Goal: Information Seeking & Learning: Find specific fact

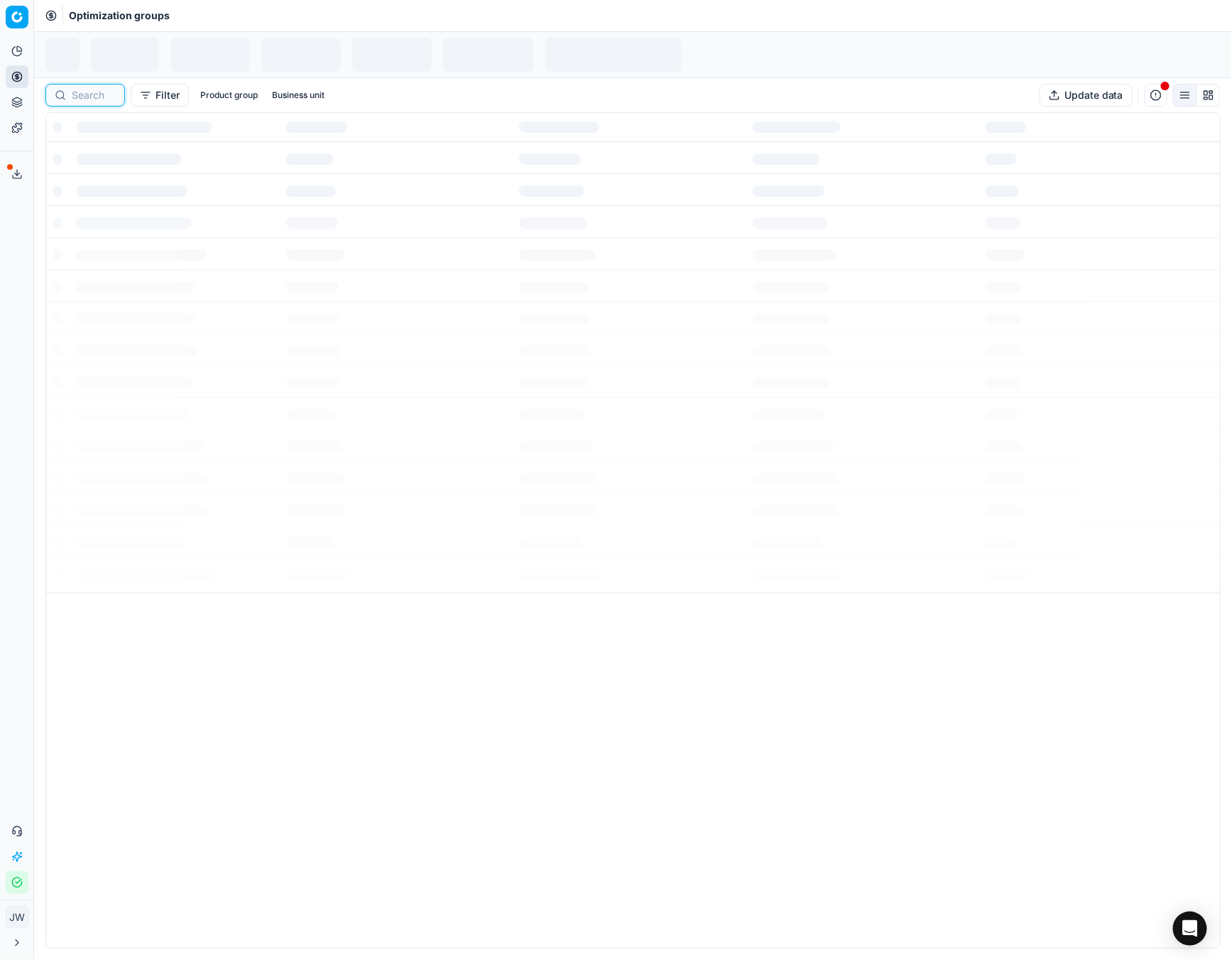
click at [73, 98] on input at bounding box center [94, 95] width 44 height 14
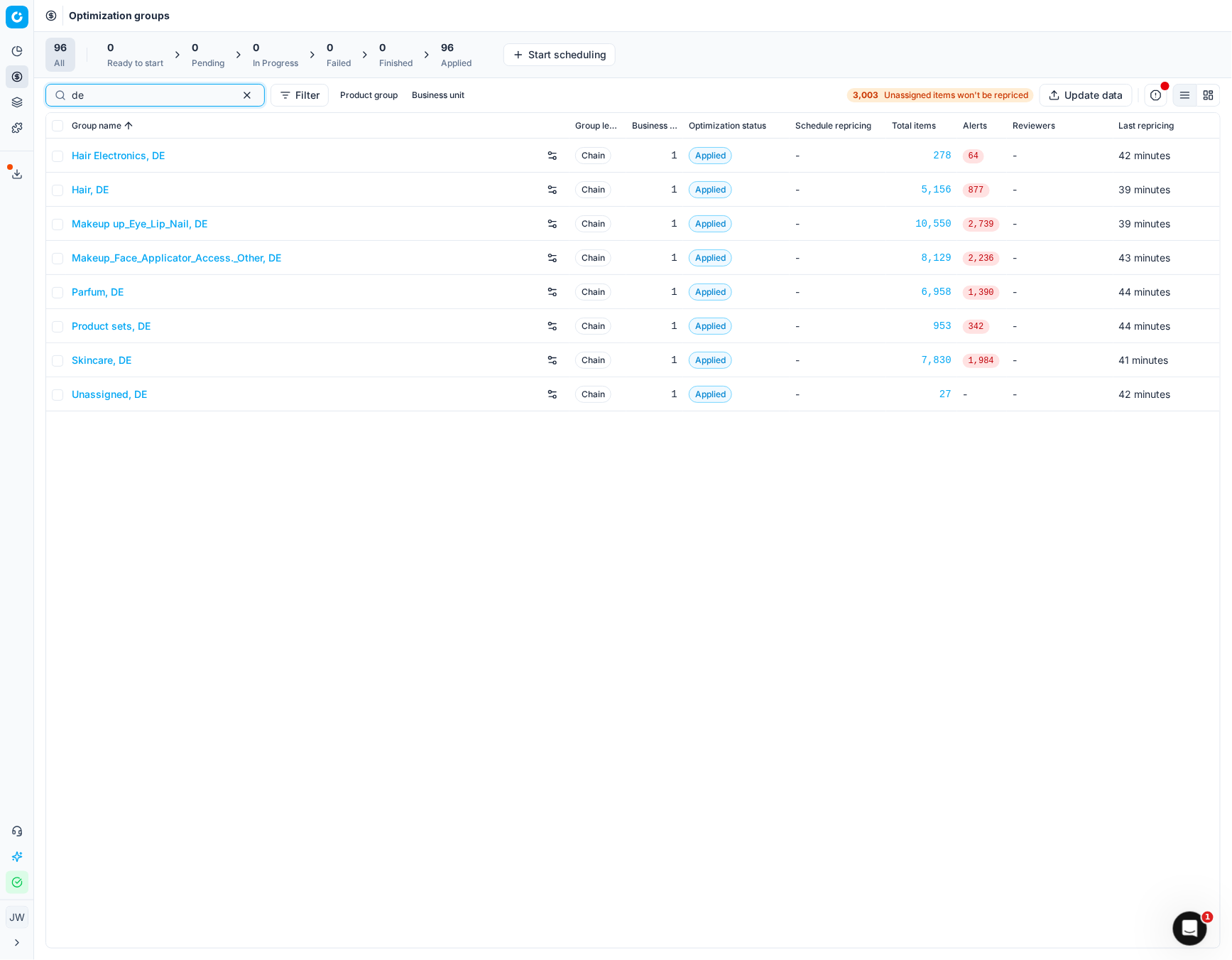
type input "de"
click at [100, 363] on link "Skincare, DE" at bounding box center [102, 360] width 60 height 14
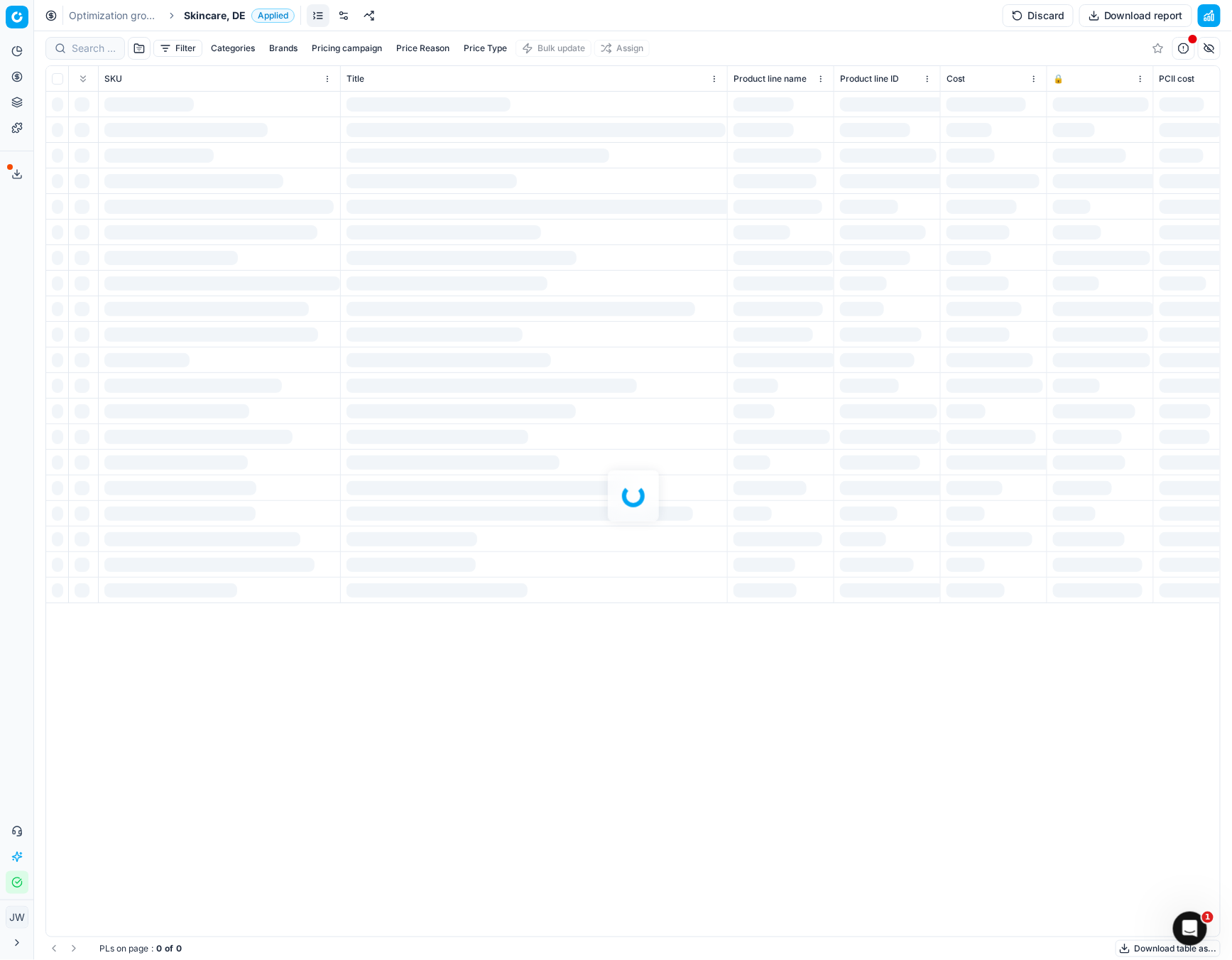
click at [91, 44] on div at bounding box center [633, 494] width 1198 height 928
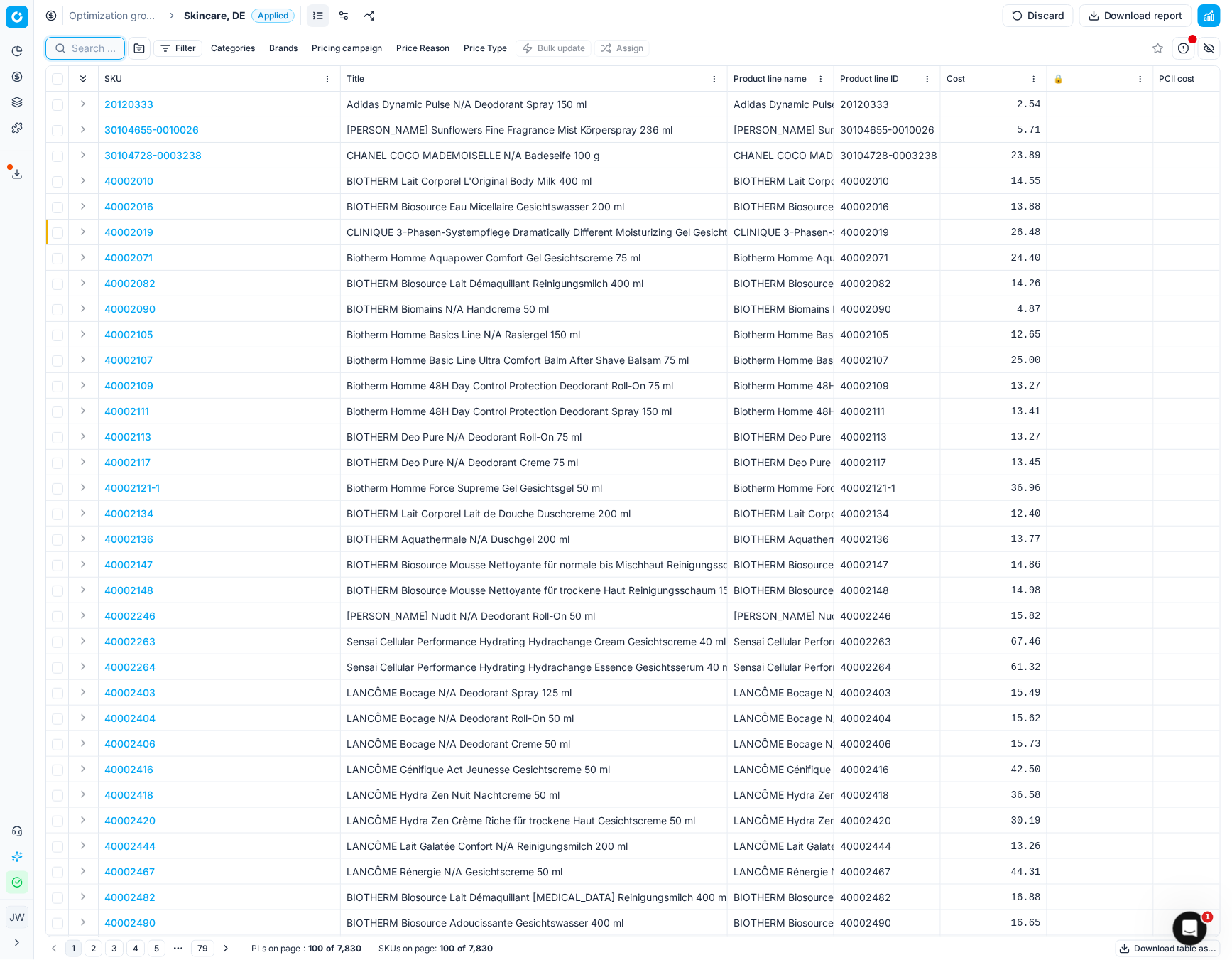
click at [91, 44] on input at bounding box center [94, 48] width 44 height 14
click at [91, 44] on input at bounding box center [150, 48] width 155 height 14
paste input "80077313-75"
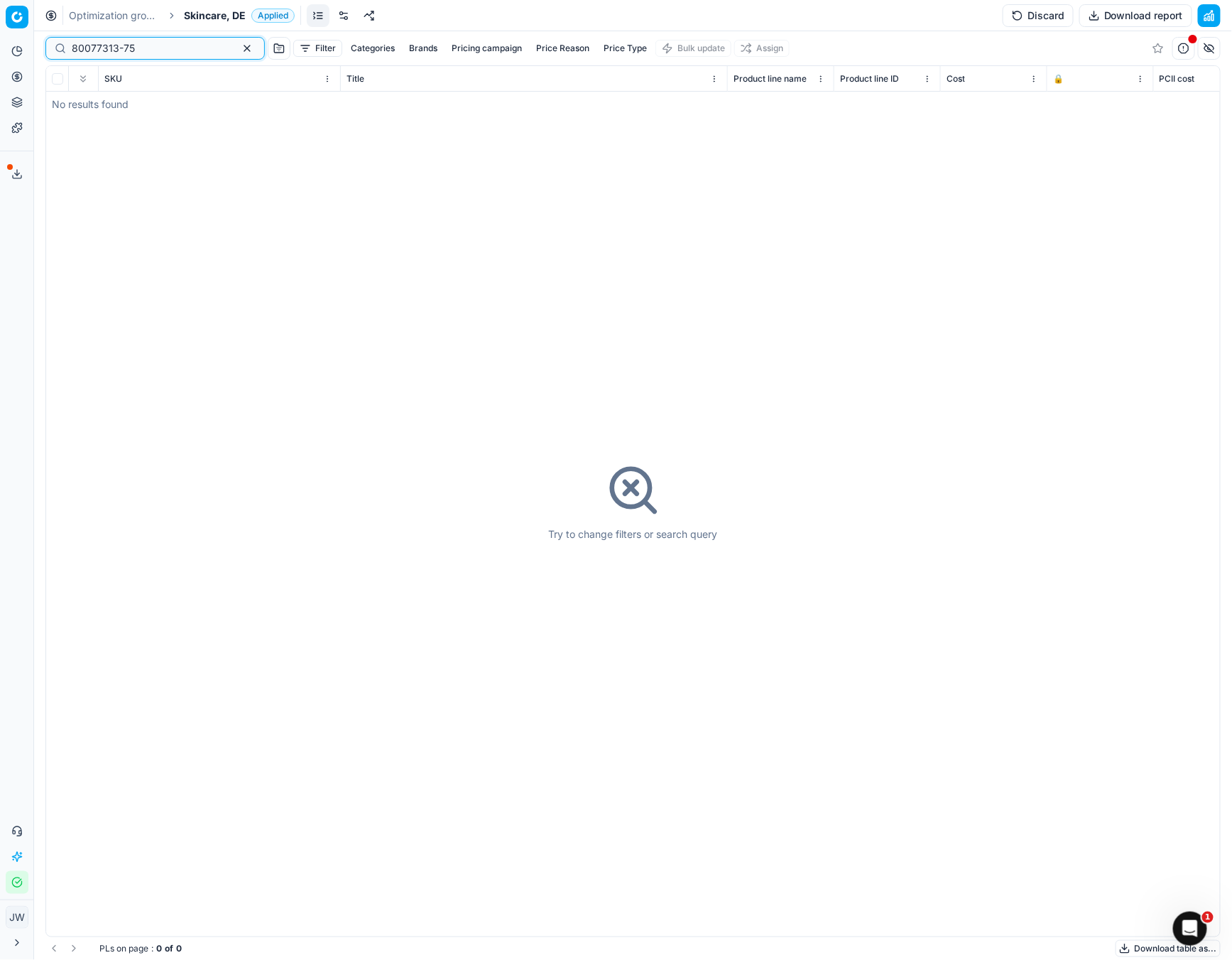
type input "80077313-75"
click at [16, 78] on icon at bounding box center [16, 76] width 11 height 11
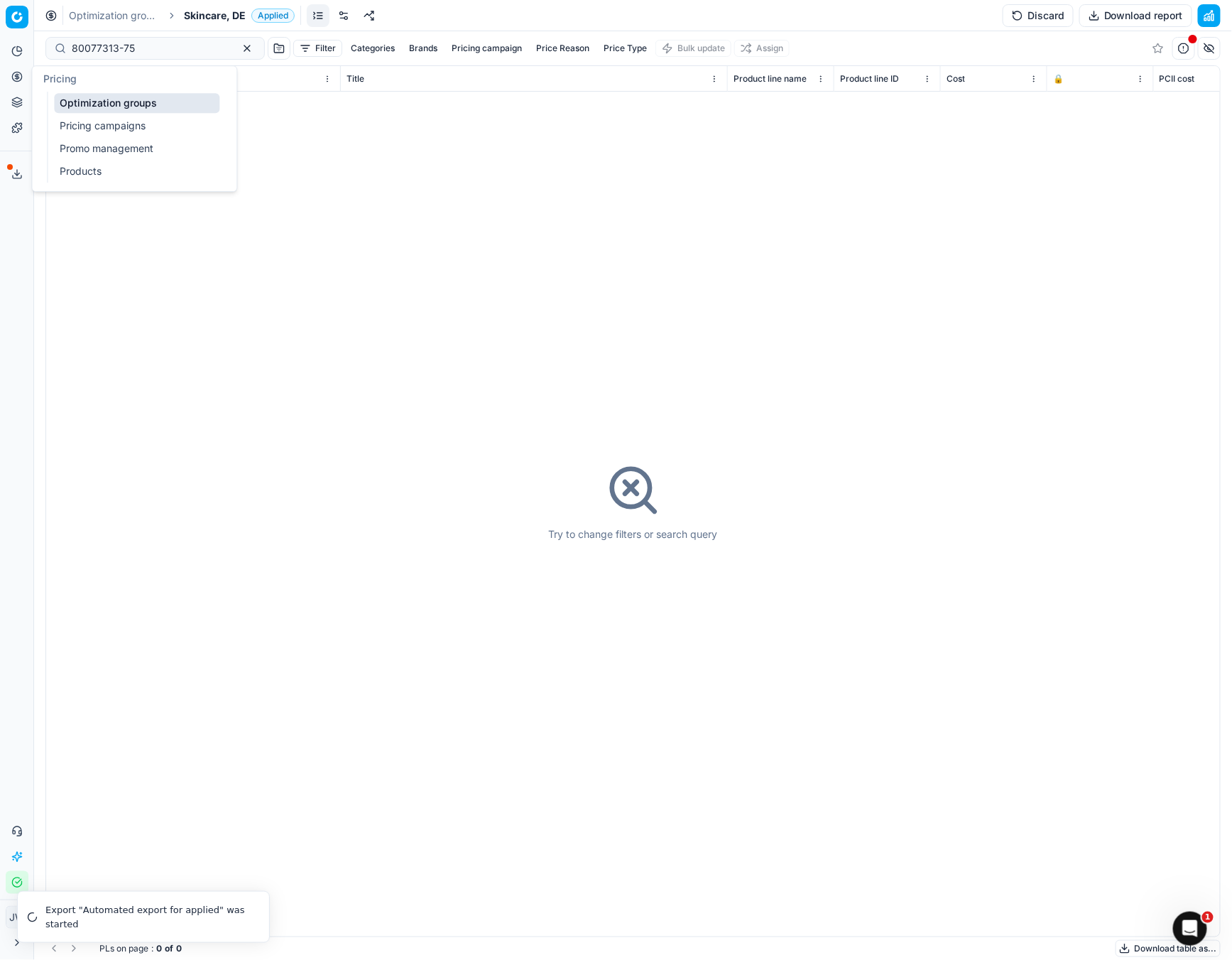
click at [73, 106] on link "Optimization groups" at bounding box center [137, 103] width 165 height 20
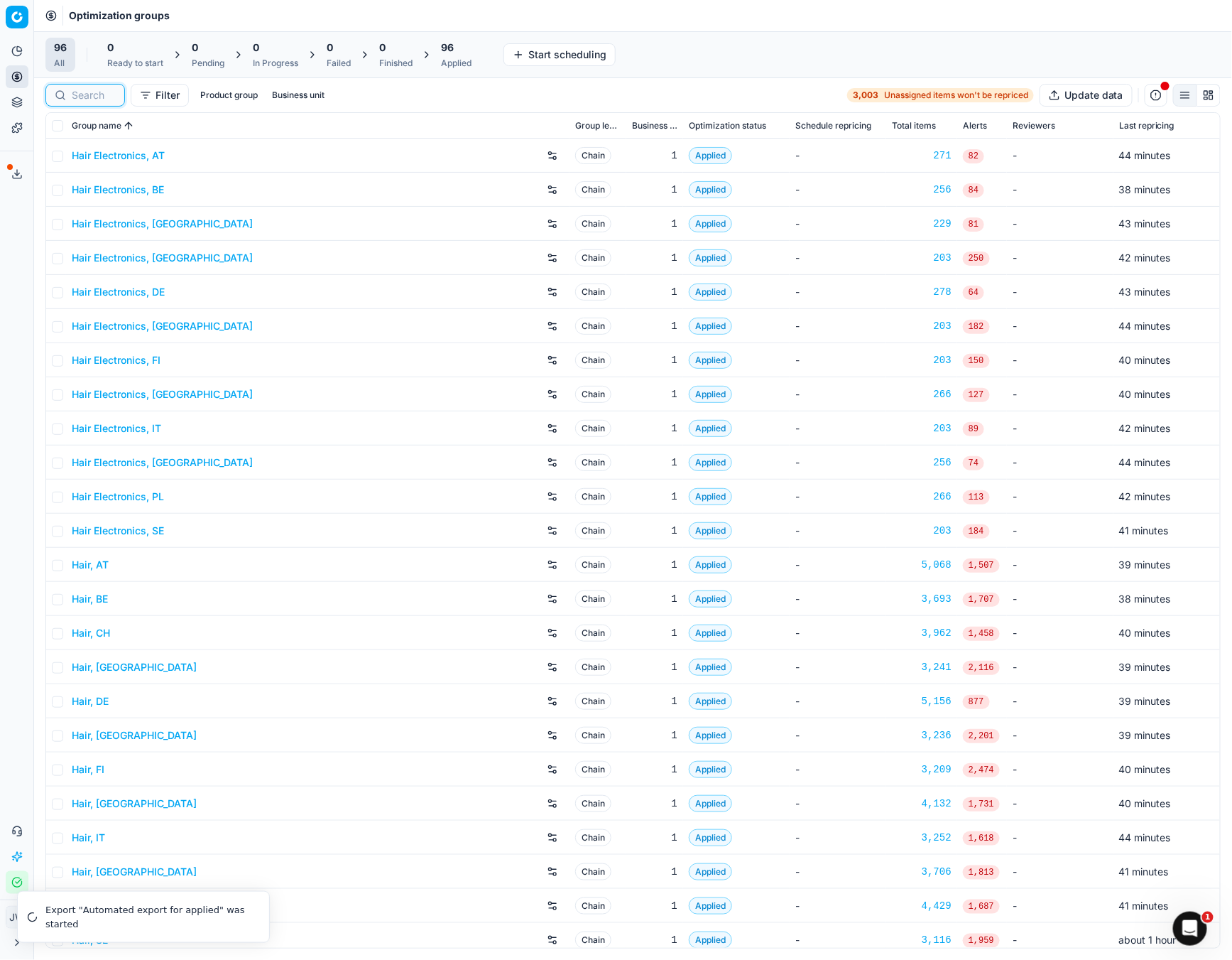
click at [87, 93] on input at bounding box center [94, 95] width 44 height 14
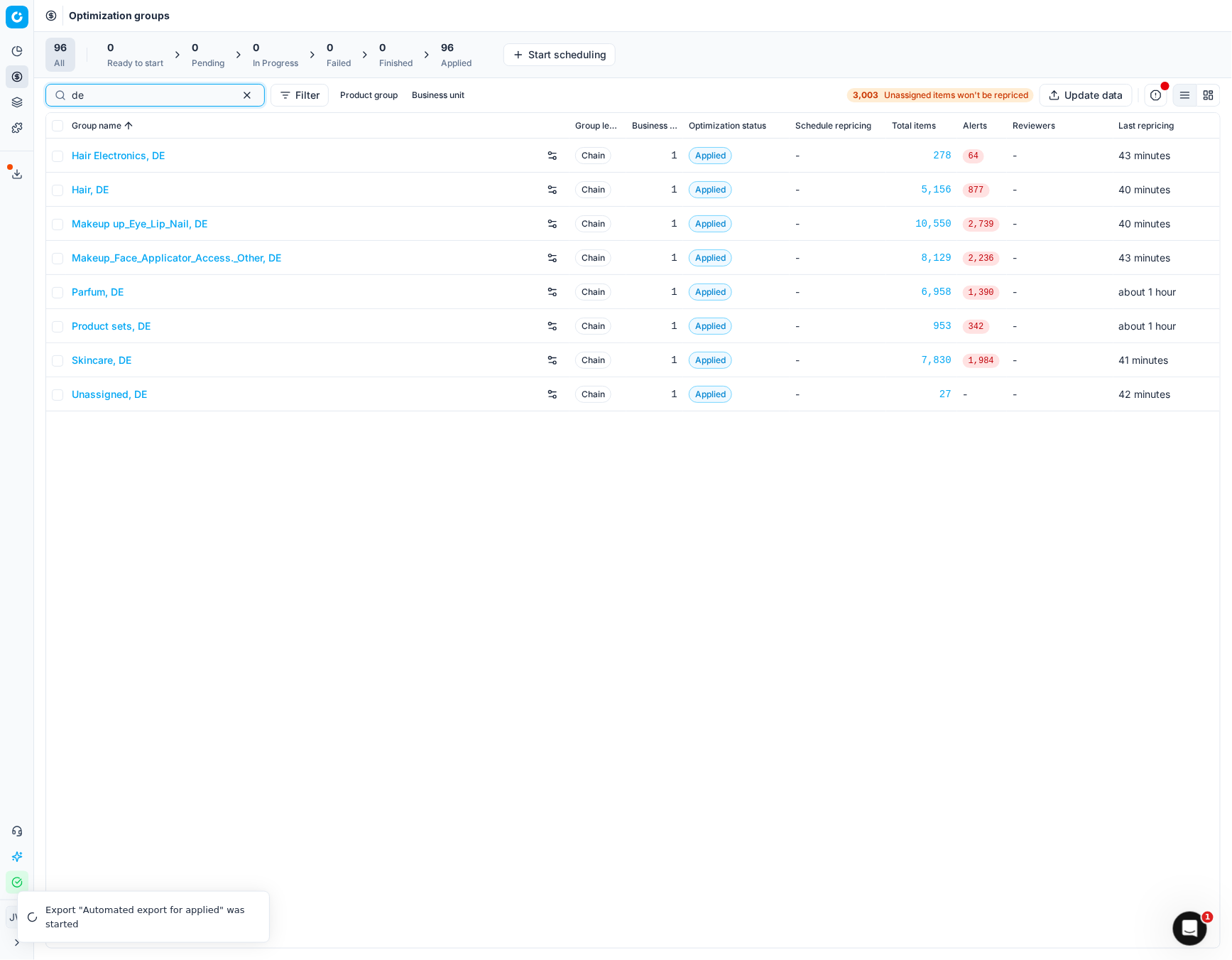
type input "de"
click at [106, 329] on link "Product sets, DE" at bounding box center [111, 326] width 79 height 14
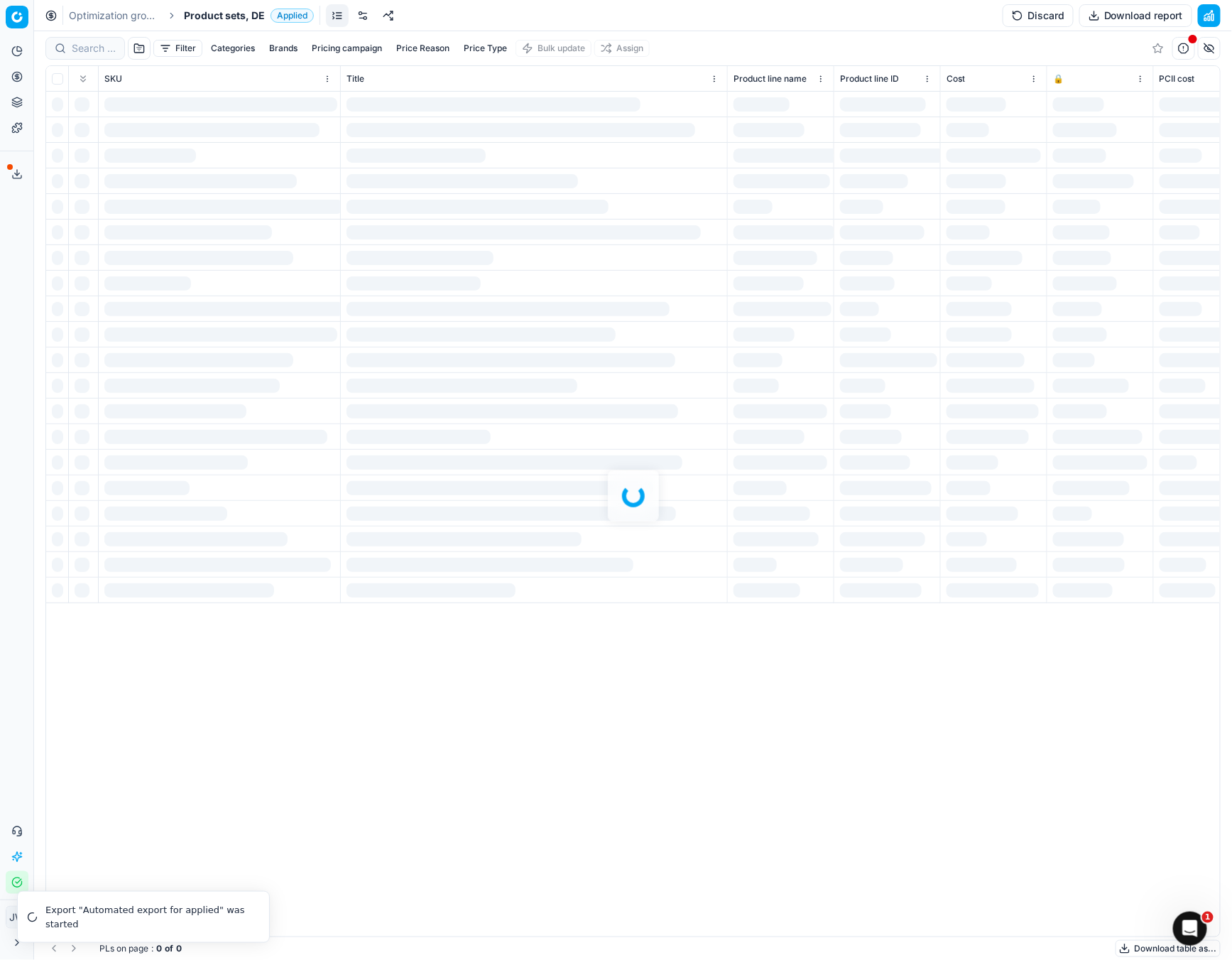
click at [98, 53] on div at bounding box center [633, 494] width 1198 height 928
click at [94, 49] on div at bounding box center [633, 494] width 1198 height 928
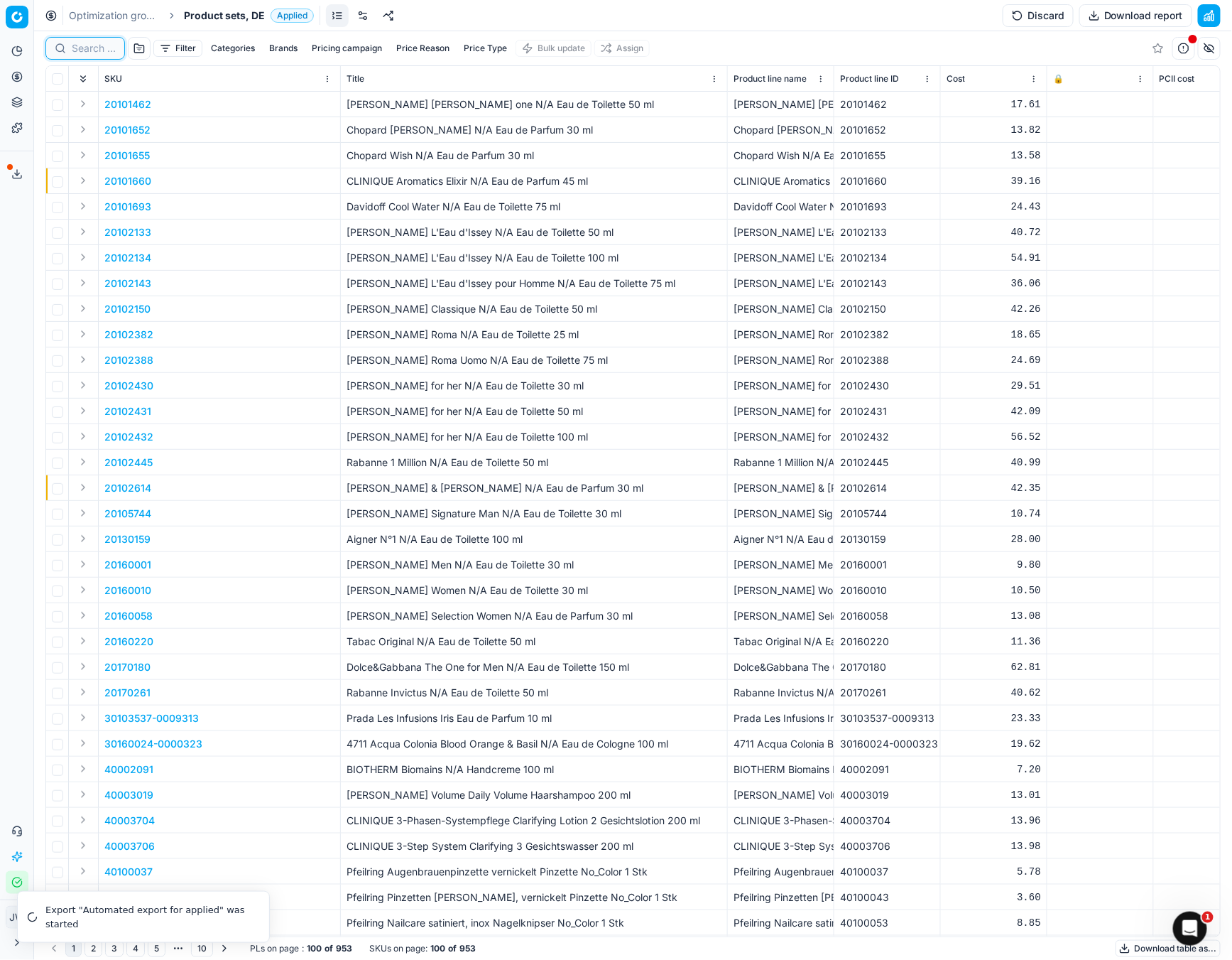
click at [94, 49] on input at bounding box center [94, 48] width 44 height 14
click at [94, 49] on input at bounding box center [150, 48] width 155 height 14
paste input "80077313-75"
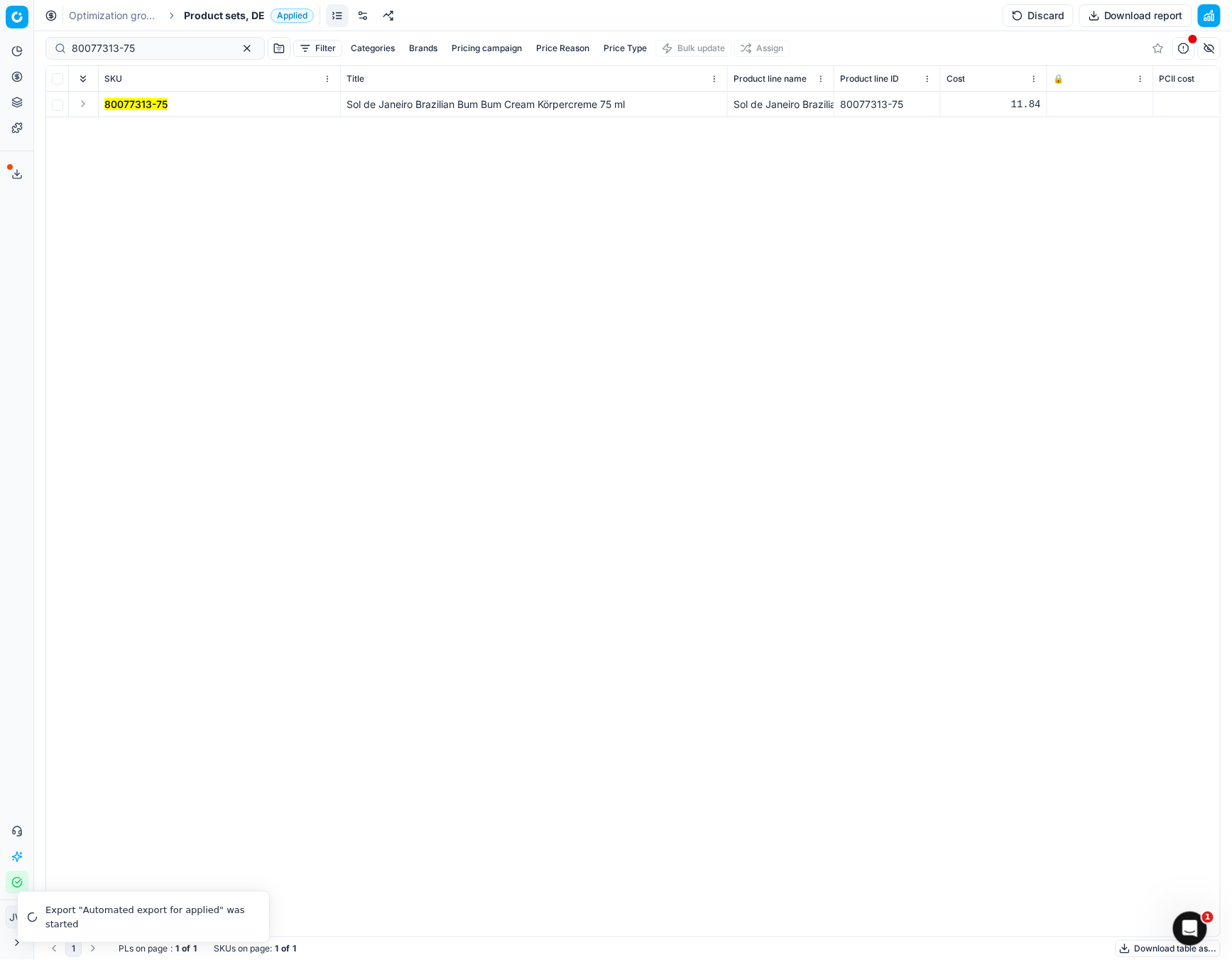
click at [83, 100] on button "Expand" at bounding box center [83, 103] width 17 height 17
click at [136, 124] on mark "80077313-75" at bounding box center [136, 130] width 63 height 12
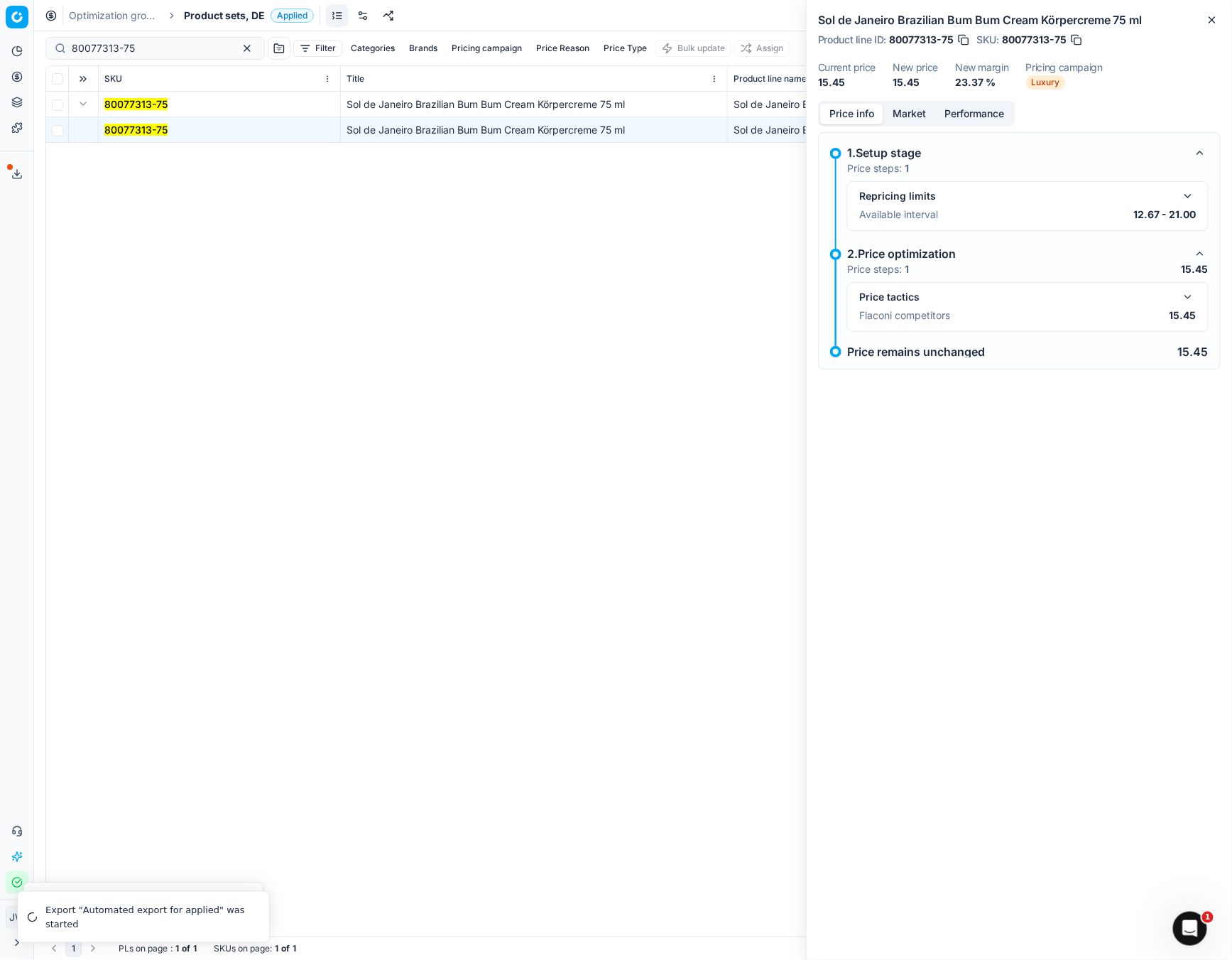
click at [1189, 296] on button "button" at bounding box center [1188, 296] width 17 height 17
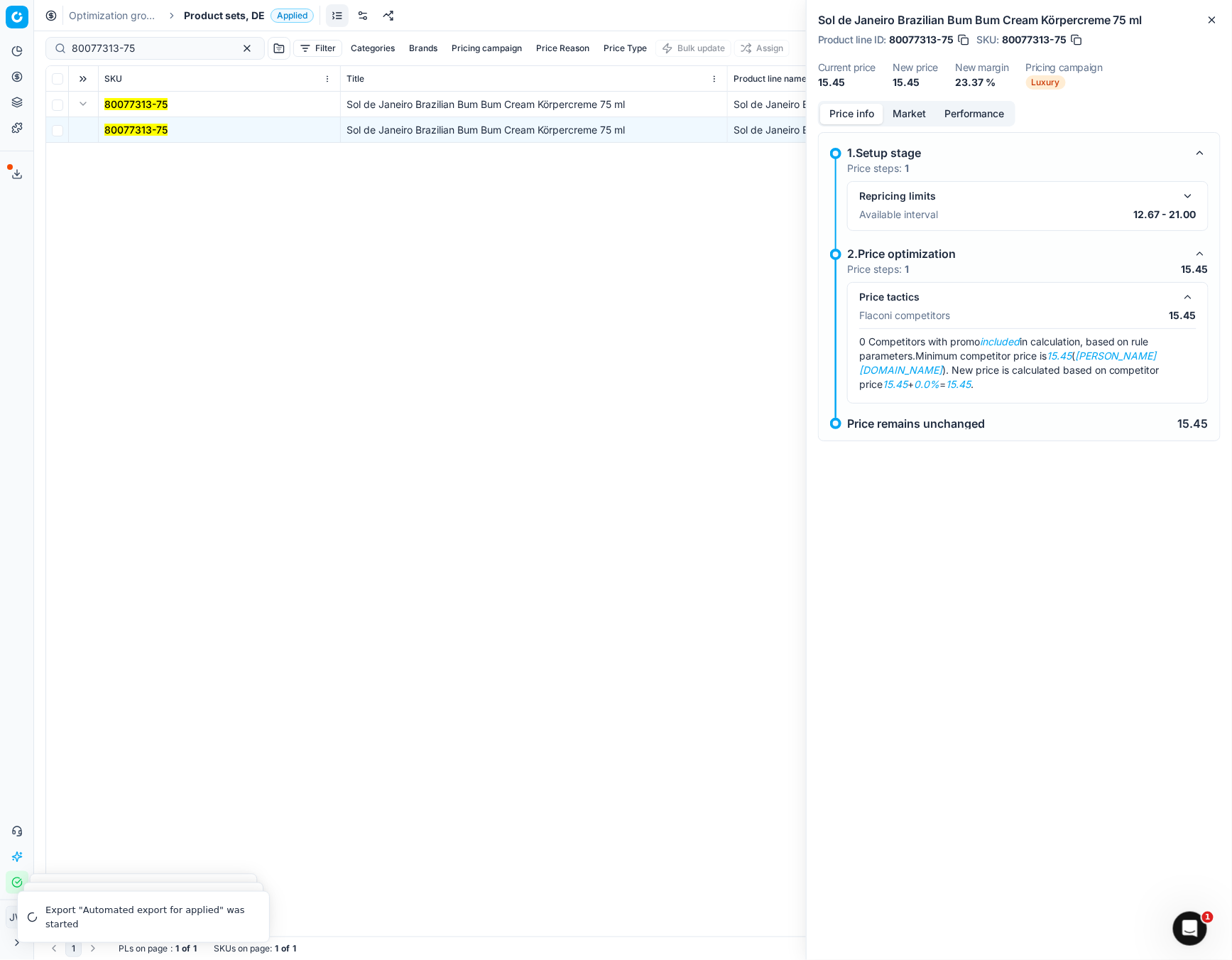
click at [921, 115] on button "Market" at bounding box center [909, 114] width 52 height 21
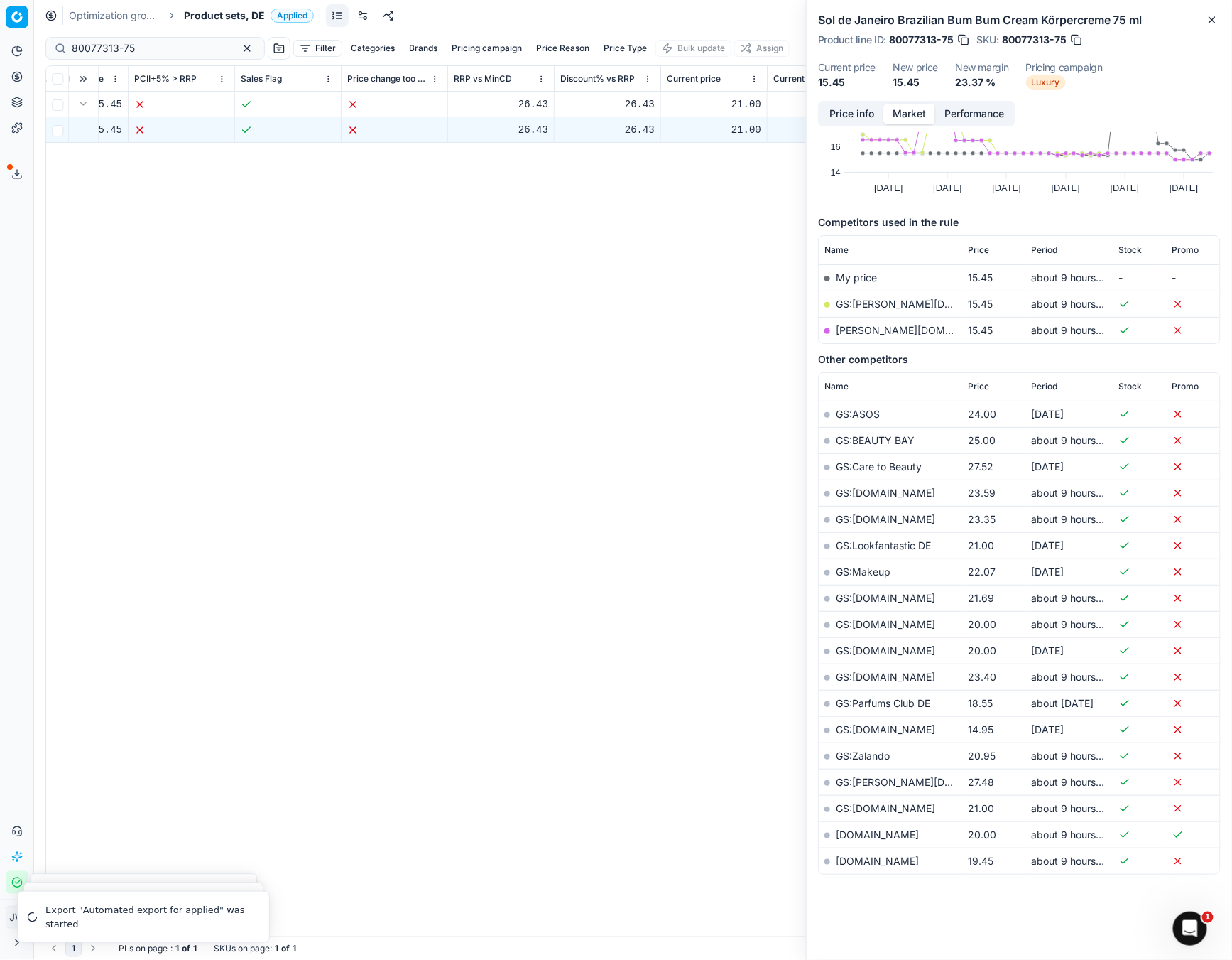
scroll to position [0, 1733]
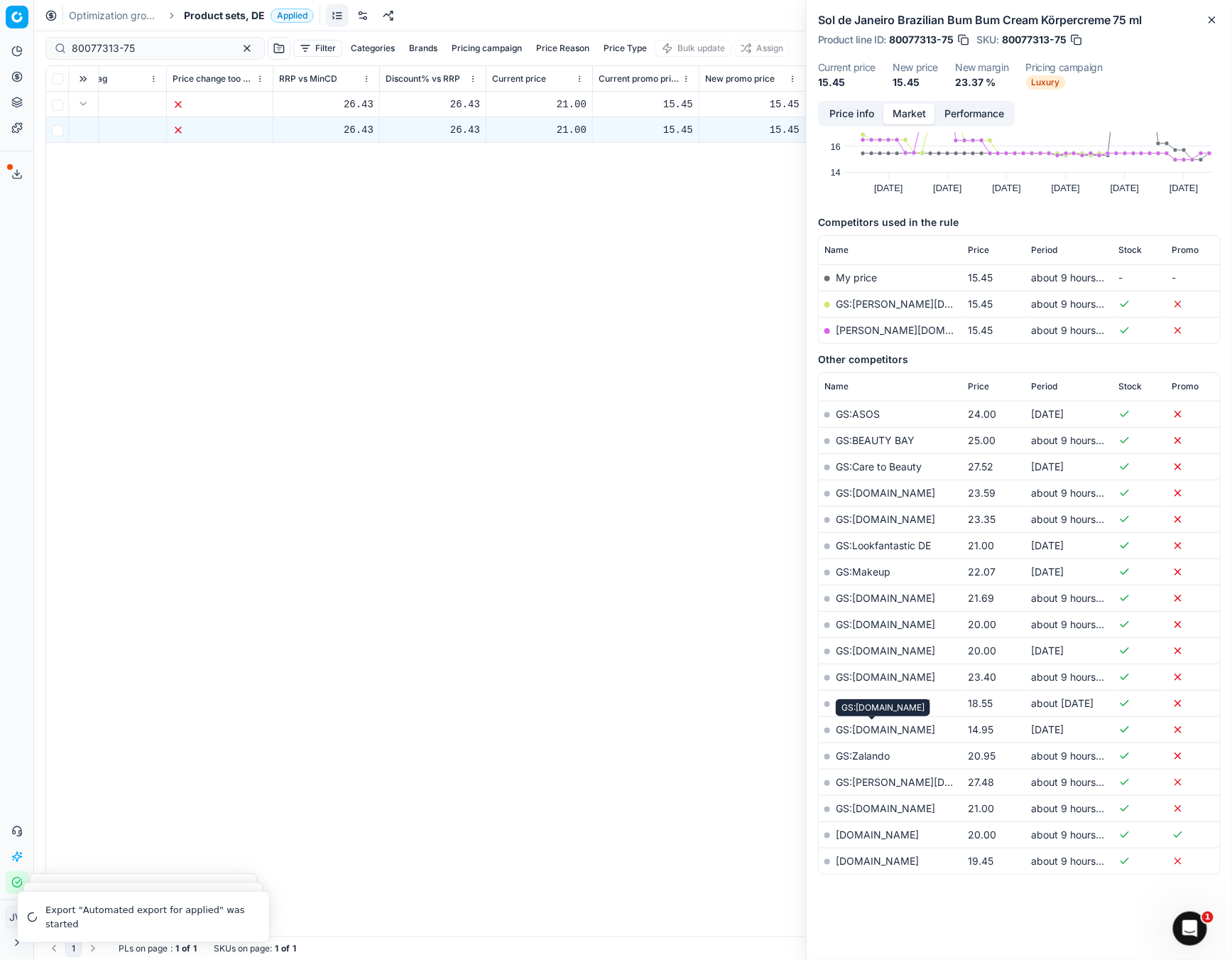
click at [872, 730] on link "GS:[DOMAIN_NAME]" at bounding box center [886, 729] width 100 height 12
click at [866, 327] on link "[PERSON_NAME][DOMAIN_NAME]" at bounding box center [918, 330] width 164 height 12
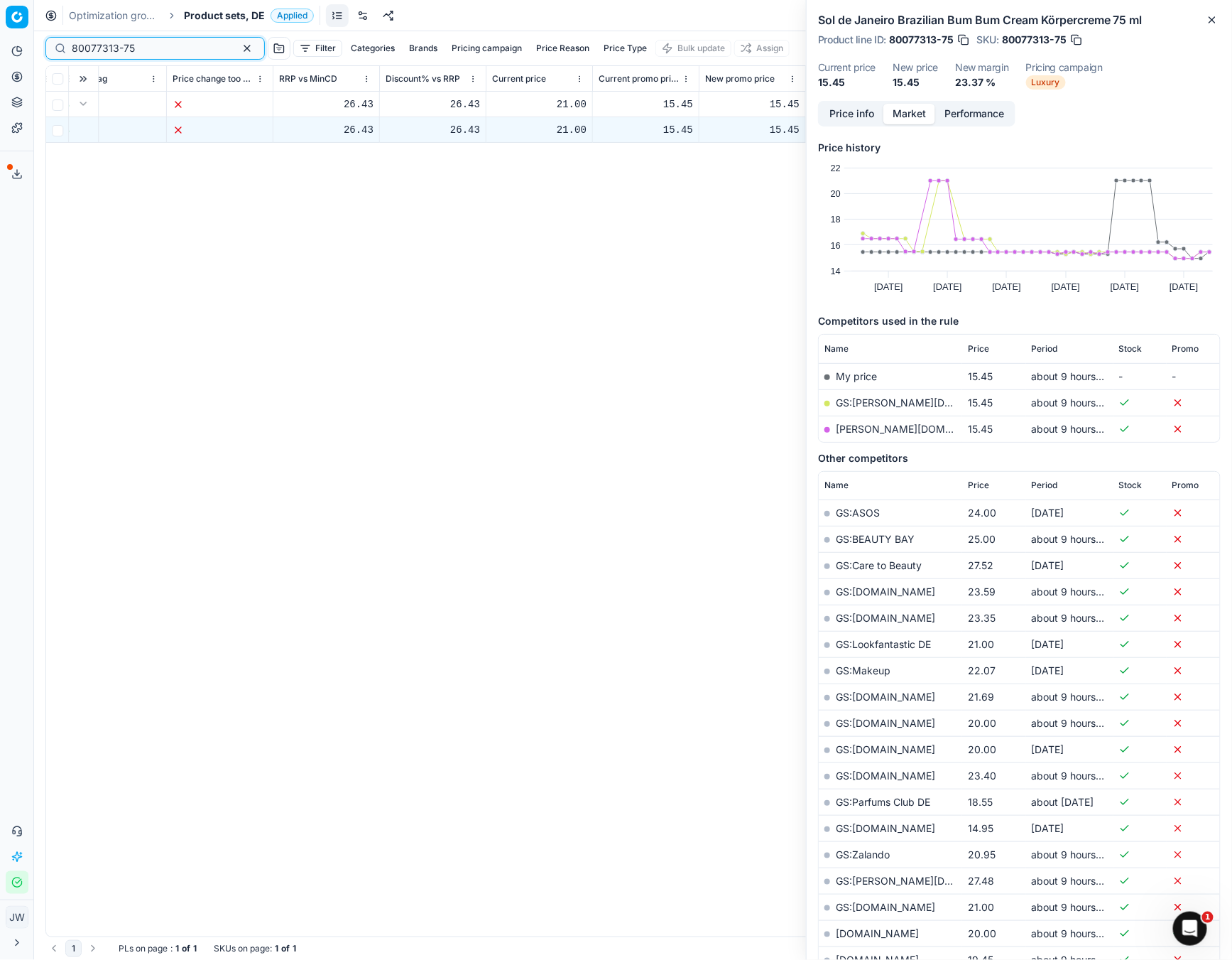
drag, startPoint x: 160, startPoint y: 50, endPoint x: 57, endPoint y: 48, distance: 103.0
click at [57, 48] on div "80077313-75" at bounding box center [155, 48] width 219 height 23
paste input "32-1"
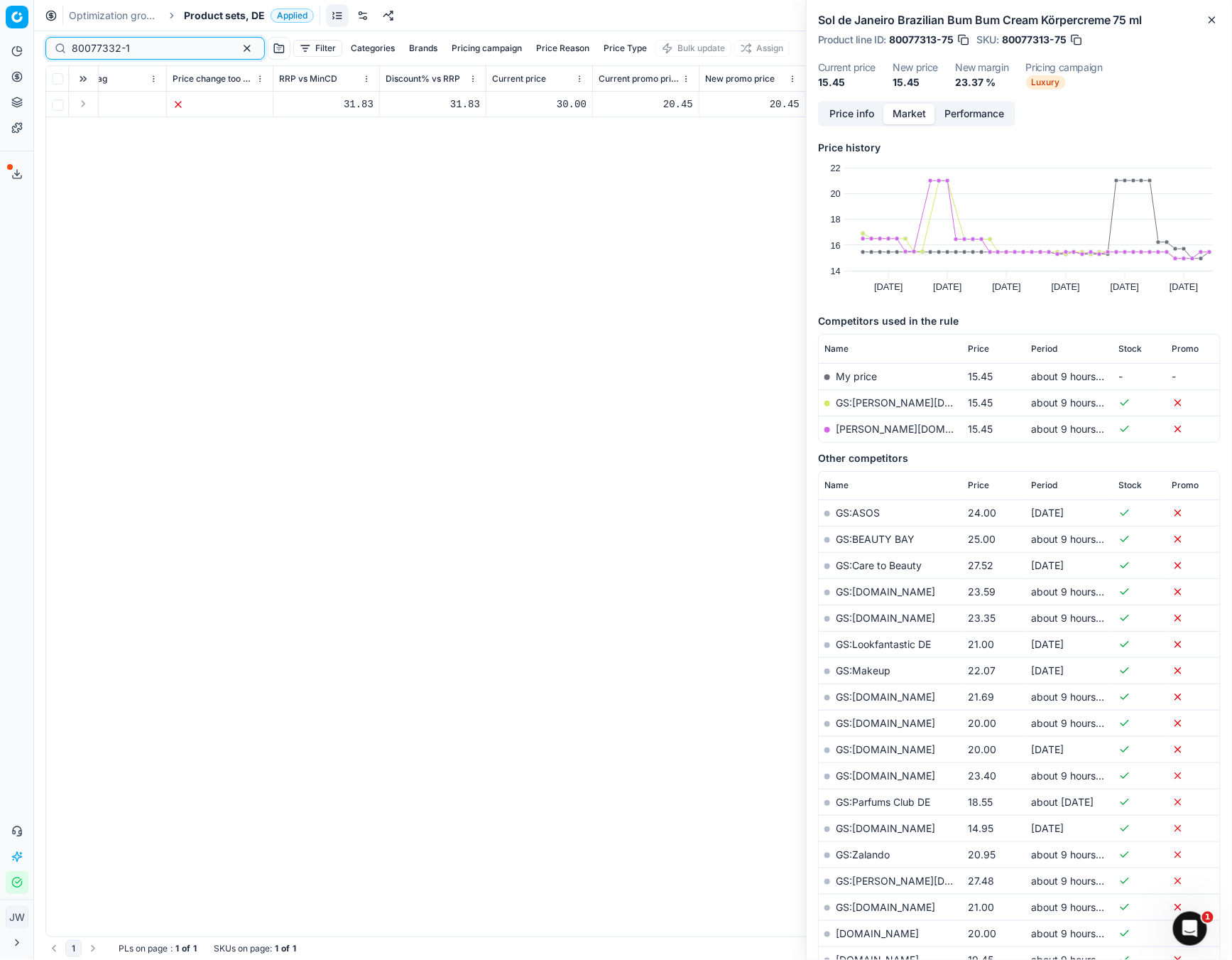
type input "80077332-1"
click at [82, 104] on button "Expand" at bounding box center [83, 103] width 17 height 17
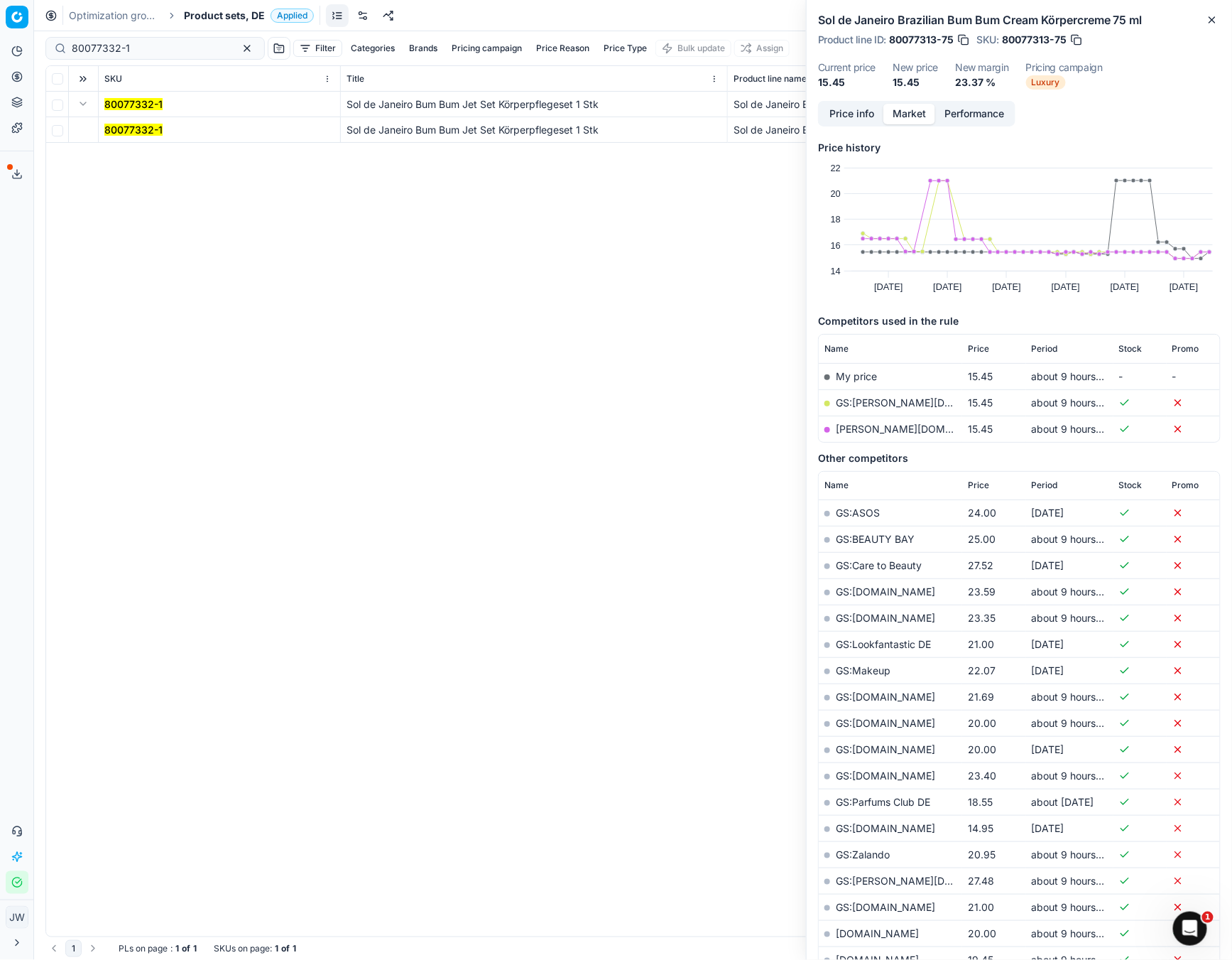
click at [145, 128] on mark "80077332-1" at bounding box center [134, 130] width 58 height 12
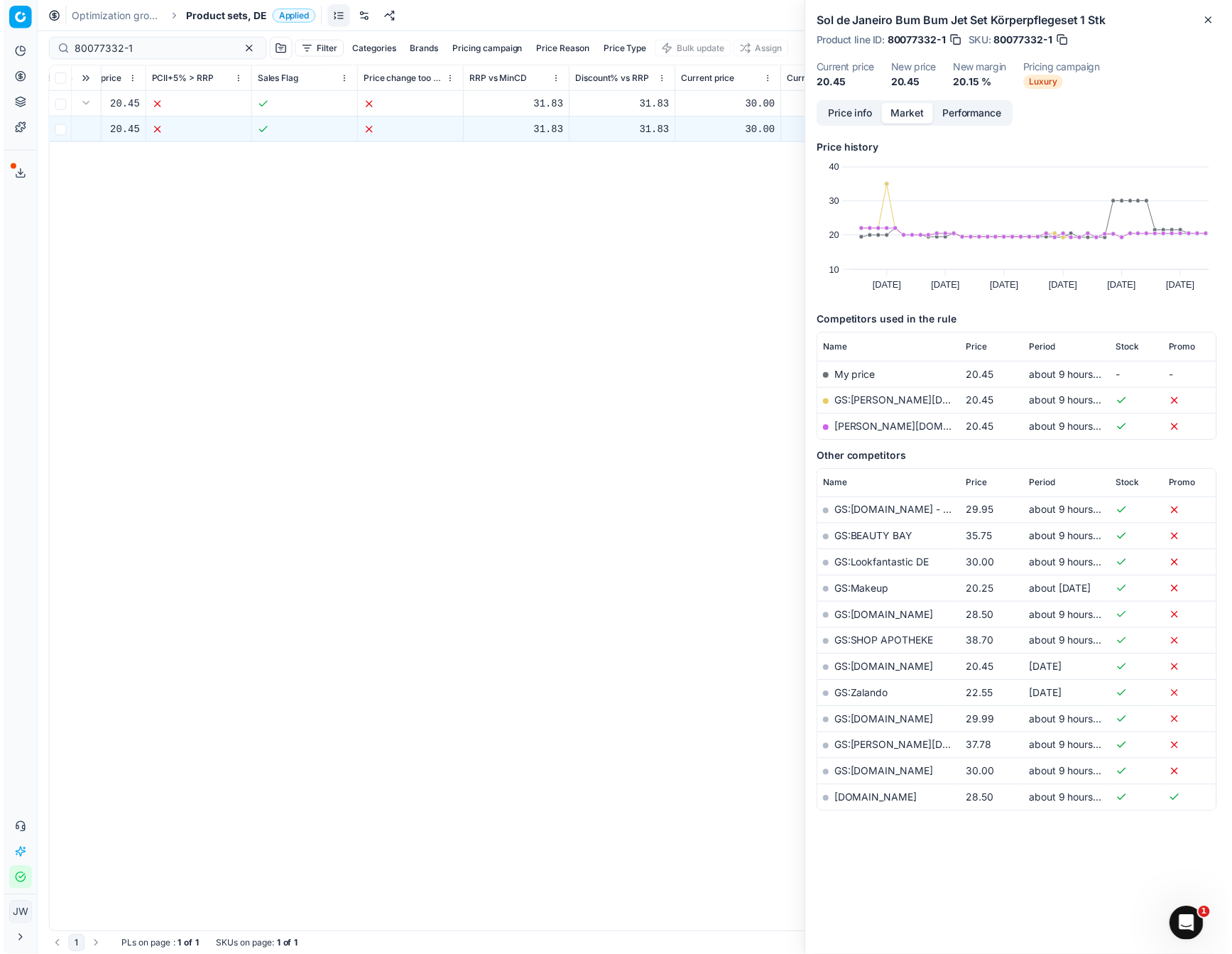
scroll to position [0, 1543]
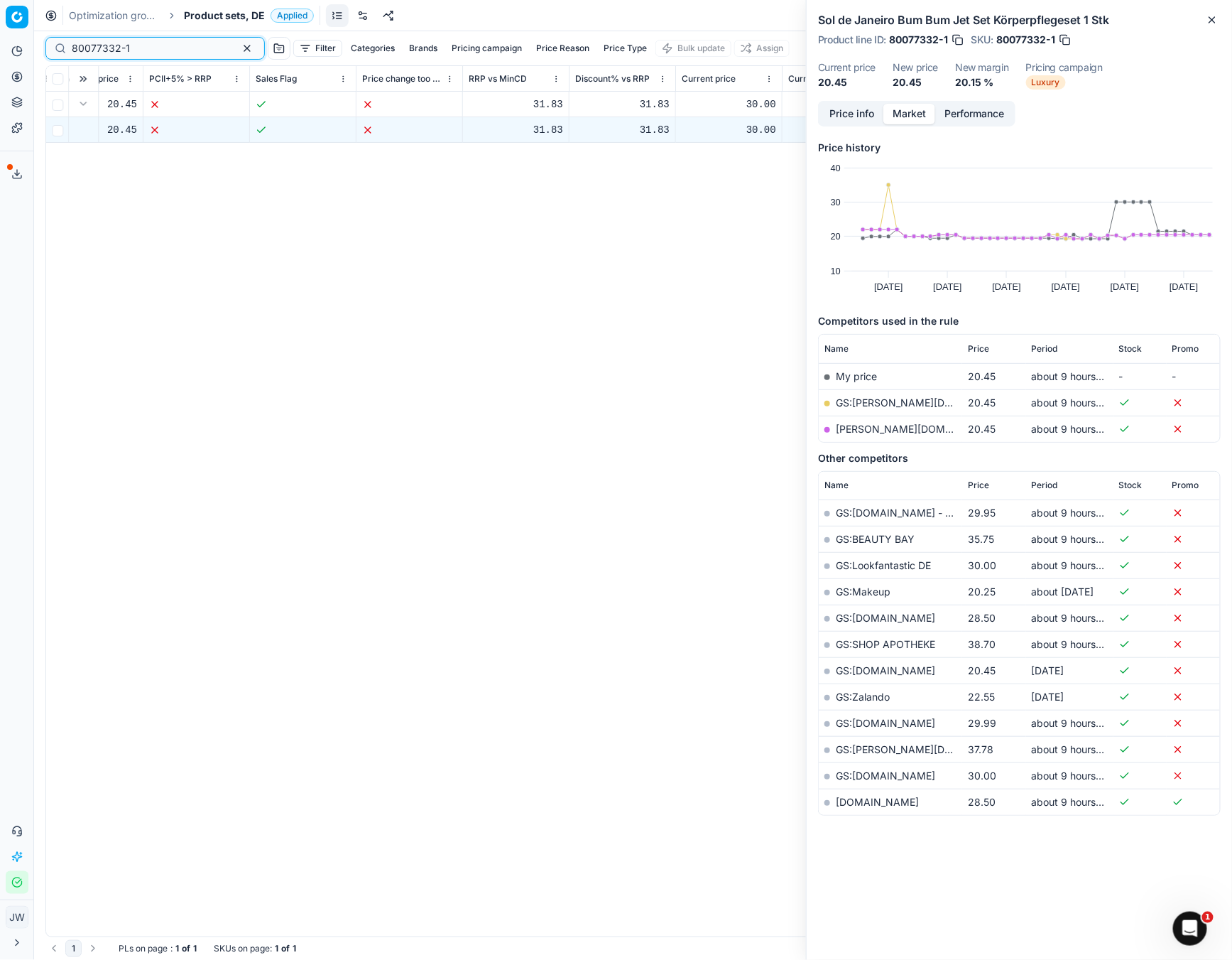
drag, startPoint x: 156, startPoint y: 48, endPoint x: 19, endPoint y: 29, distance: 138.3
click at [19, 29] on div "Pricing platform Analytics Pricing Product portfolio Templates Export service 7…" at bounding box center [616, 480] width 1232 height 960
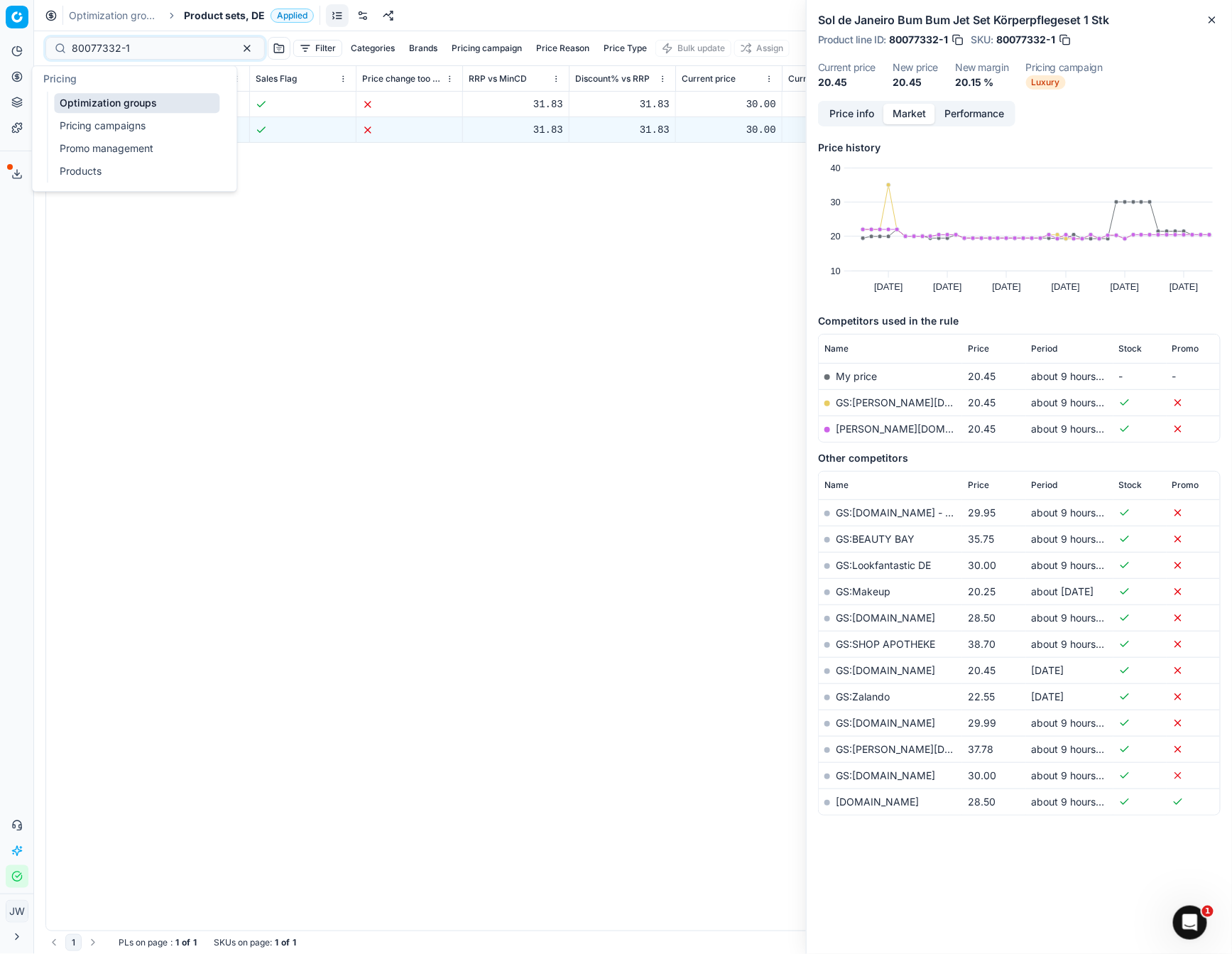
click at [16, 77] on icon at bounding box center [17, 77] width 4 height 4
click at [58, 102] on link "Optimization groups" at bounding box center [137, 103] width 165 height 20
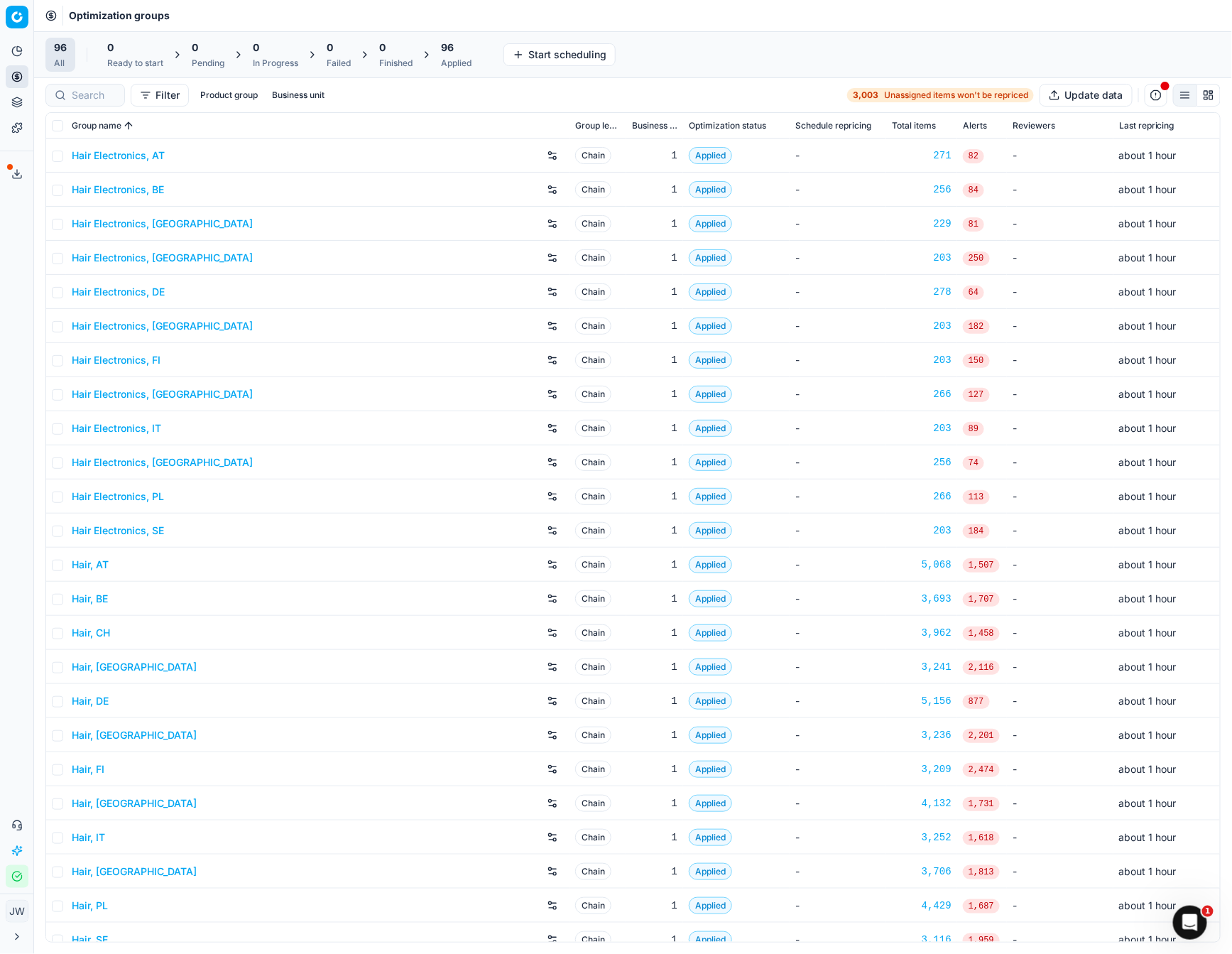
click at [14, 876] on icon "button" at bounding box center [16, 876] width 11 height 11
click at [463, 58] on div "Applied" at bounding box center [456, 63] width 31 height 11
click at [517, 51] on button "Export prices All" at bounding box center [525, 54] width 96 height 23
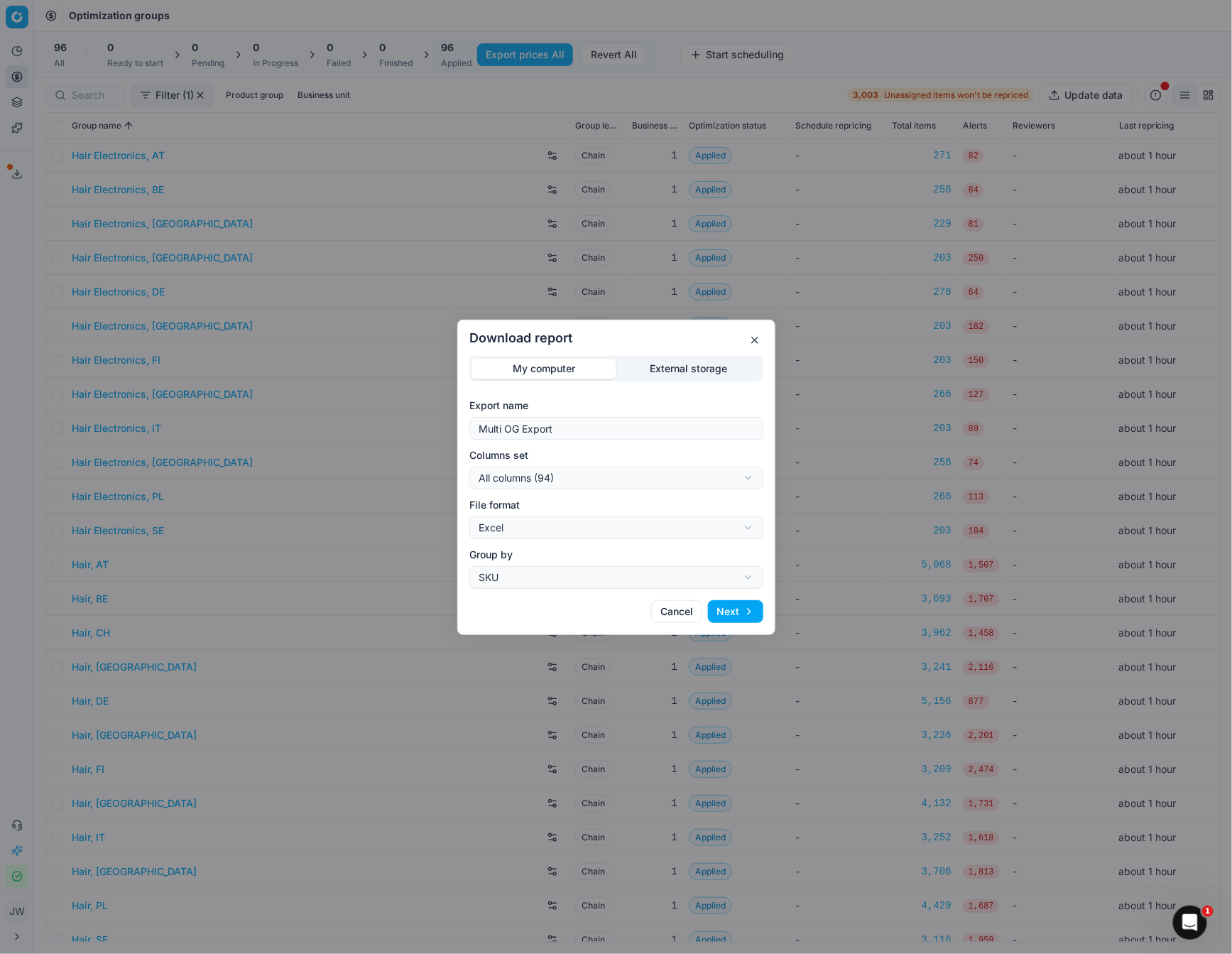
click at [574, 477] on div "Download report My computer External storage Export name Multi OG Export Column…" at bounding box center [616, 477] width 1232 height 954
select select "custom"
click at [548, 523] on div "Download report My computer External storage Export name Multi OG Export Column…" at bounding box center [616, 477] width 1232 height 954
select select "csv"
click at [735, 610] on button "Next" at bounding box center [736, 611] width 56 height 23
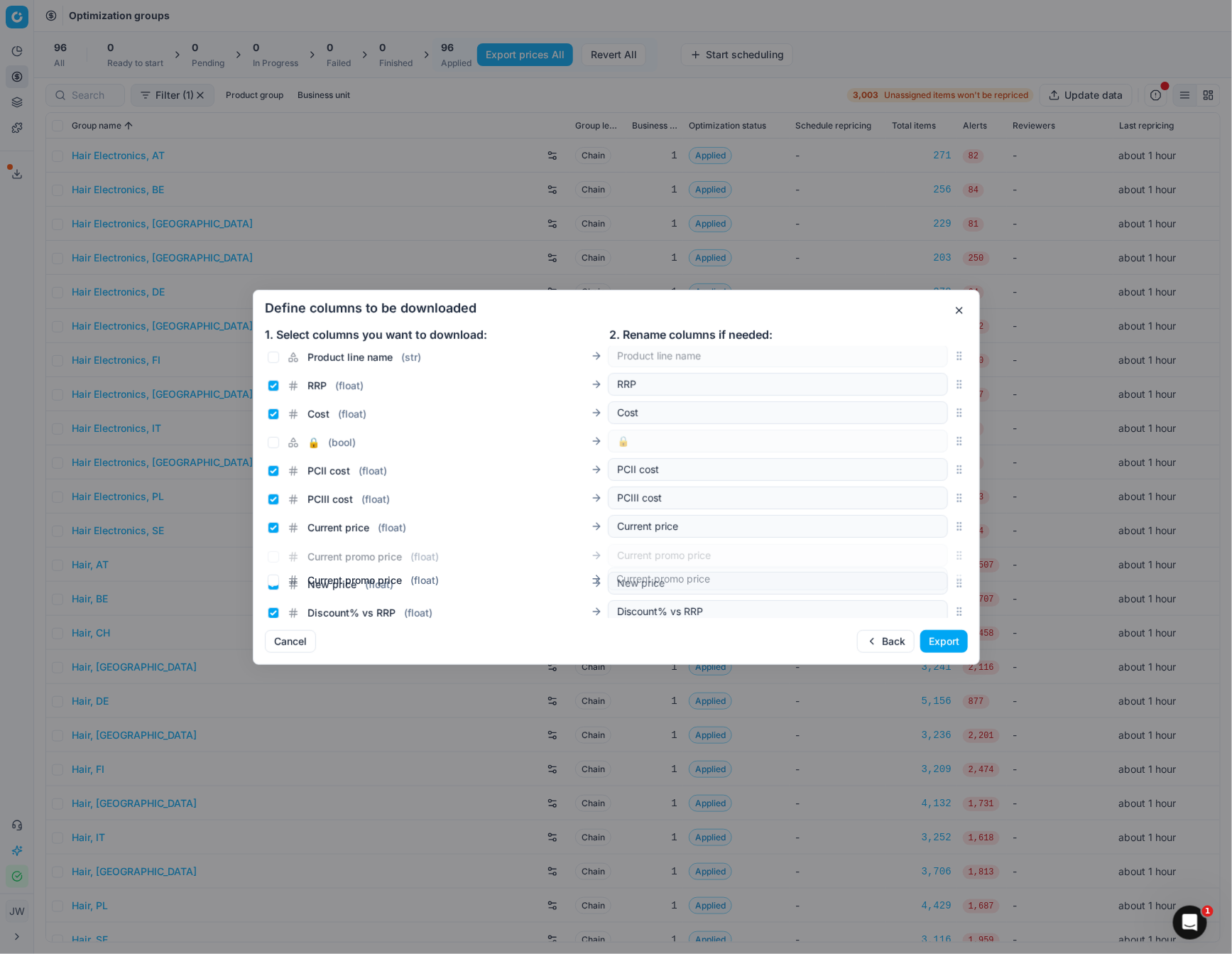
scroll to position [180, 0]
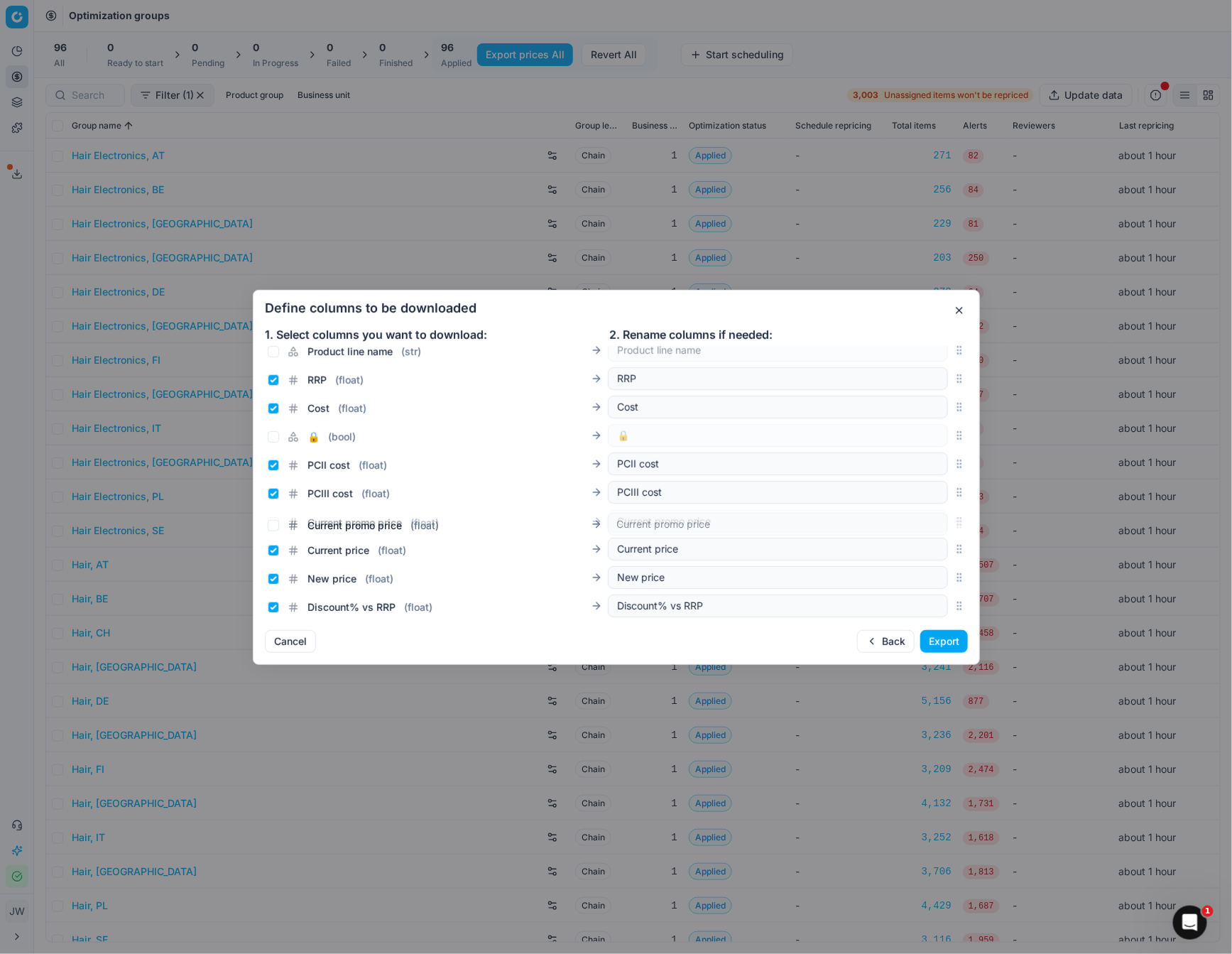
drag, startPoint x: 961, startPoint y: 481, endPoint x: 904, endPoint y: 524, distance: 71.4
click at [904, 524] on div "Current promo price ( float ) Current promo price" at bounding box center [616, 521] width 703 height 29
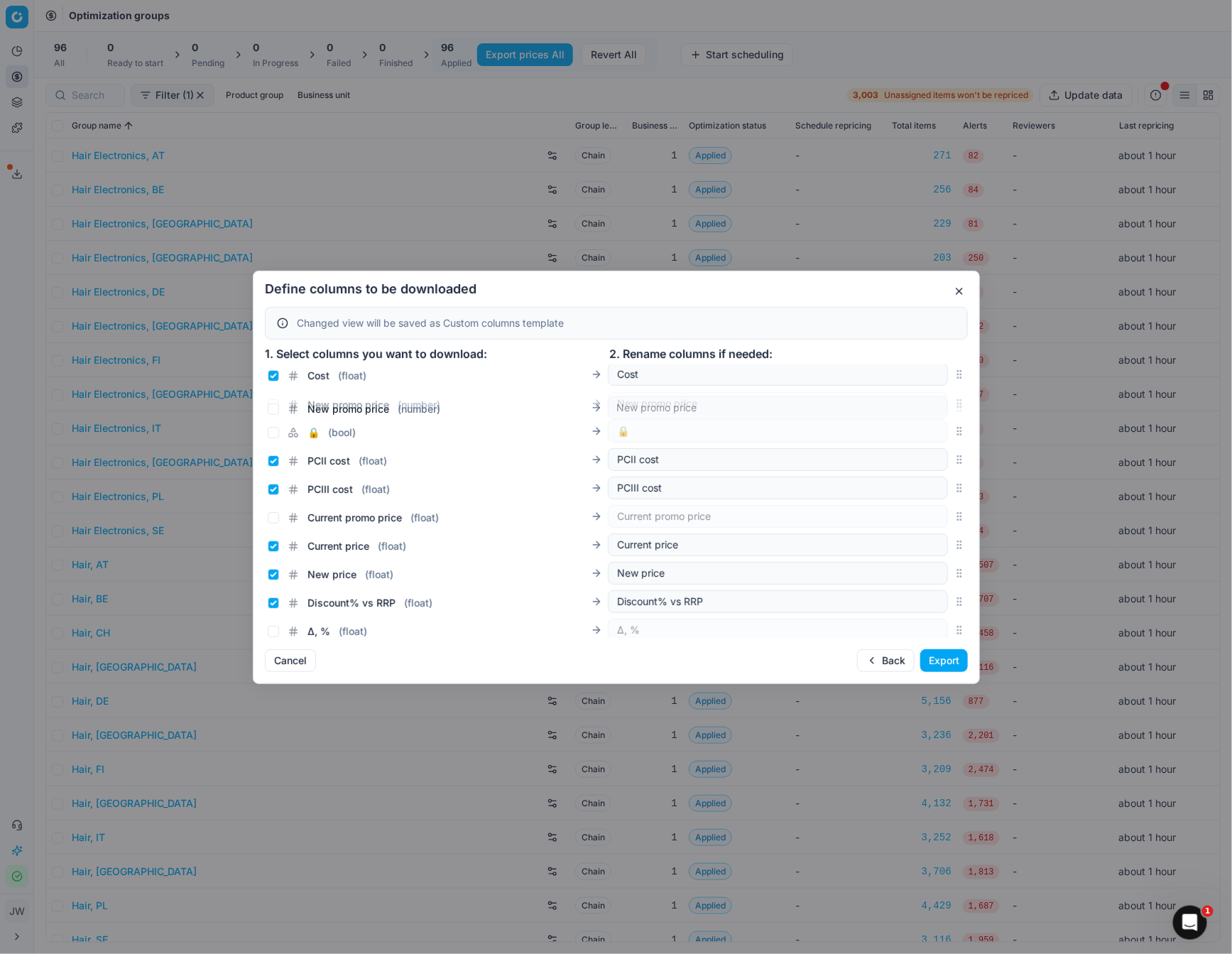
scroll to position [211, 0]
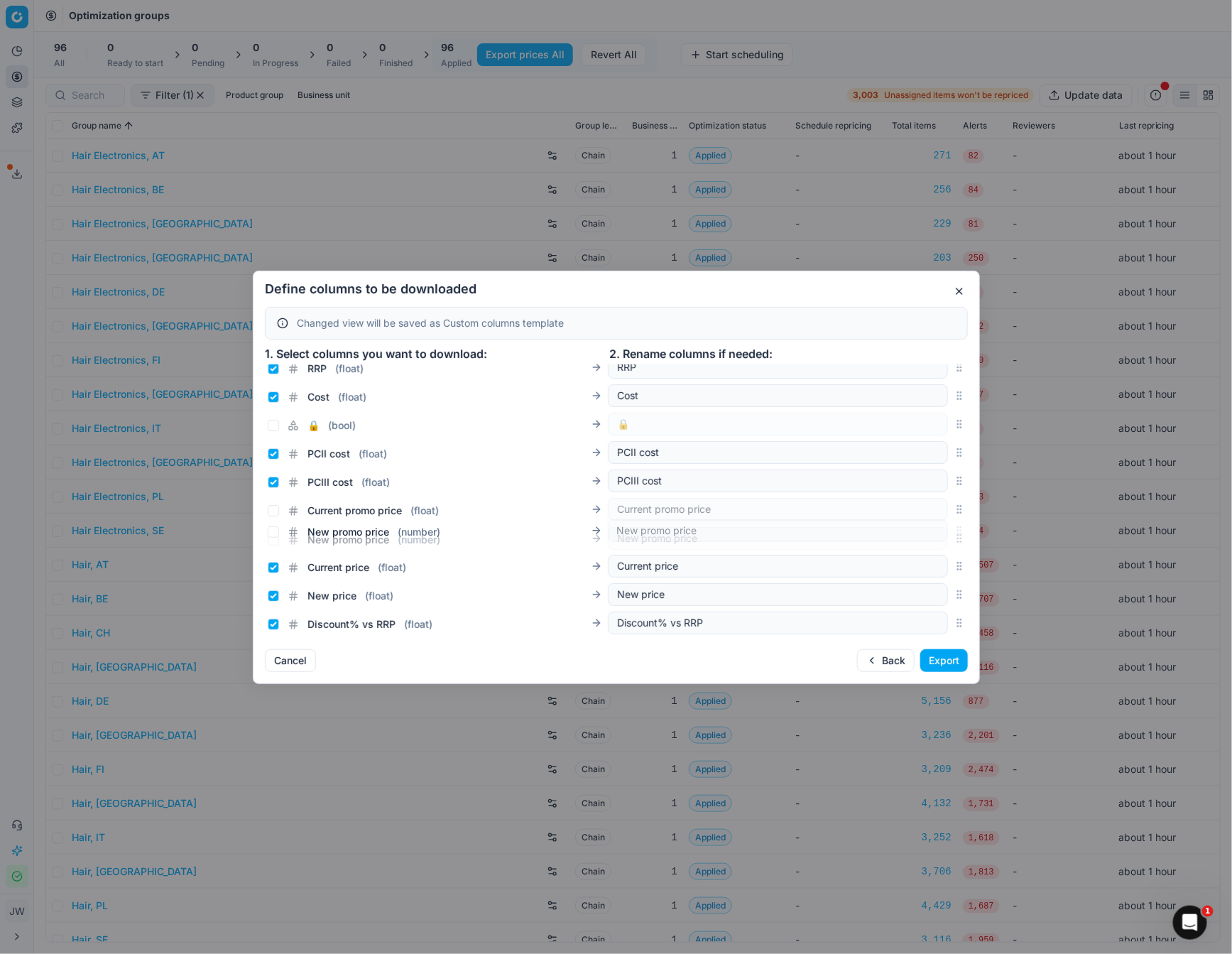
drag, startPoint x: 960, startPoint y: 515, endPoint x: 889, endPoint y: 529, distance: 72.4
click at [889, 529] on div "New promo price ( number ) New promo price" at bounding box center [616, 538] width 703 height 29
click at [274, 507] on input "Current promo price ( float )" at bounding box center [273, 510] width 11 height 11
checkbox input "true"
click at [274, 535] on input "New promo price ( number )" at bounding box center [273, 538] width 11 height 11
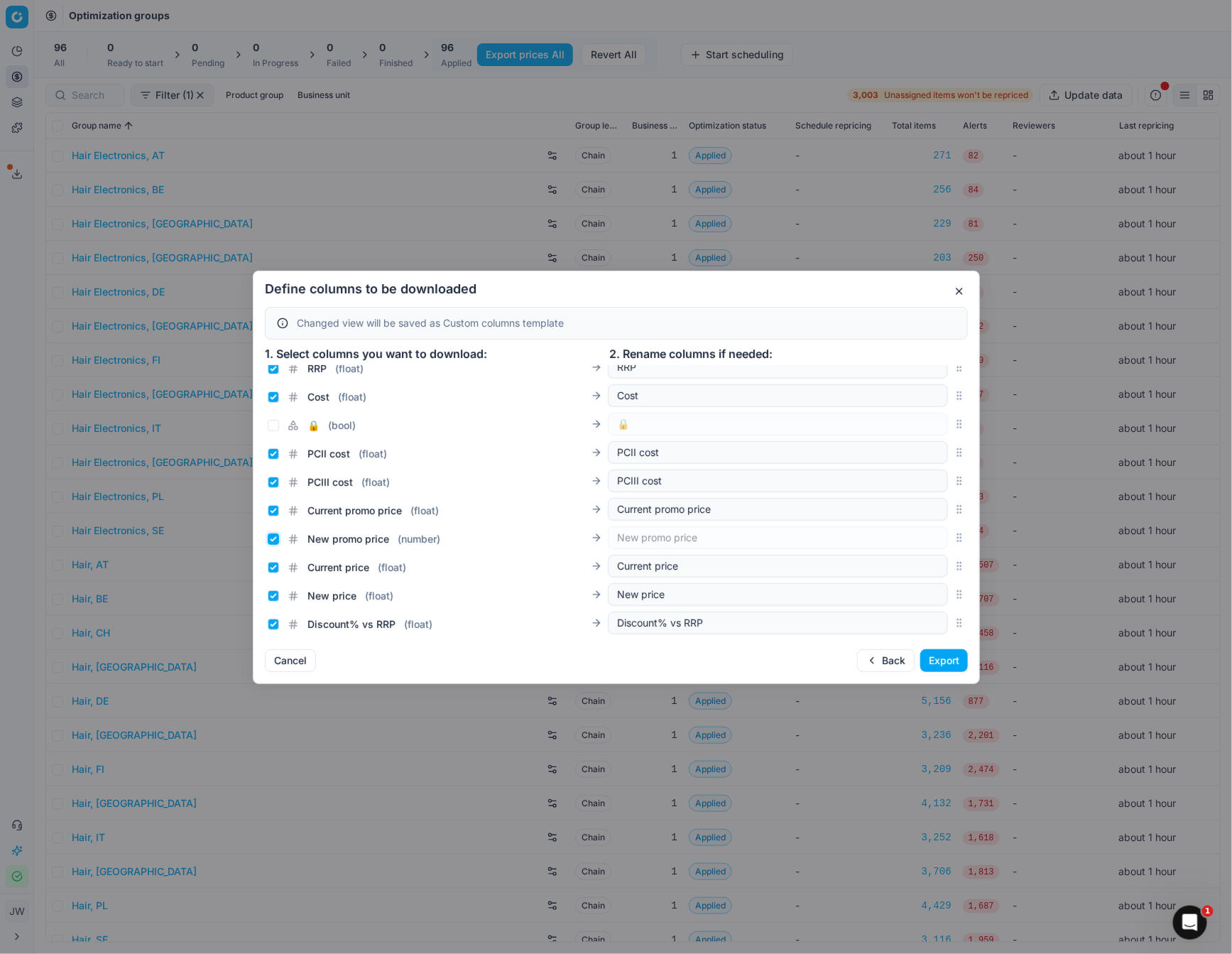
checkbox input "true"
click at [273, 564] on input "Current price ( float )" at bounding box center [273, 567] width 11 height 11
checkbox input "false"
click at [273, 585] on div "New price ( float )" at bounding box center [438, 593] width 340 height 20
click at [273, 594] on input "New price ( float )" at bounding box center [273, 595] width 11 height 11
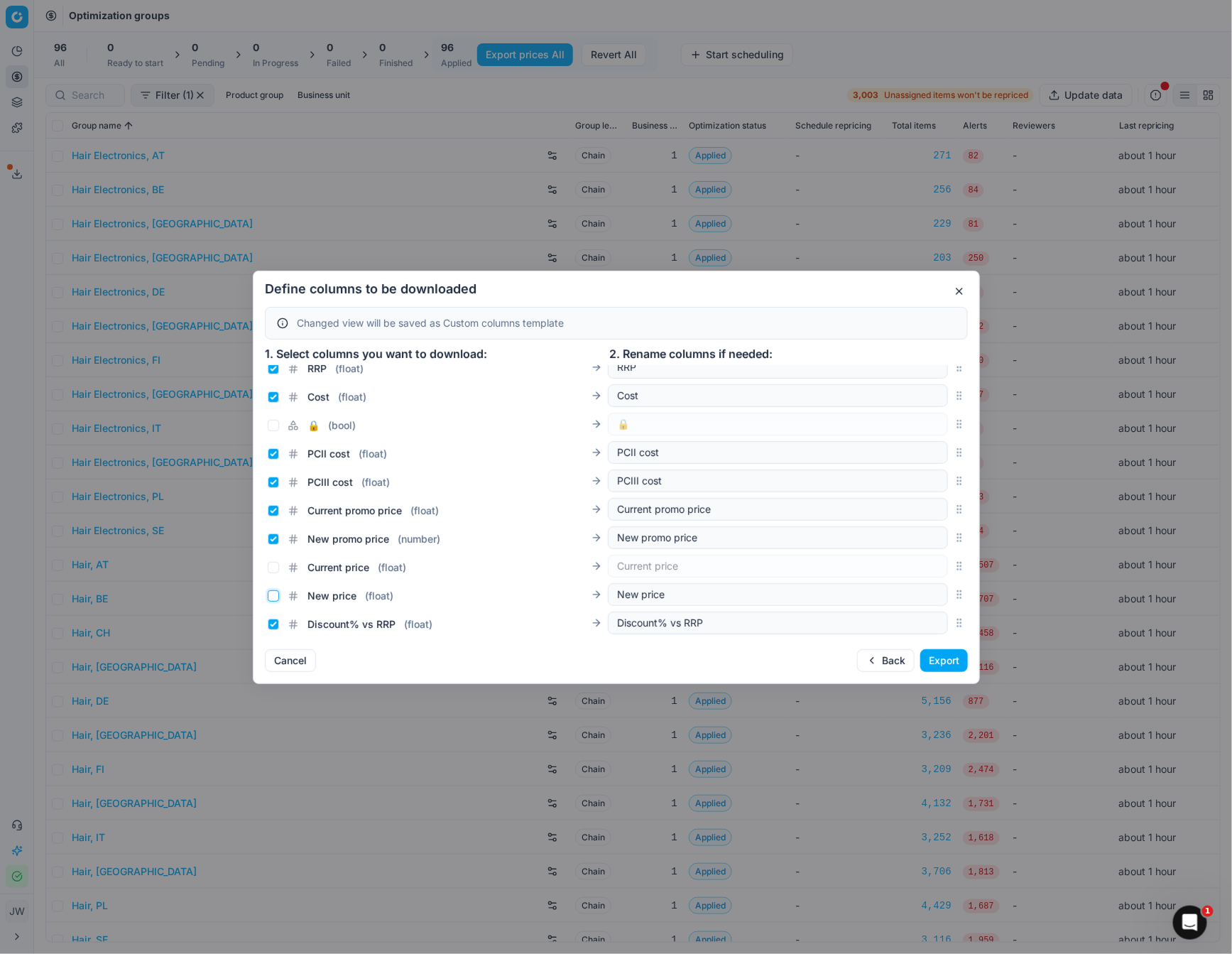
checkbox input "false"
click at [955, 659] on button "Export" at bounding box center [944, 660] width 48 height 23
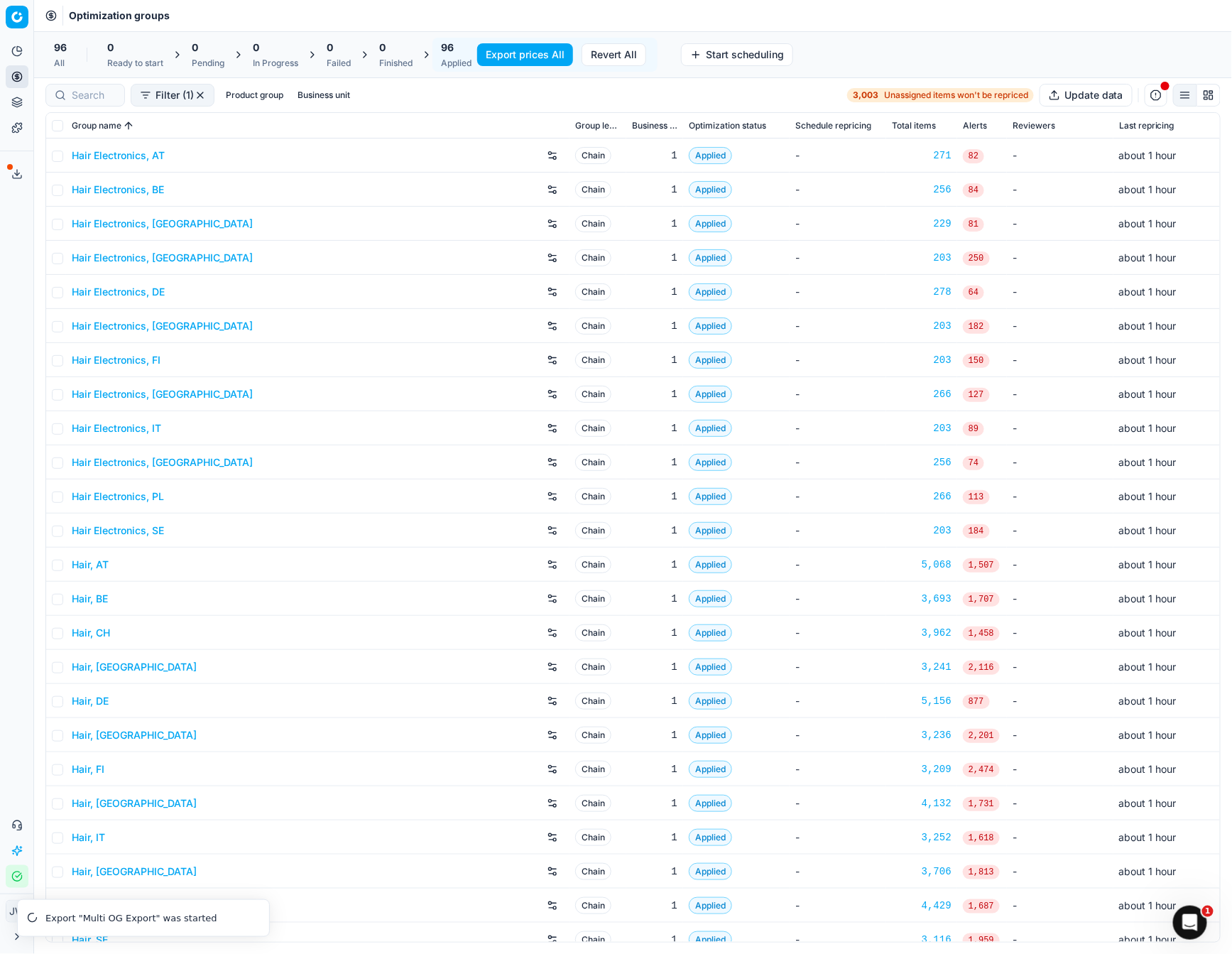
click at [16, 169] on icon at bounding box center [16, 173] width 11 height 11
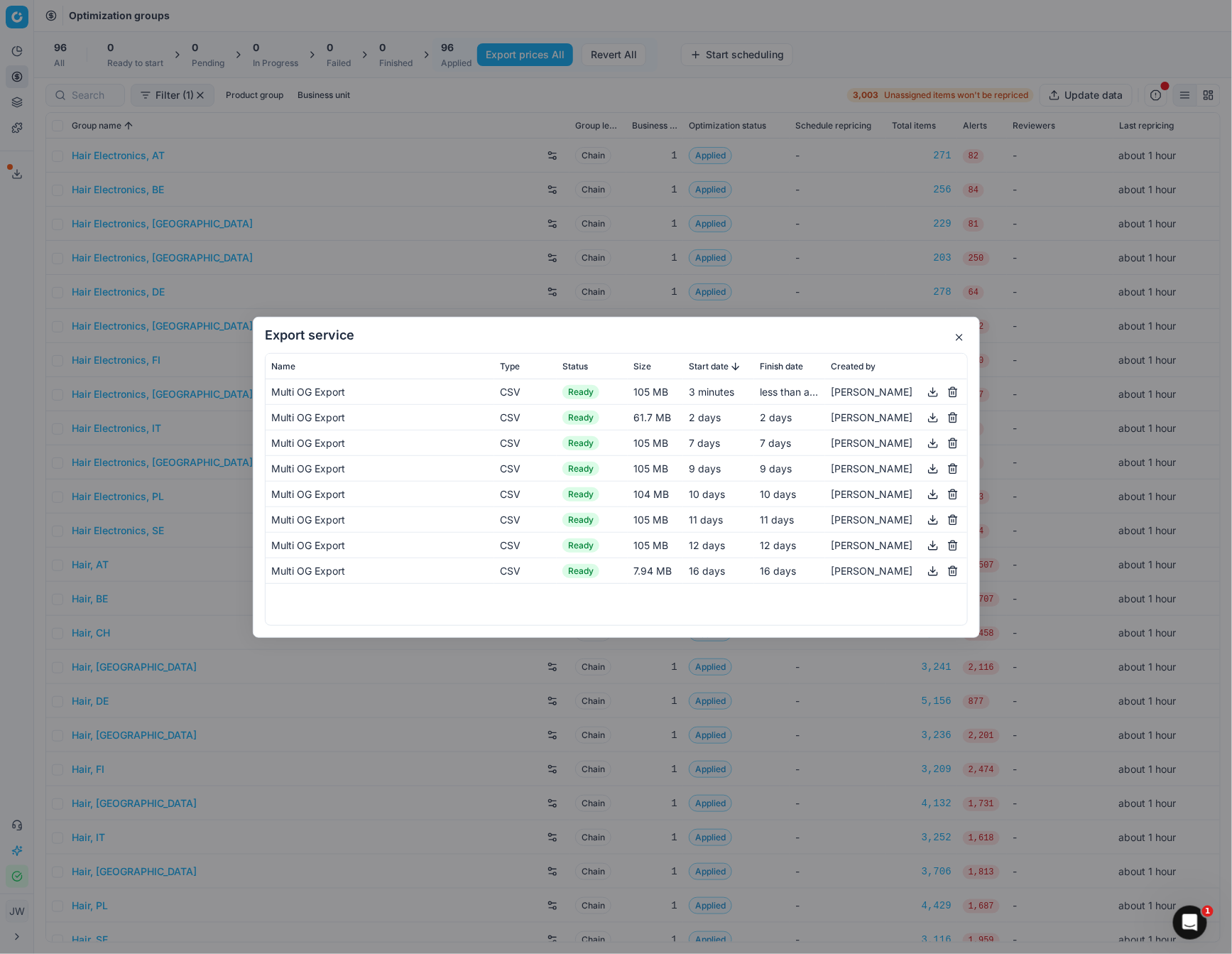
click at [927, 391] on button "button" at bounding box center [933, 391] width 17 height 17
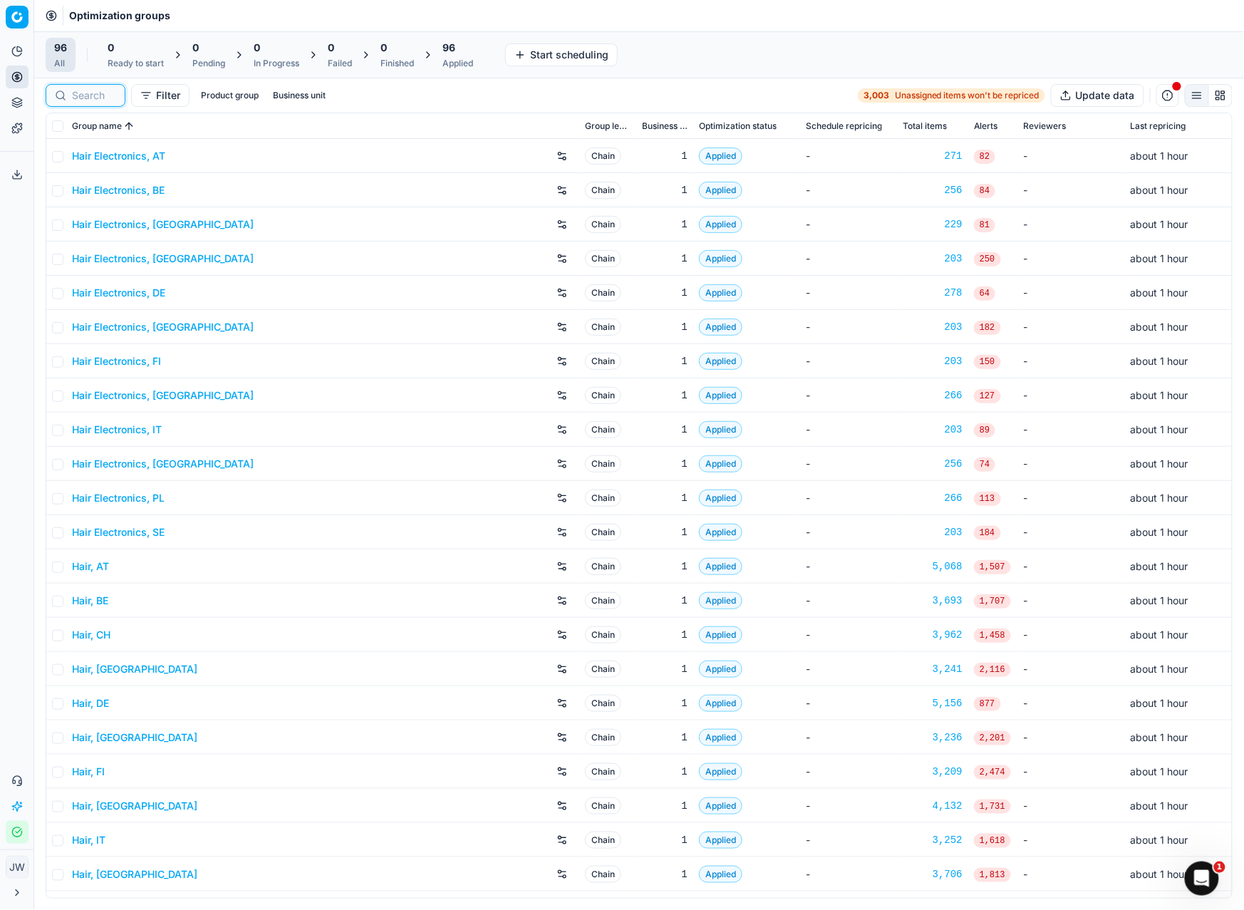
click at [84, 97] on input at bounding box center [94, 95] width 44 height 14
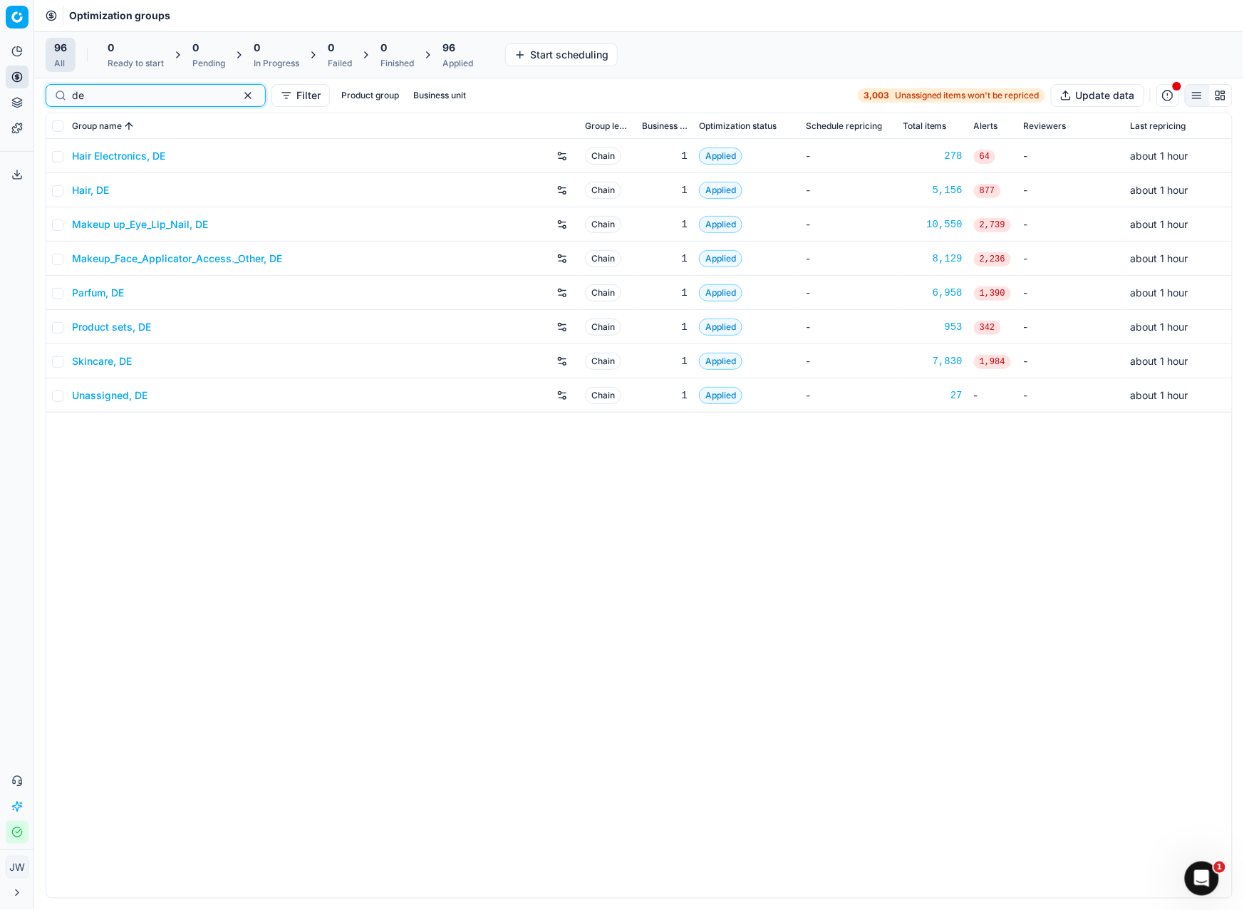
type input "de"
click at [104, 286] on link "Parfum, DE" at bounding box center [98, 293] width 52 height 14
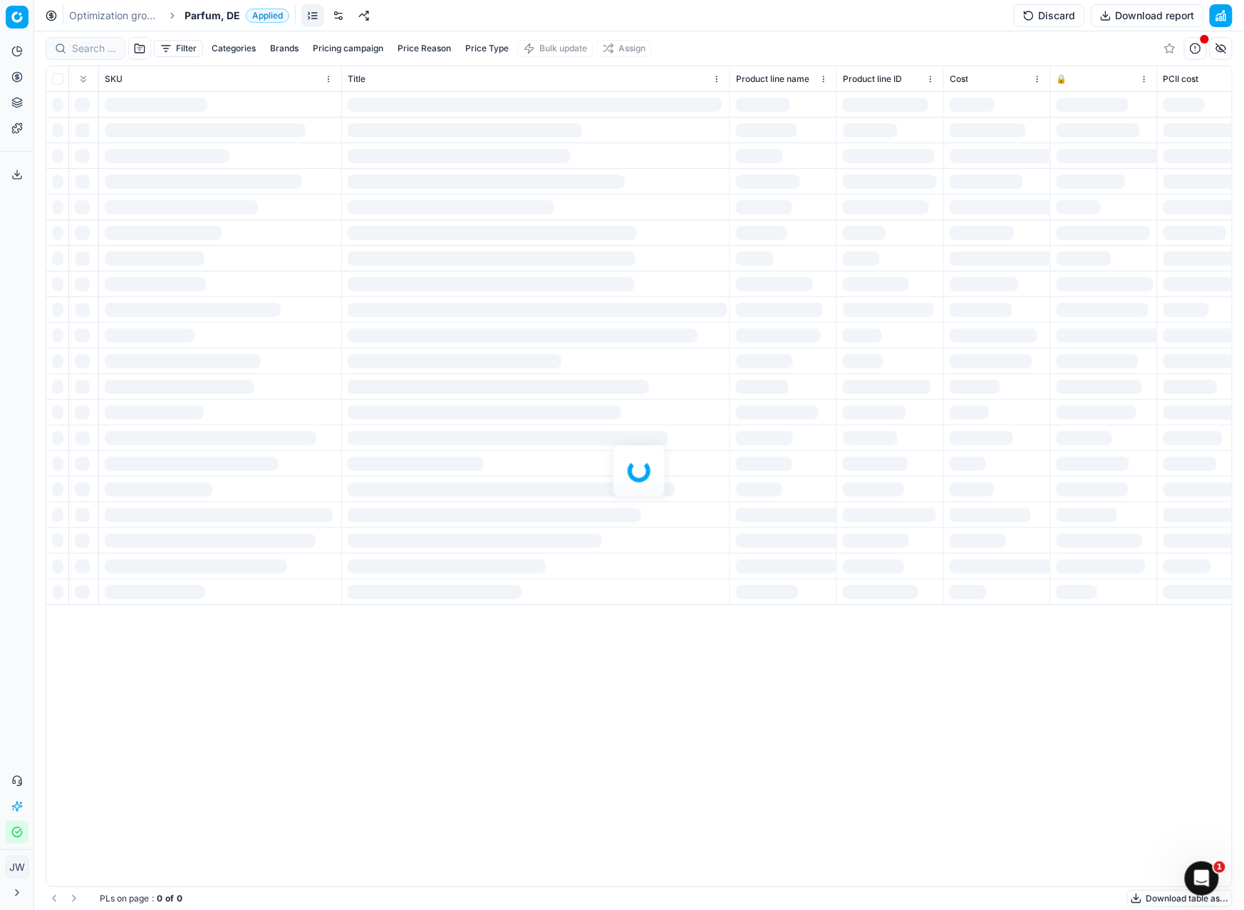
click at [81, 47] on div at bounding box center [639, 470] width 1210 height 879
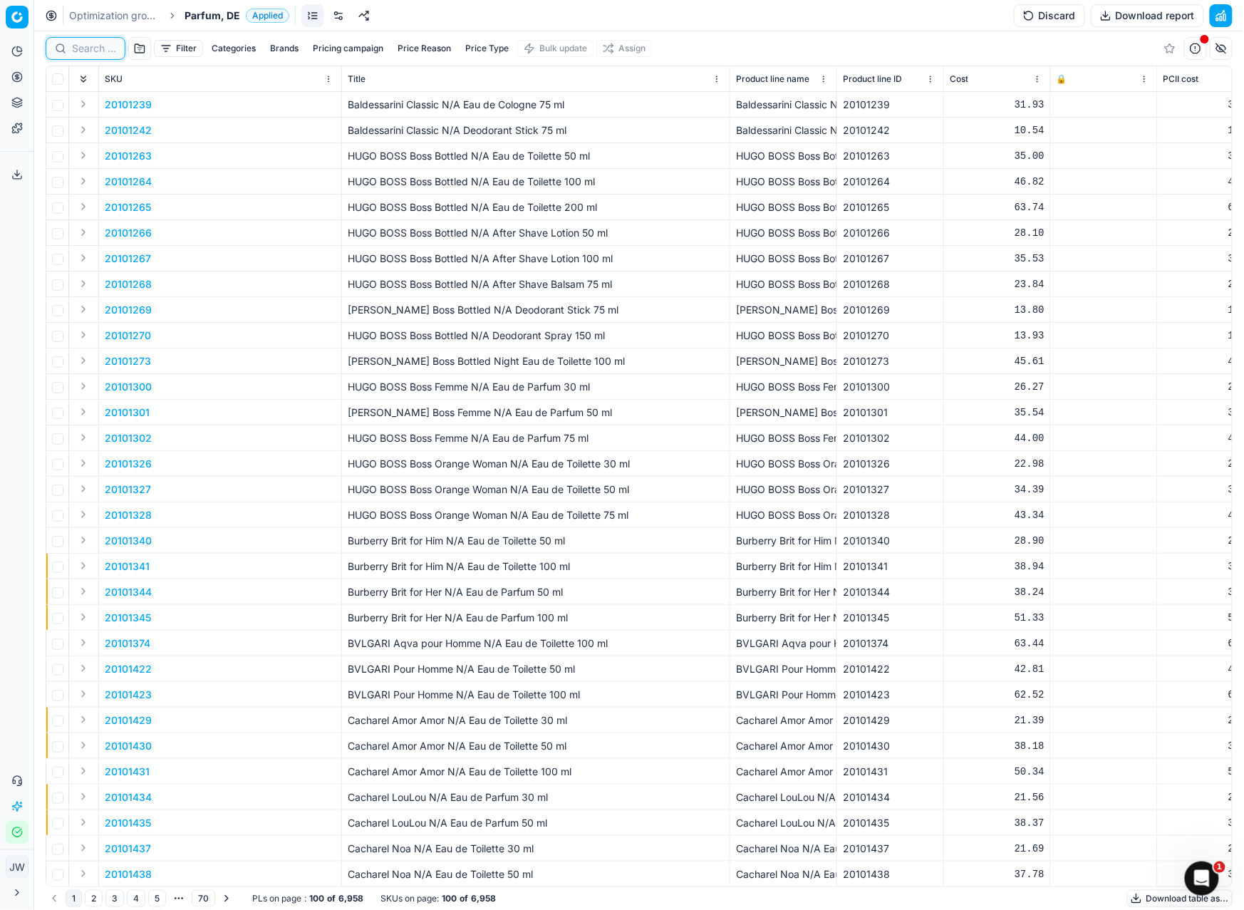
click at [92, 52] on input at bounding box center [94, 48] width 44 height 14
paste input "90013302-0021031"
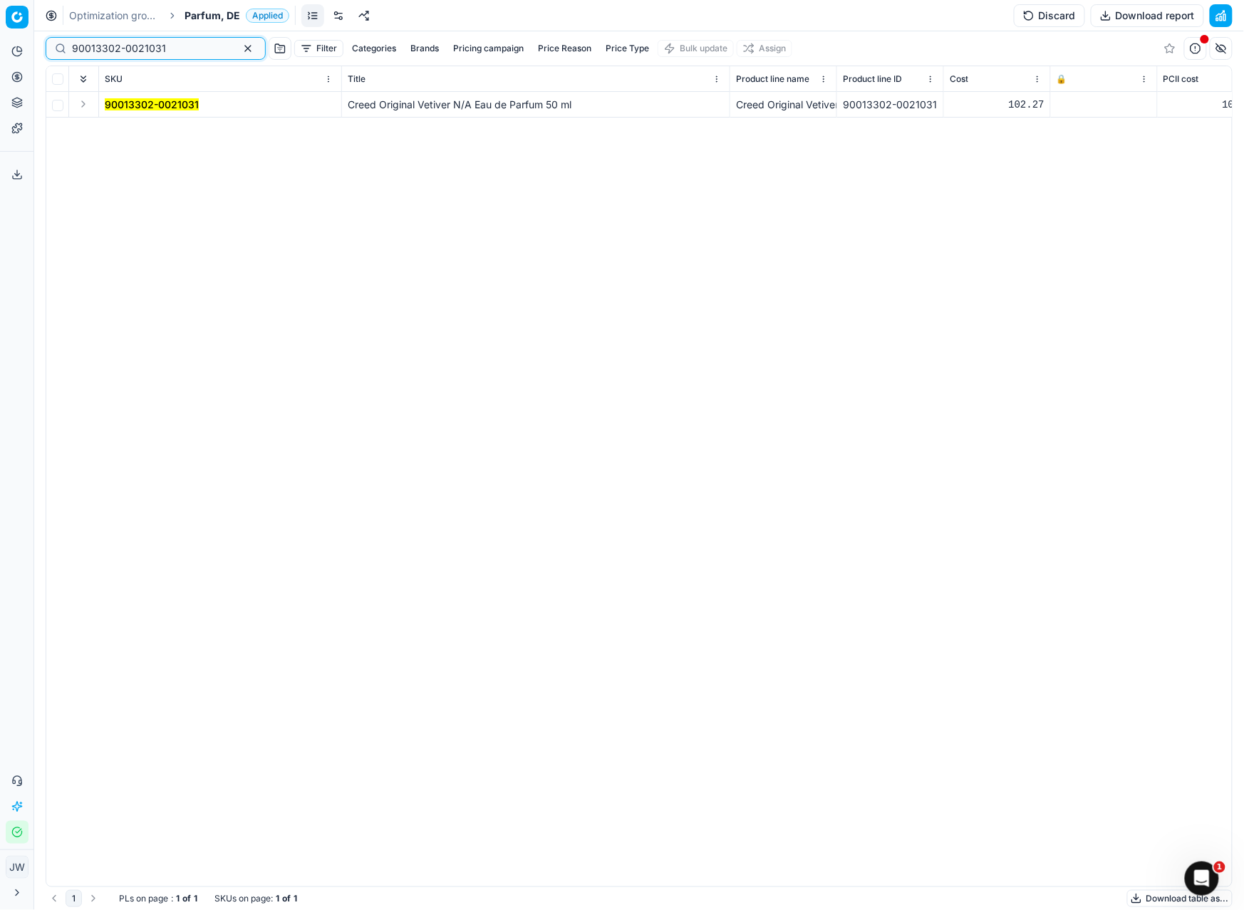
type input "90013302-0021031"
click at [84, 107] on button "Expand" at bounding box center [83, 103] width 17 height 17
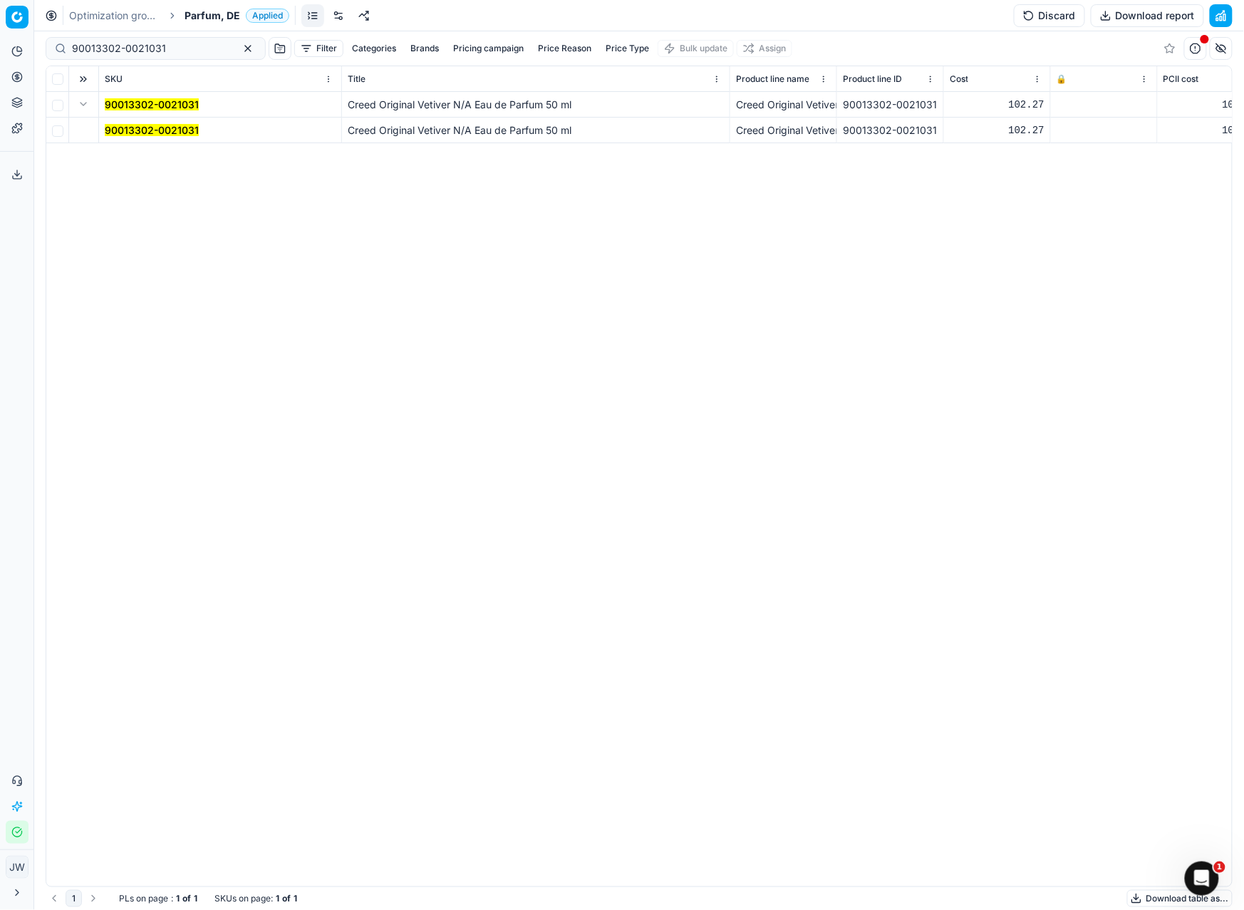
click at [131, 128] on mark "90013302-0021031" at bounding box center [152, 130] width 94 height 12
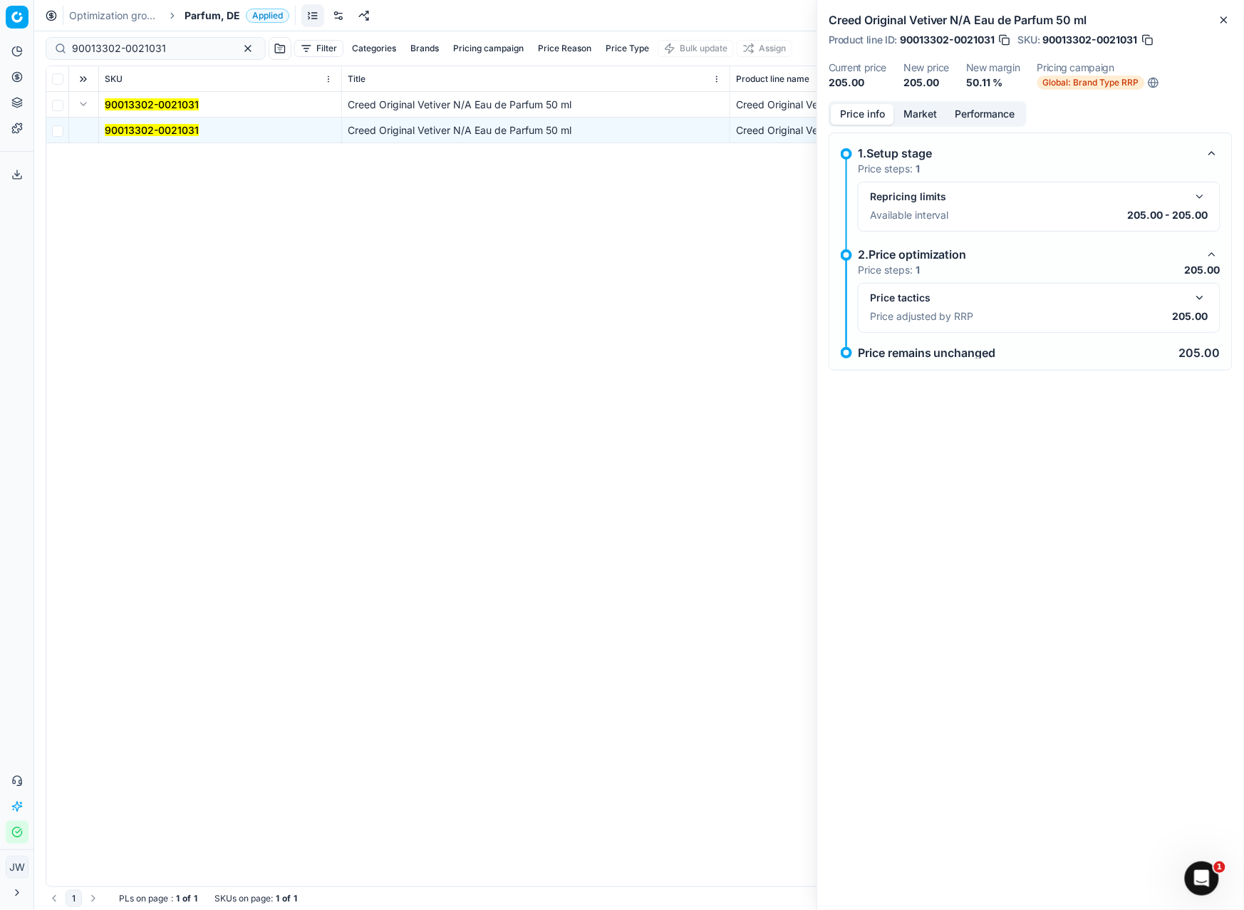
click at [1201, 298] on button "button" at bounding box center [1199, 297] width 17 height 17
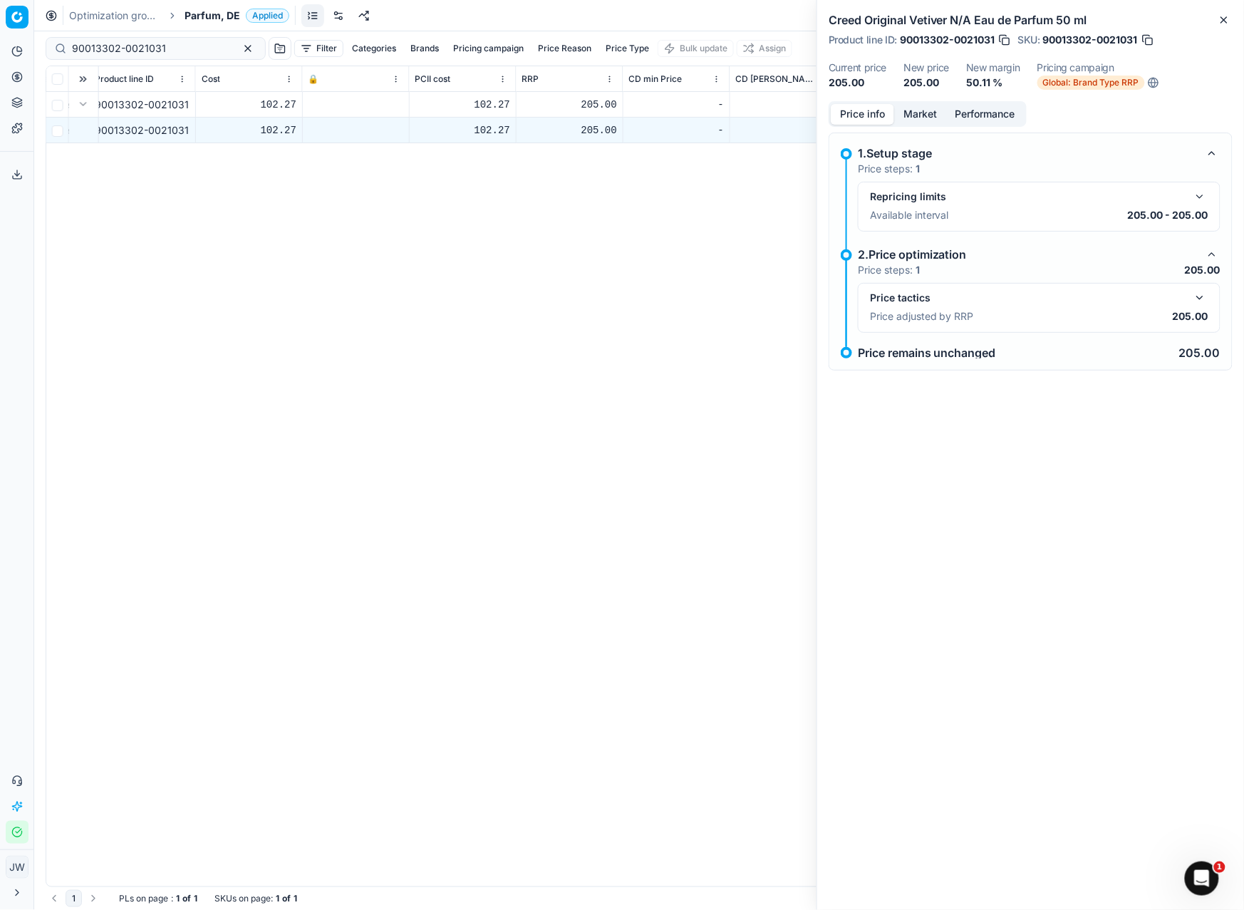
scroll to position [0, 886]
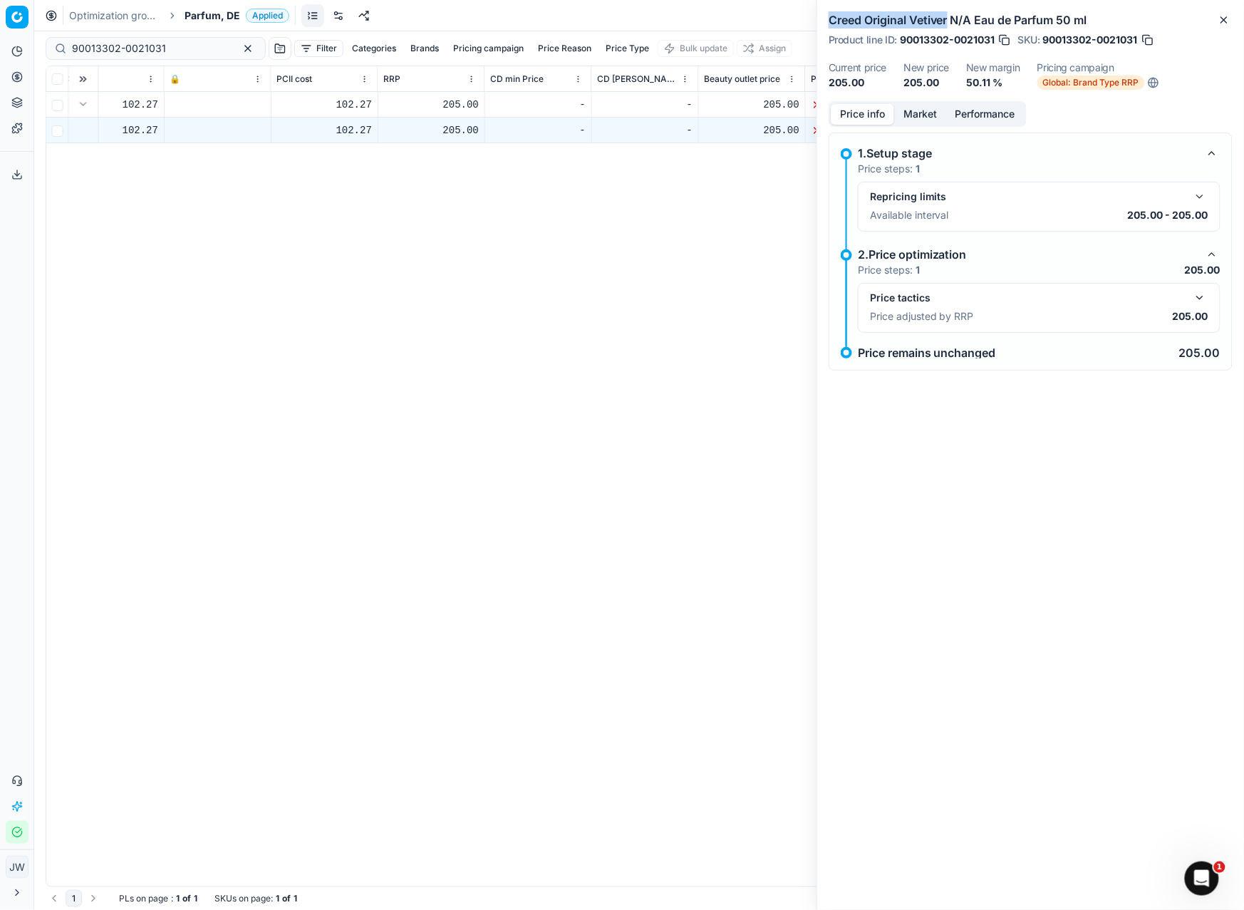
drag, startPoint x: 829, startPoint y: 19, endPoint x: 949, endPoint y: 16, distance: 119.7
click at [949, 16] on h2 "Creed Original Vetiver N/A Eau de Parfum 50 ml" at bounding box center [1031, 19] width 404 height 17
copy h2 "Creed Original Vetiver"
click at [12, 75] on circle at bounding box center [16, 76] width 9 height 9
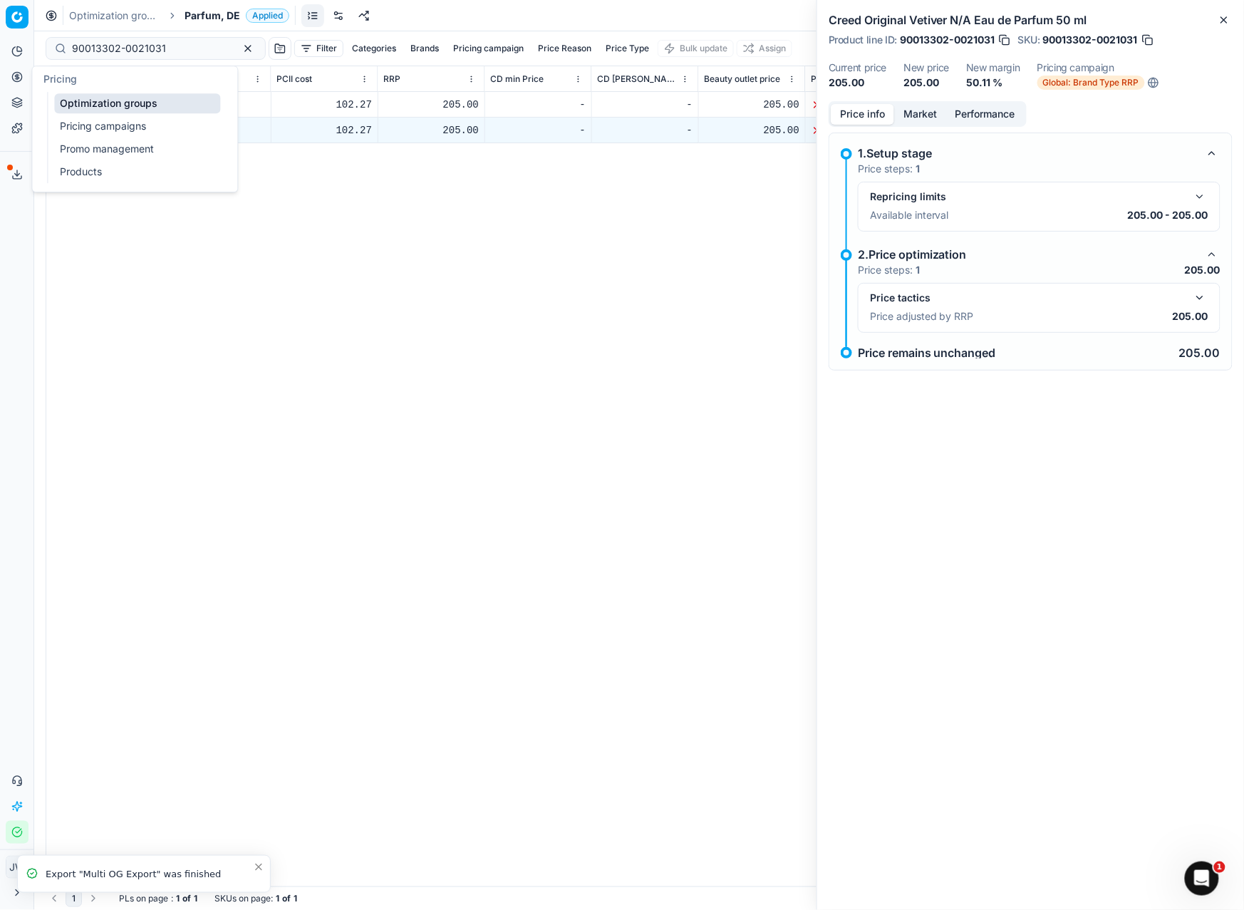
click at [68, 98] on link "Optimization groups" at bounding box center [137, 103] width 166 height 20
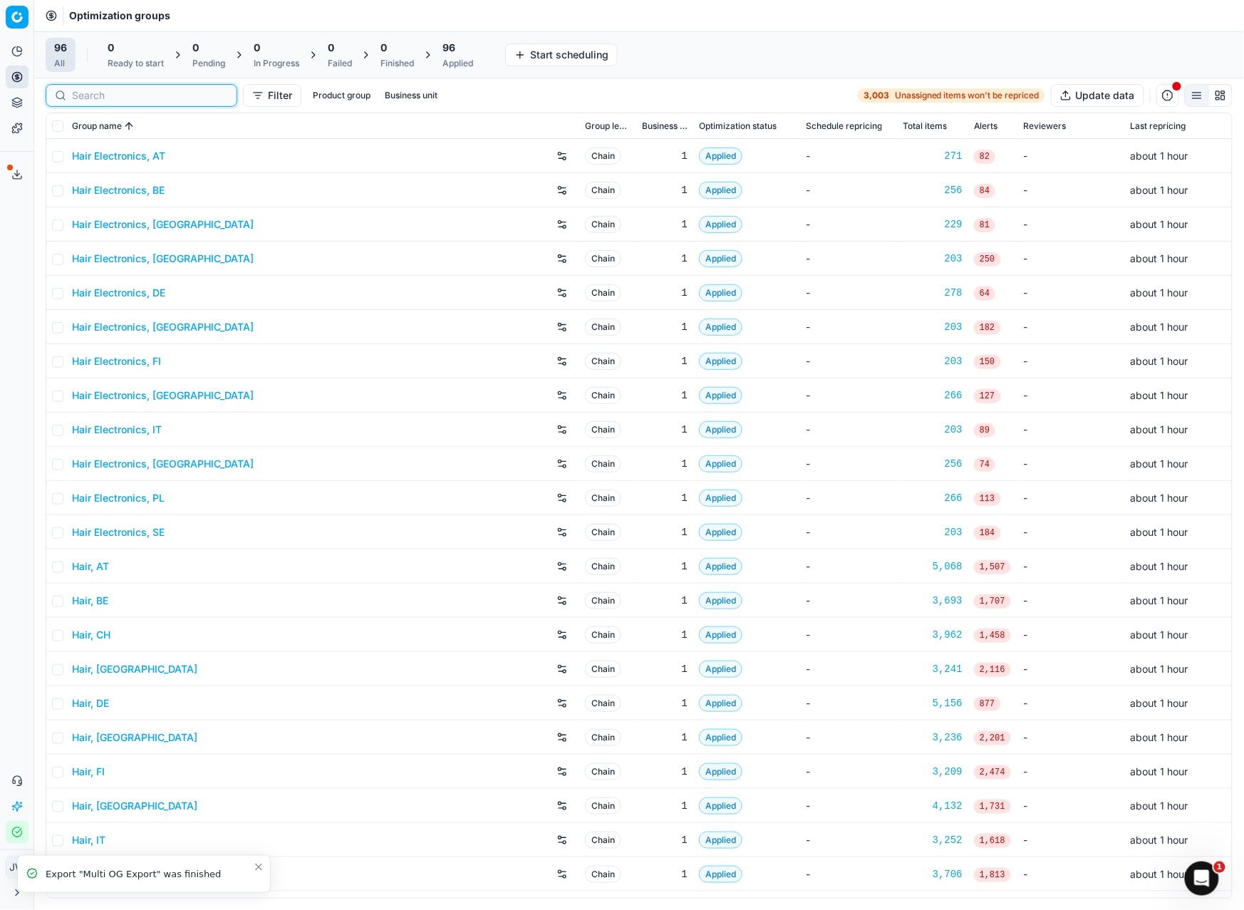
click at [91, 100] on input at bounding box center [150, 95] width 156 height 14
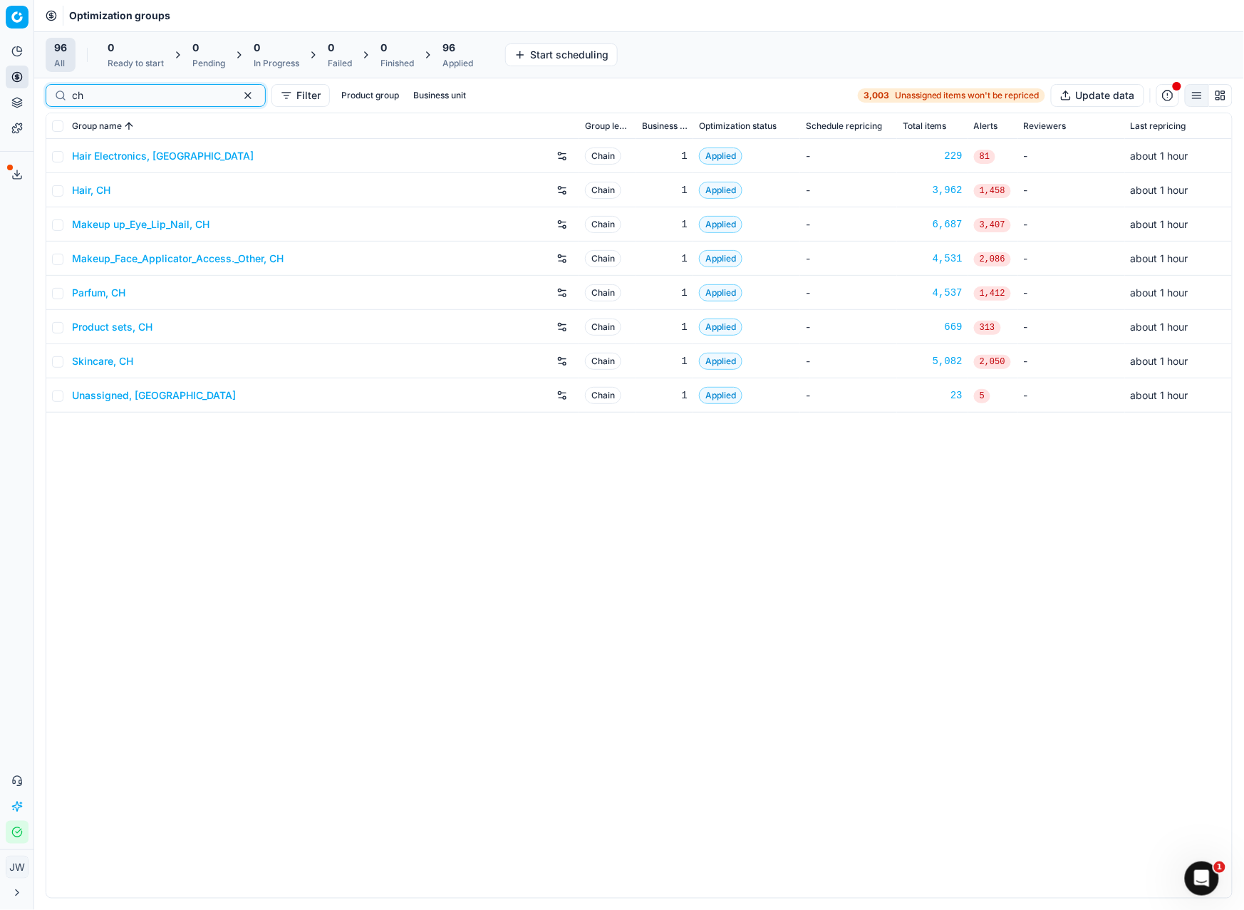
type input "ch"
click at [111, 289] on link "Parfum, CH" at bounding box center [98, 293] width 53 height 14
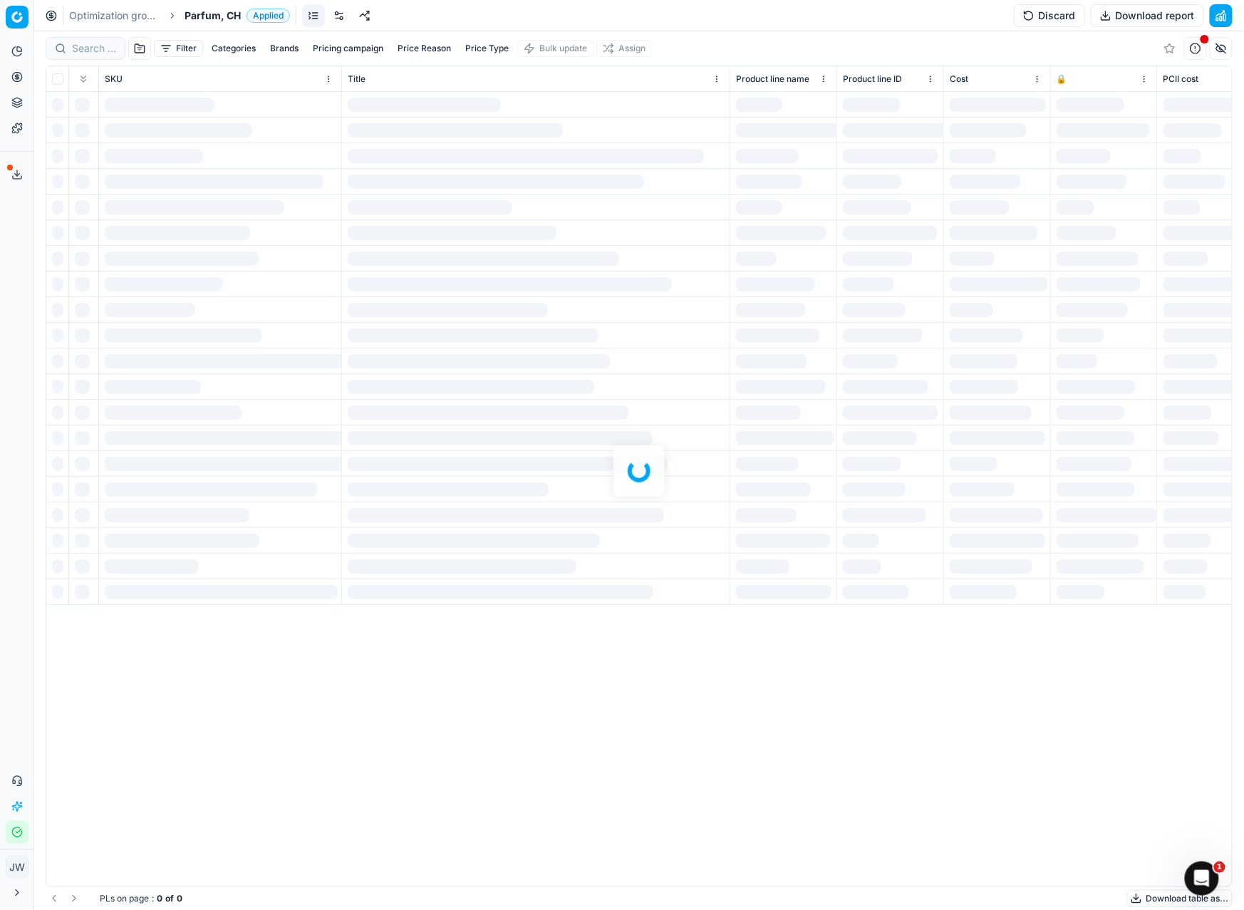
click at [90, 56] on div at bounding box center [639, 470] width 1210 height 879
click at [90, 50] on div "Filter Categories Brands Pricing campaign Price Reason Price Type Bulk update A…" at bounding box center [639, 470] width 1210 height 879
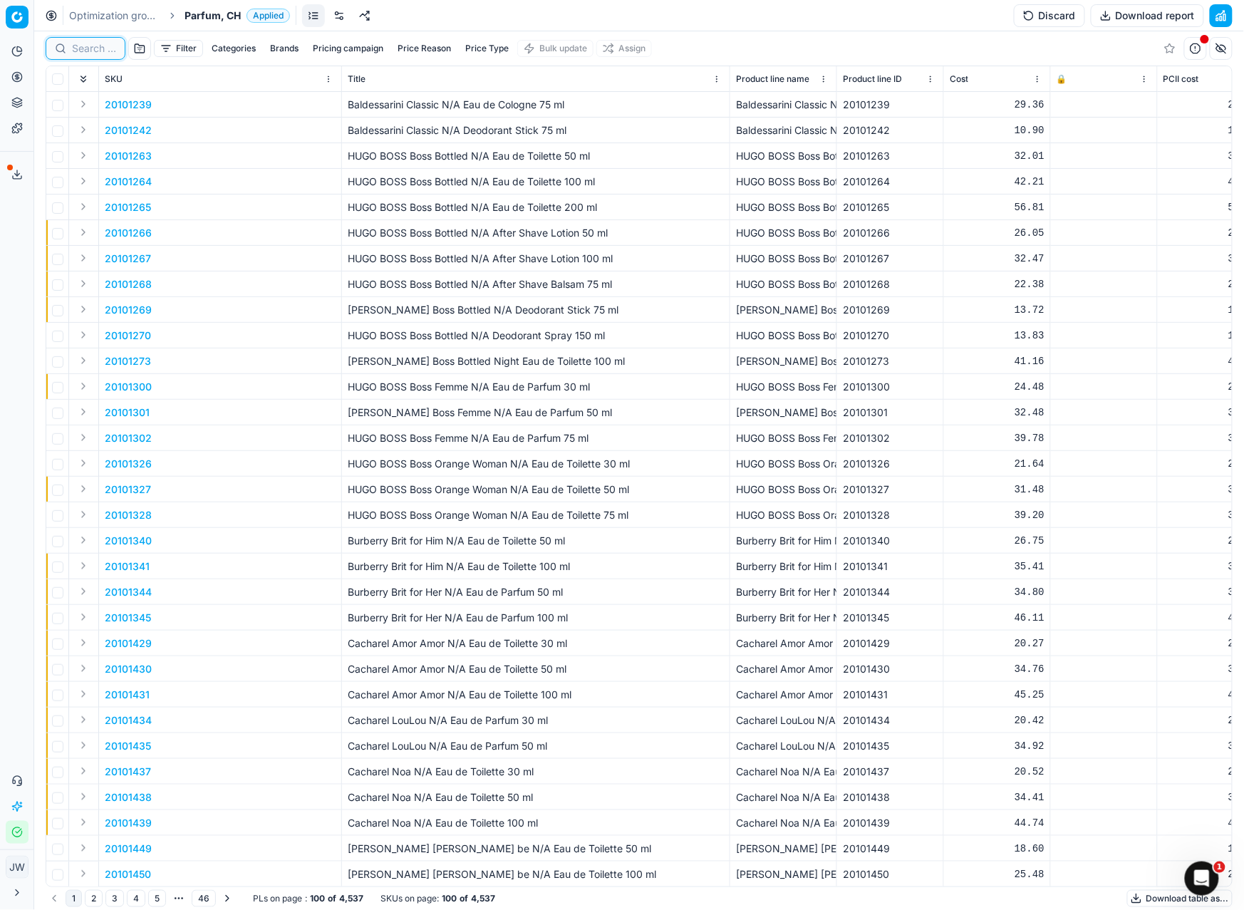
click at [90, 50] on input at bounding box center [94, 48] width 44 height 14
paste input "Creed Original Vetiver"
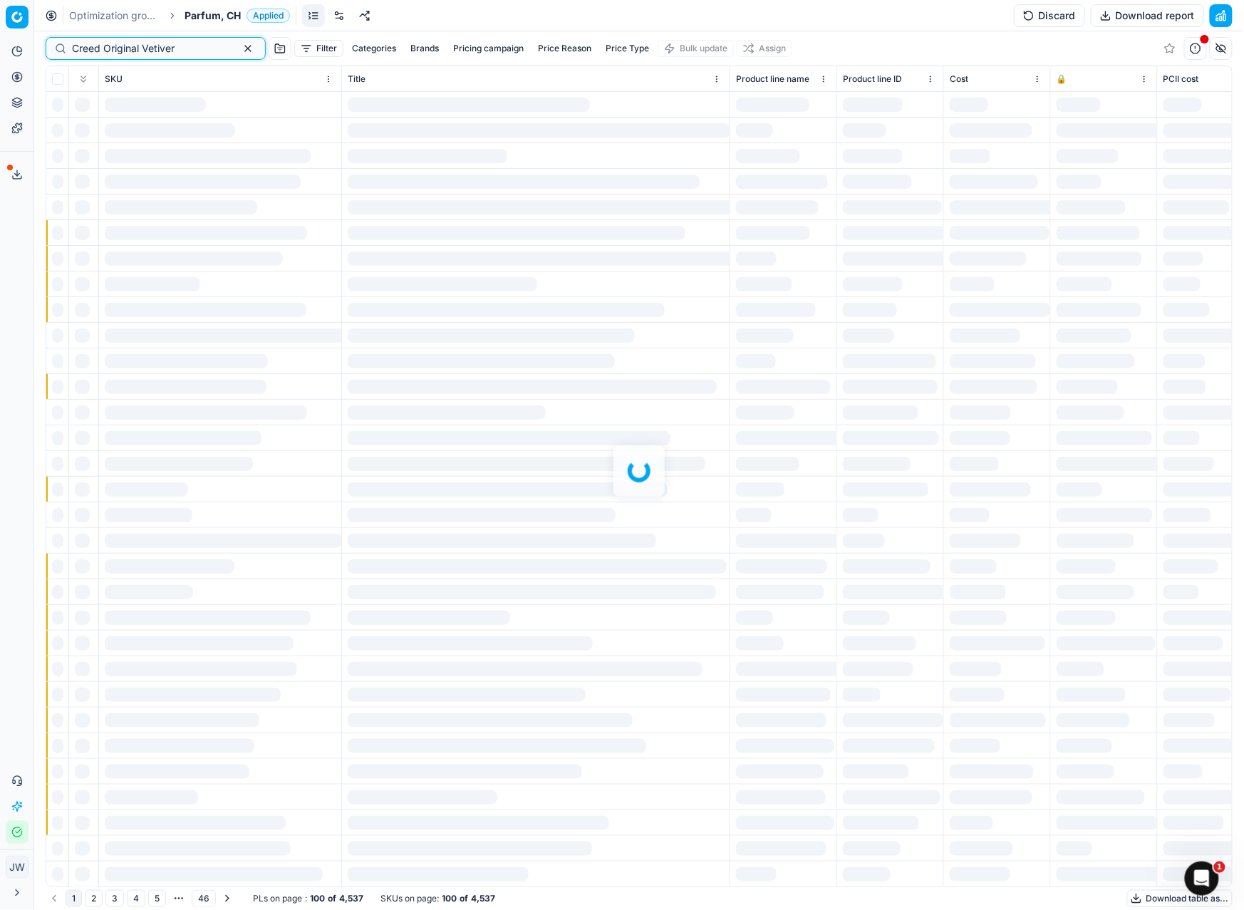
type input "Creed Original Vetiver"
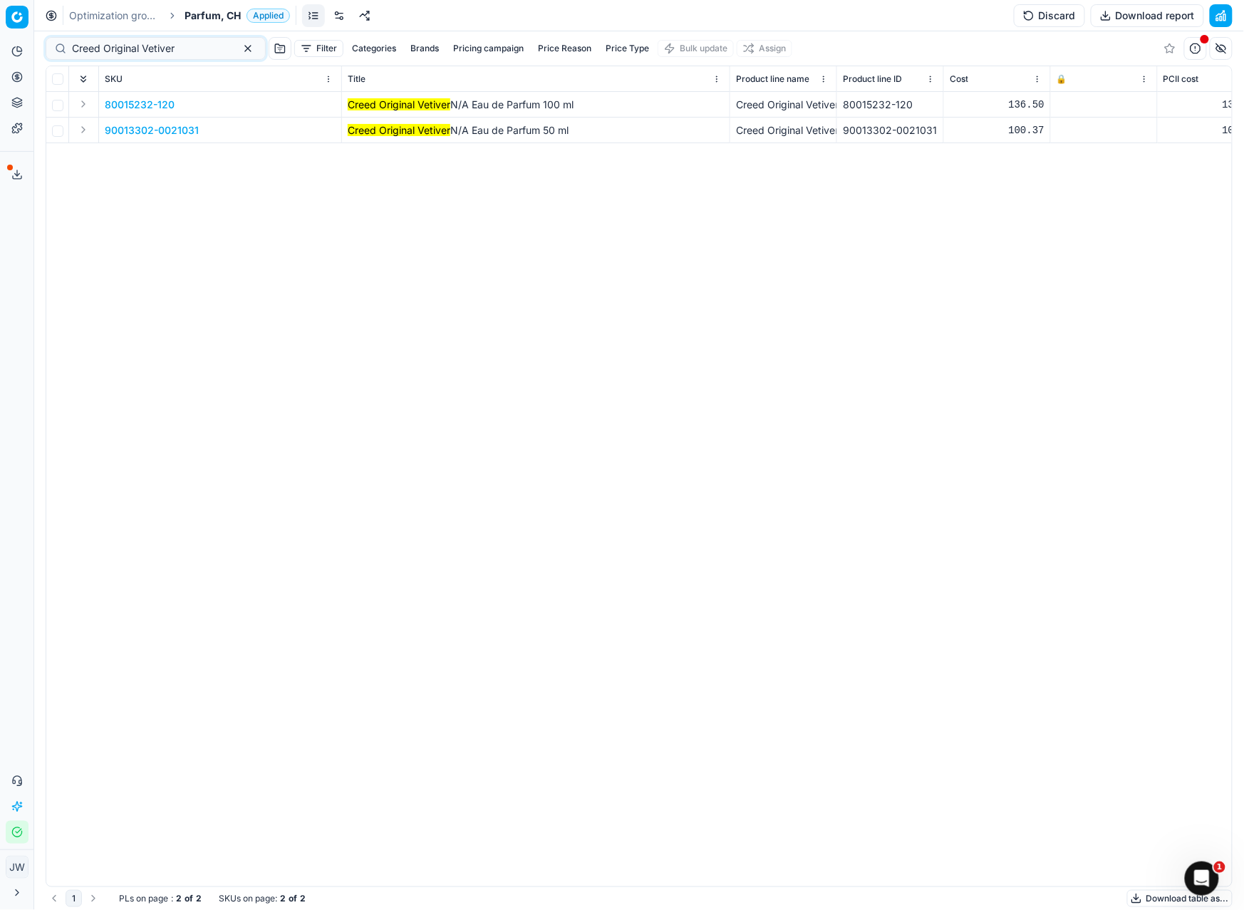
click at [216, 48] on div "Creed Original Vetiver" at bounding box center [156, 48] width 220 height 23
click at [239, 48] on button "button" at bounding box center [247, 48] width 17 height 17
click at [156, 48] on button "Filter" at bounding box center [178, 48] width 49 height 17
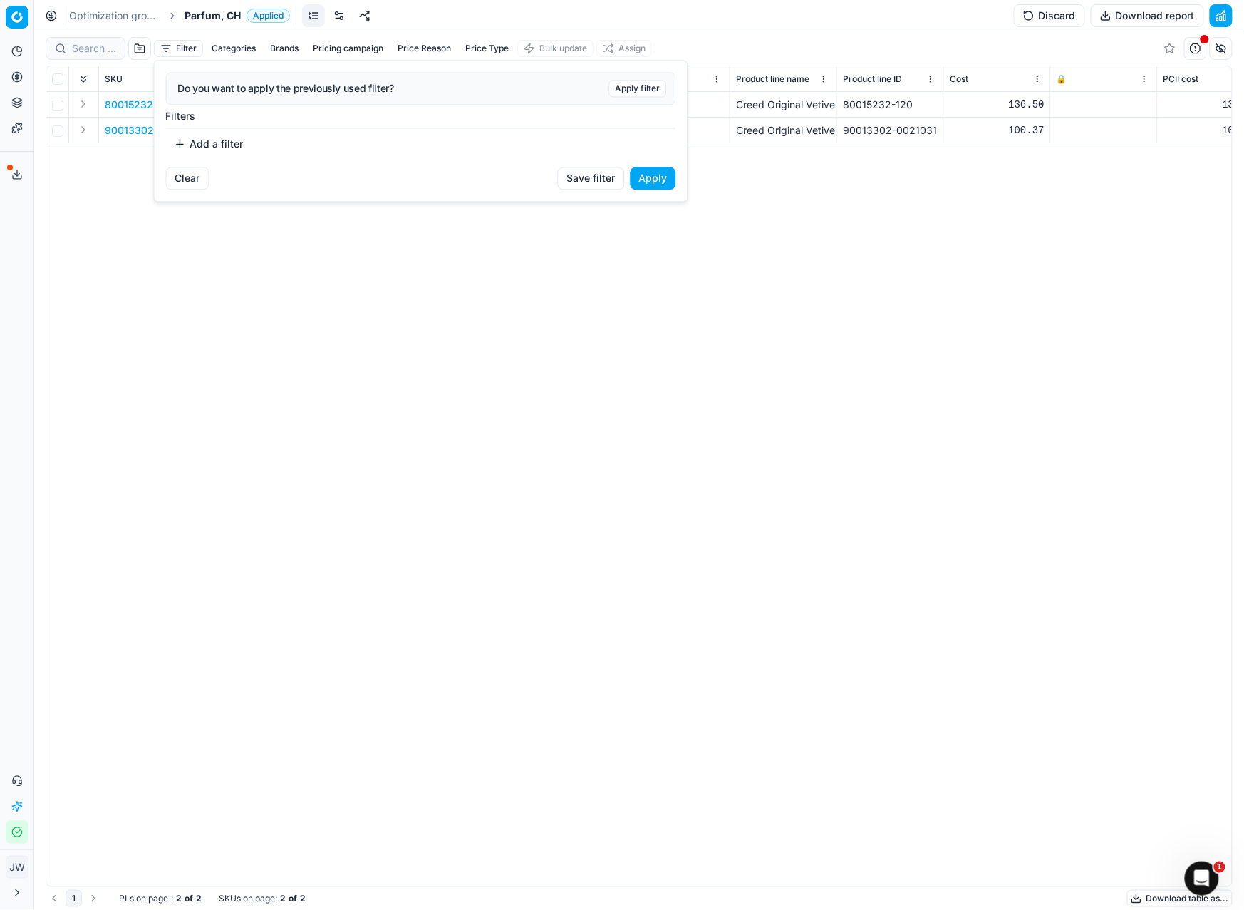
click at [87, 51] on html "Pricing platform Analytics Pricing Product portfolio Templates Export service 8…" at bounding box center [622, 455] width 1244 height 910
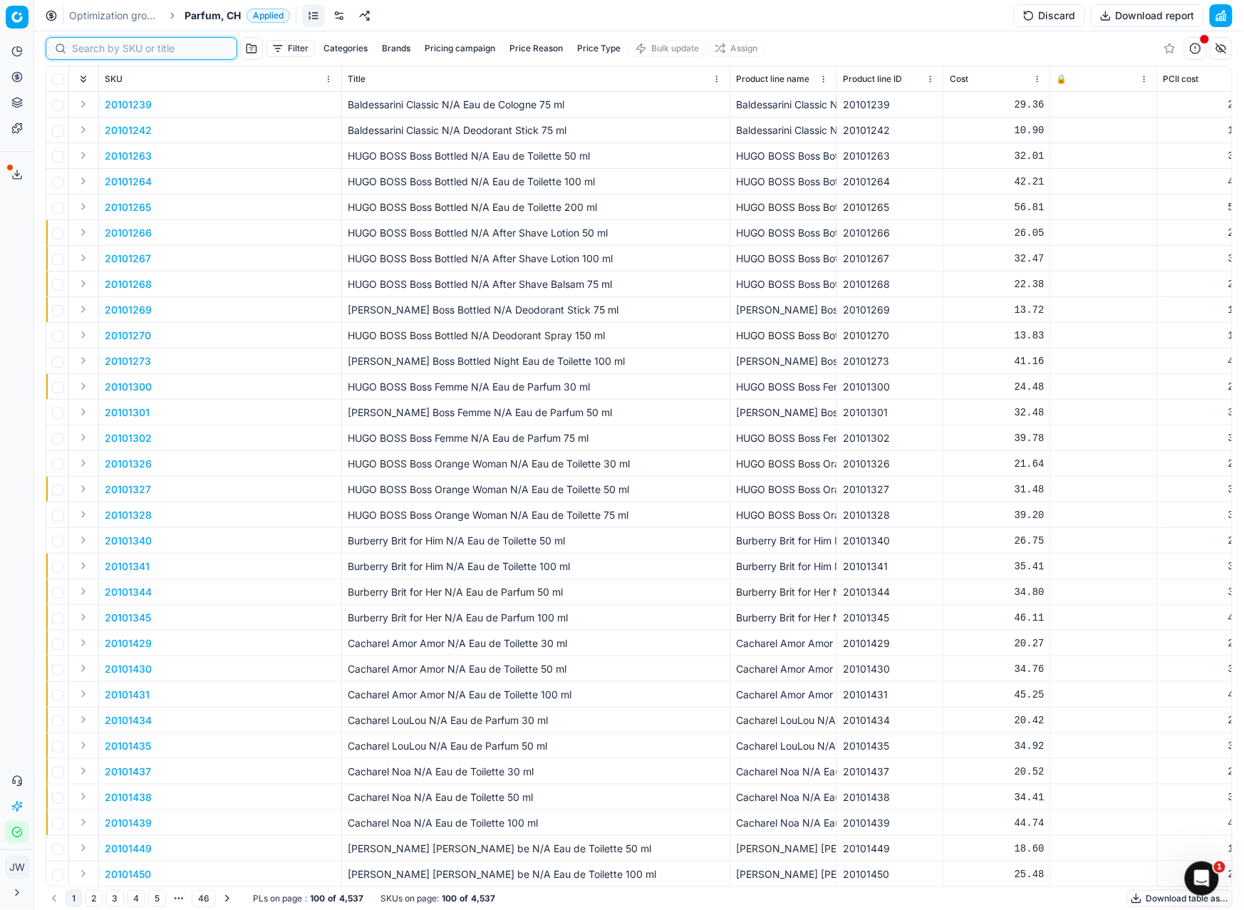
click at [76, 47] on input at bounding box center [150, 48] width 156 height 14
paste input "90013302-0021031"
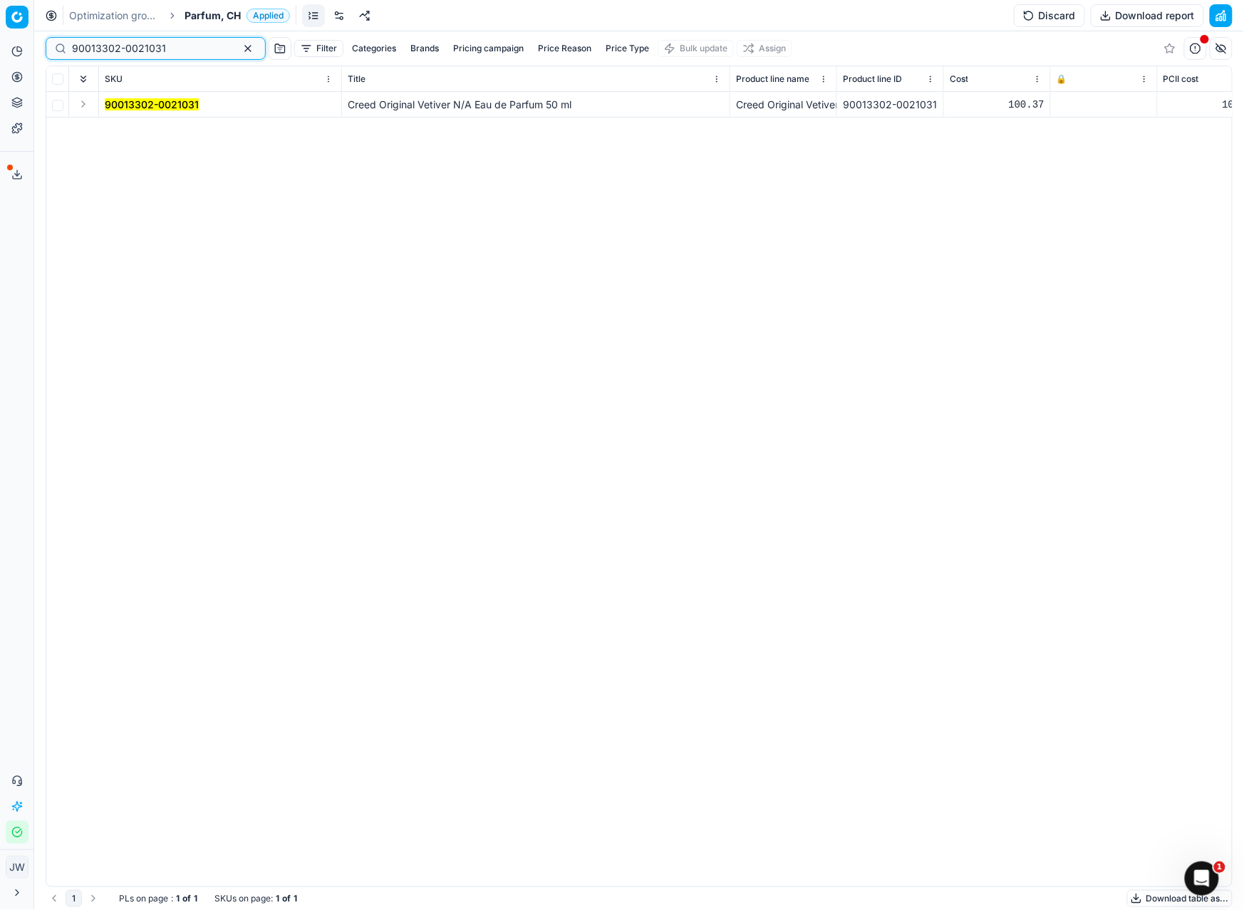
type input "90013302-0021031"
click at [87, 105] on button "Expand" at bounding box center [83, 103] width 17 height 17
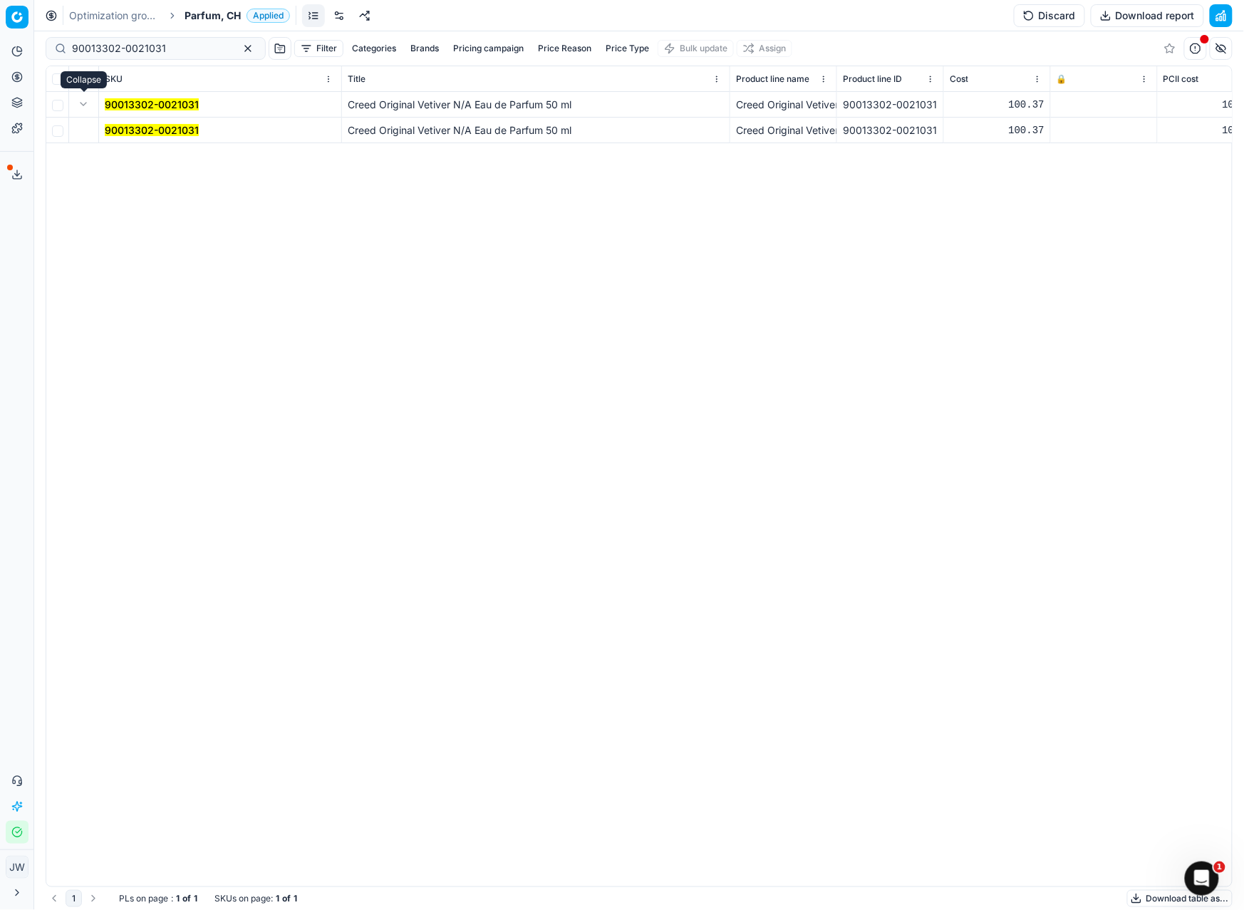
click at [120, 131] on mark "90013302-0021031" at bounding box center [152, 130] width 94 height 12
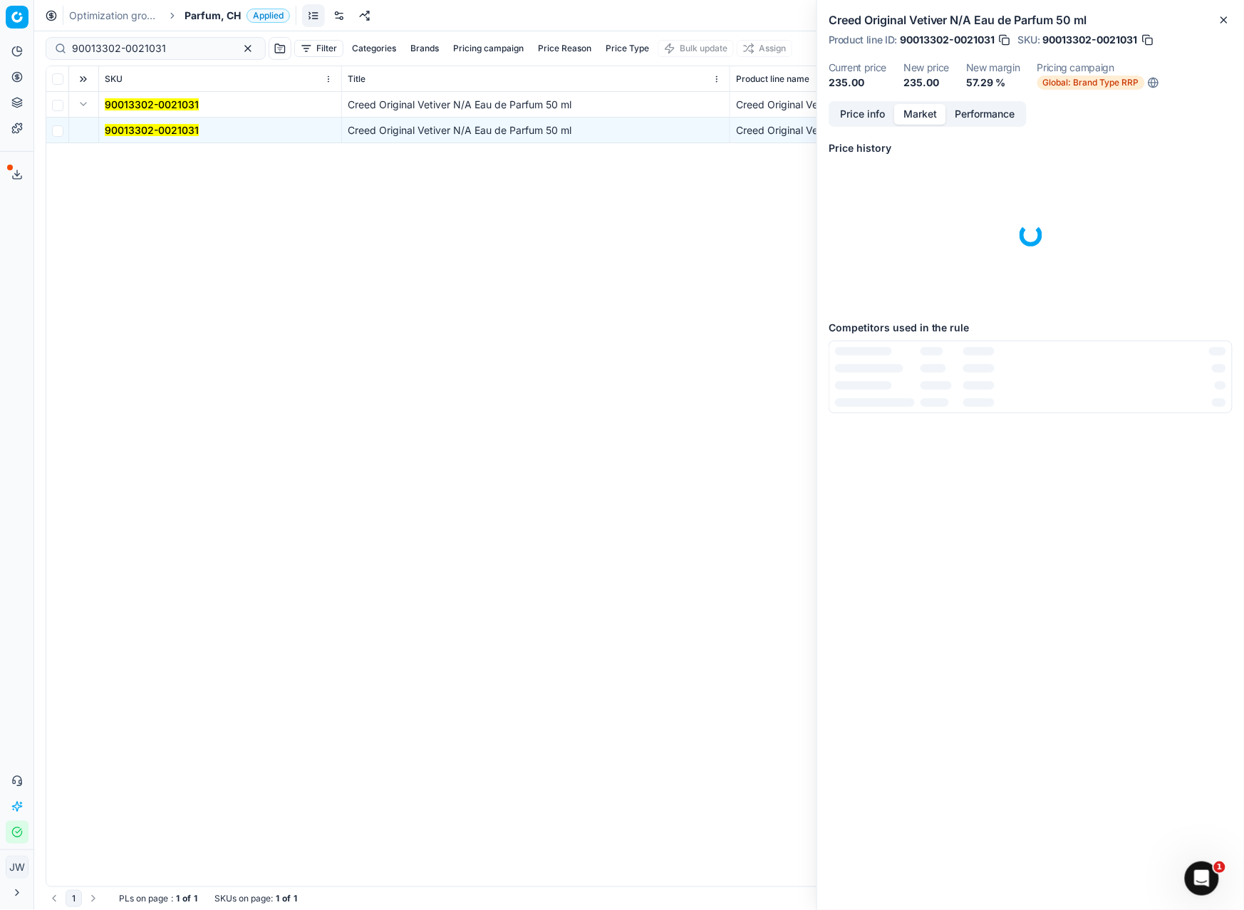
click at [912, 117] on button "Market" at bounding box center [920, 114] width 52 height 21
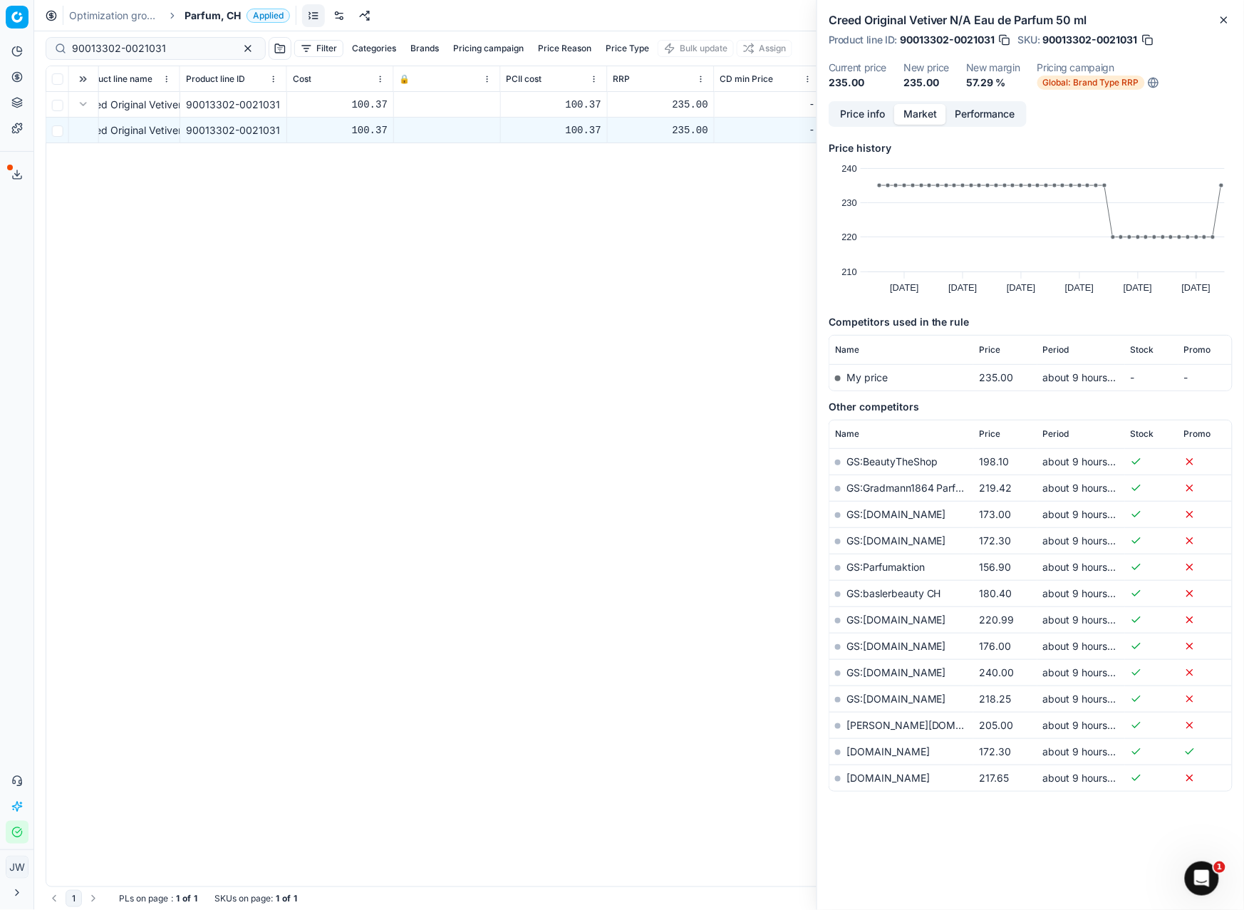
scroll to position [0, 714]
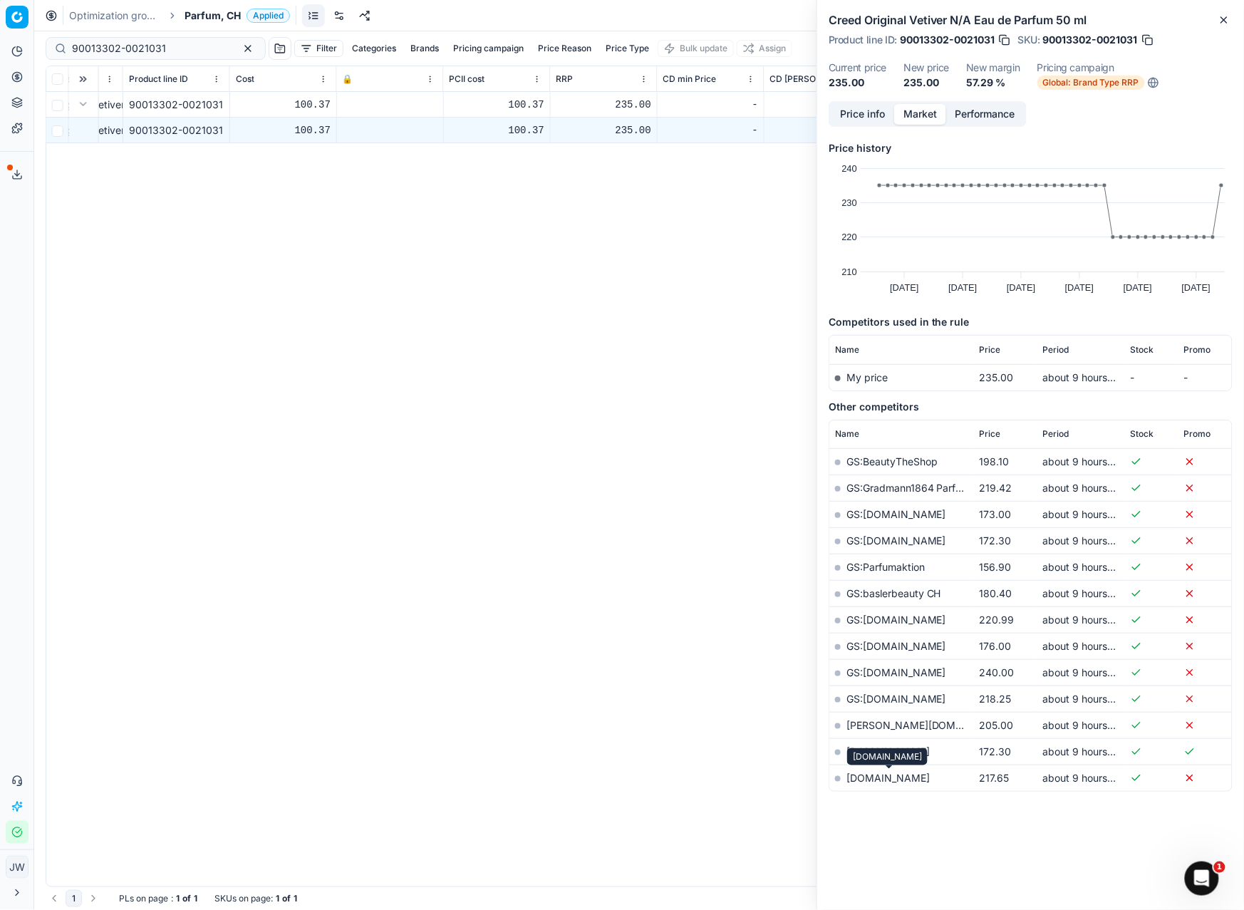
click at [879, 779] on link "parfumdreams.ch" at bounding box center [887, 778] width 83 height 12
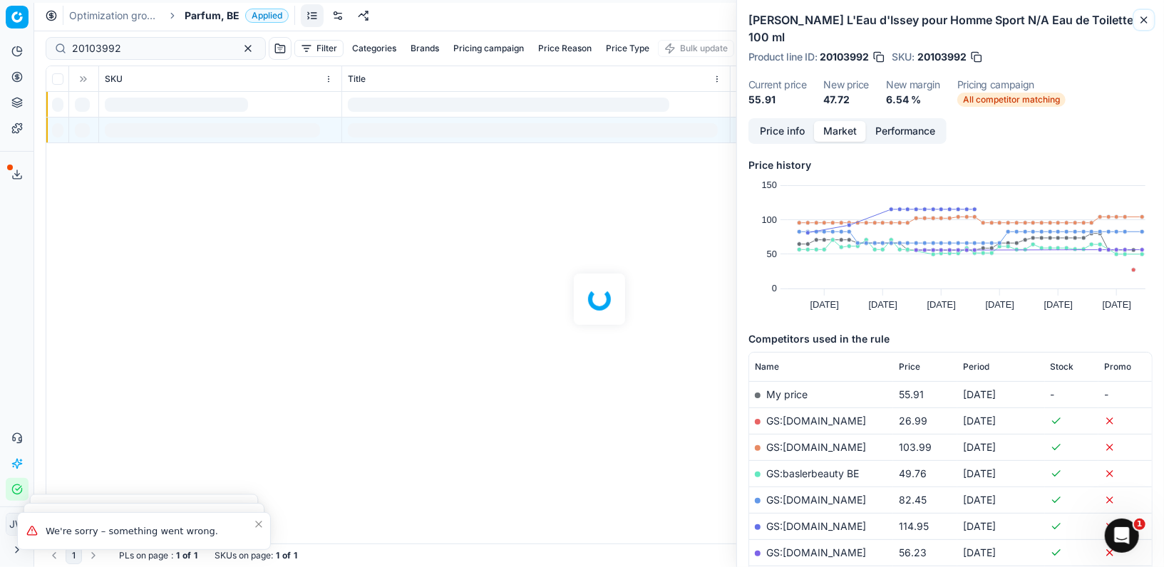
click at [1146, 22] on icon "button" at bounding box center [1144, 20] width 6 height 6
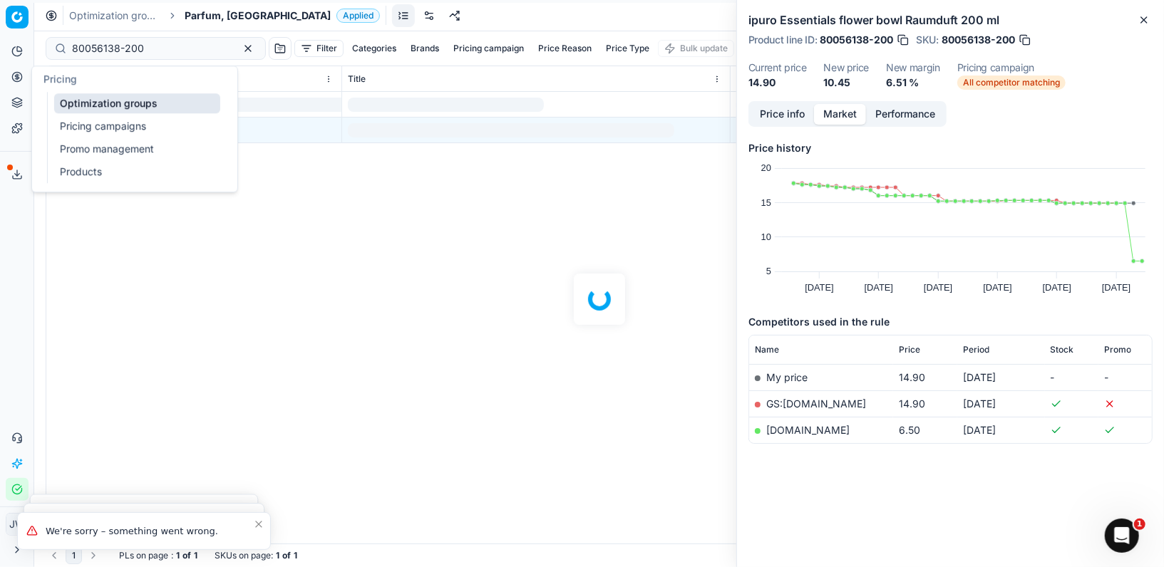
click at [10, 74] on button "Pricing" at bounding box center [17, 77] width 23 height 23
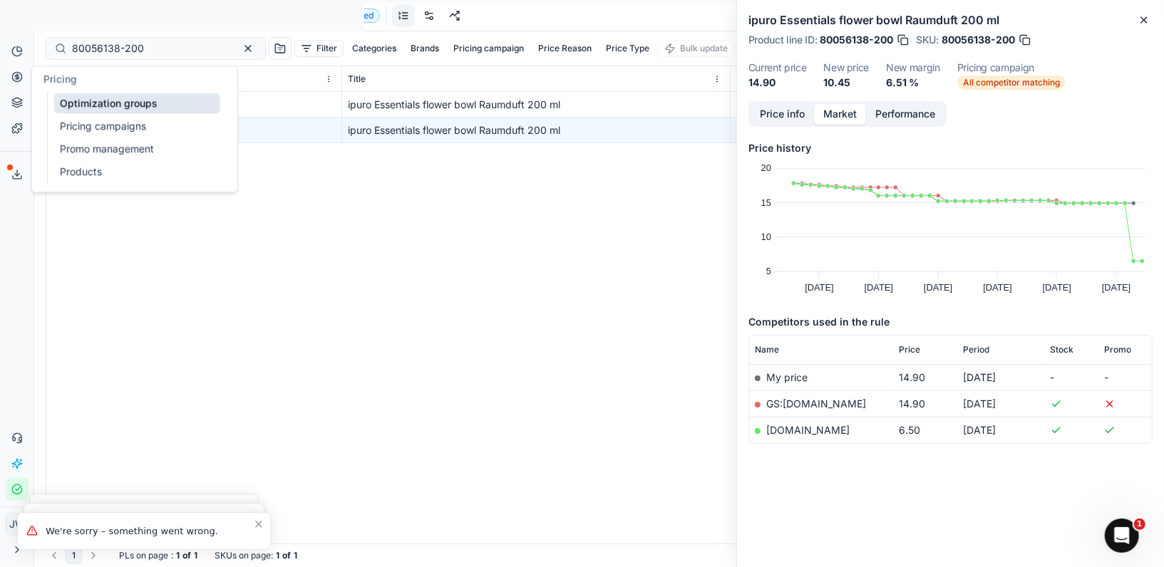
click at [72, 103] on link "Optimization groups" at bounding box center [137, 103] width 166 height 20
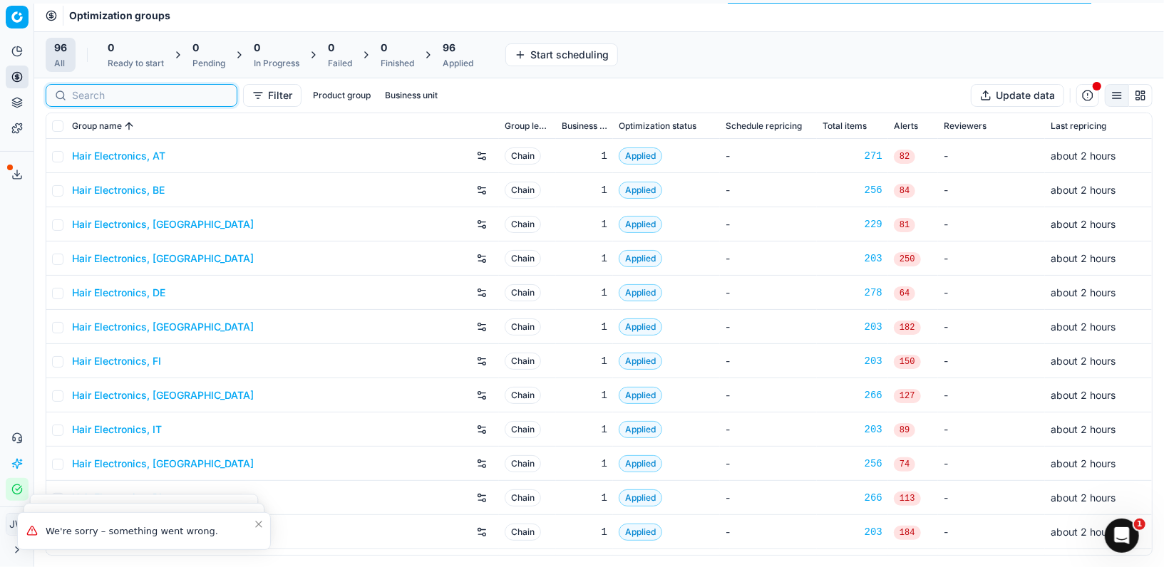
click at [98, 93] on input at bounding box center [150, 95] width 156 height 14
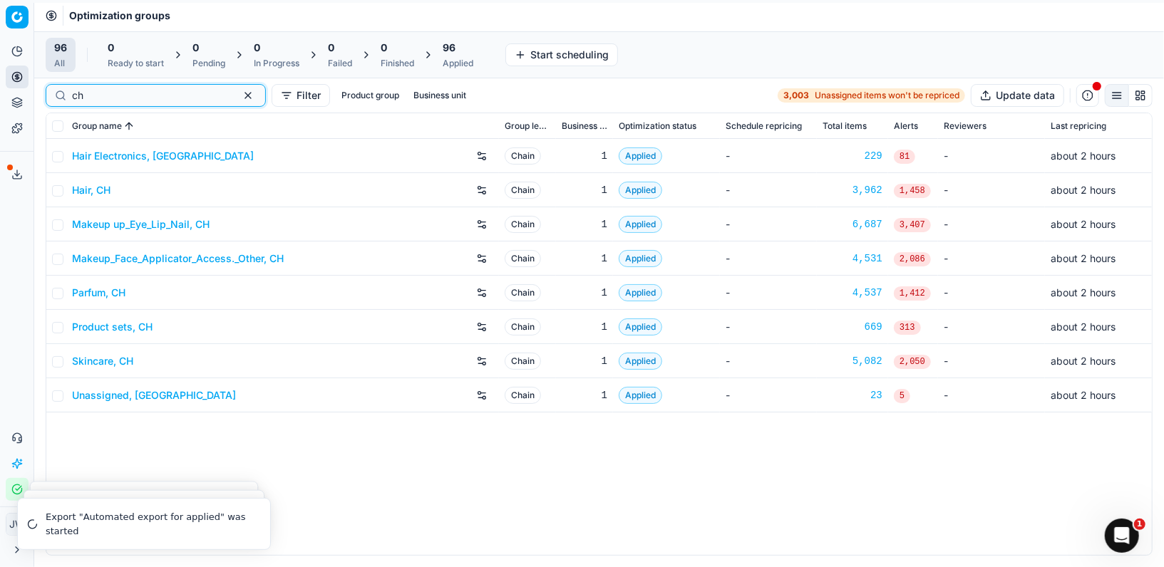
type input "ch"
click at [118, 294] on link "Parfum, CH" at bounding box center [98, 293] width 53 height 14
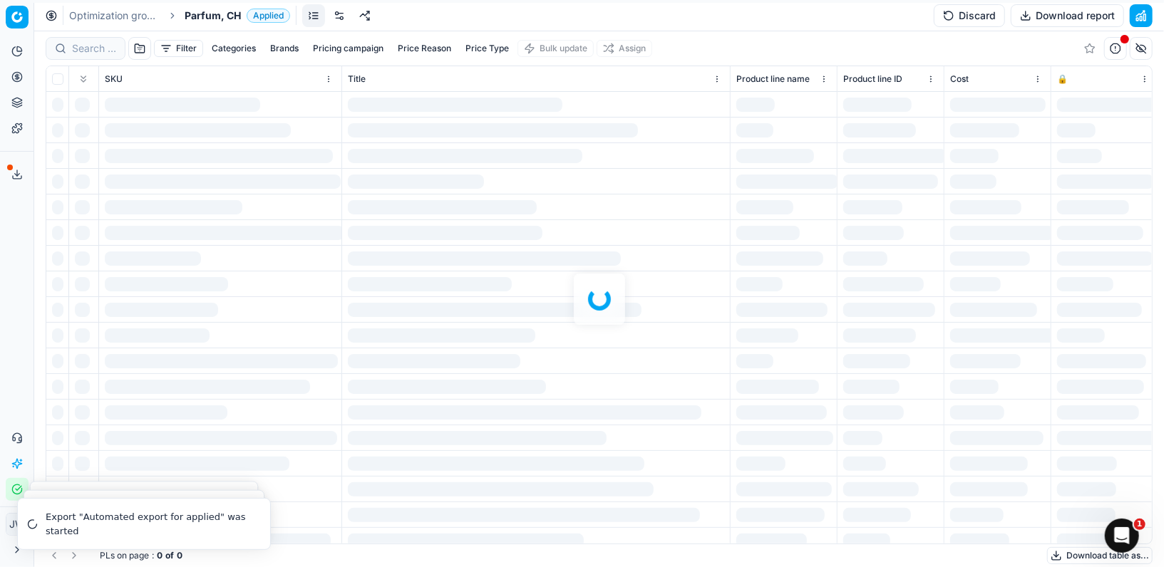
click at [78, 43] on div at bounding box center [598, 299] width 1129 height 536
click at [85, 46] on div at bounding box center [598, 299] width 1129 height 536
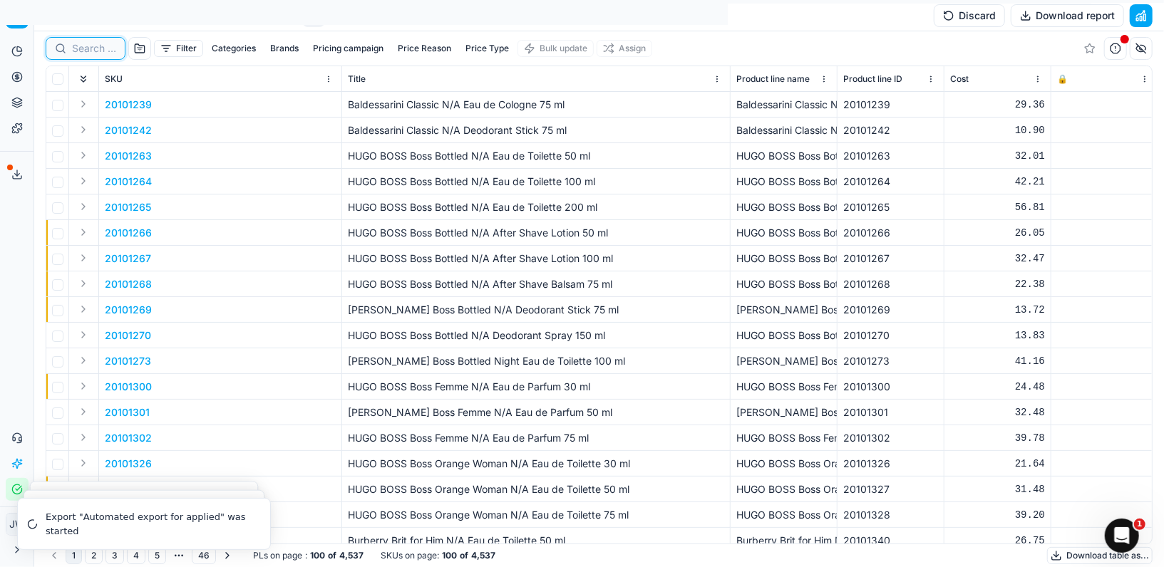
click at [91, 48] on input at bounding box center [94, 48] width 44 height 14
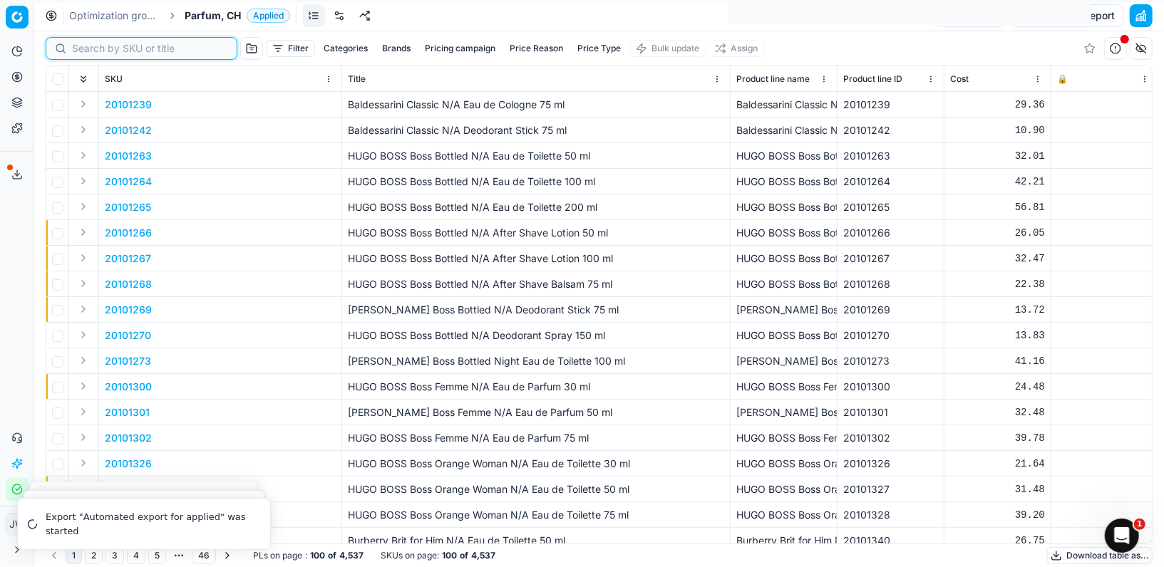
paste input "90013302-0021031"
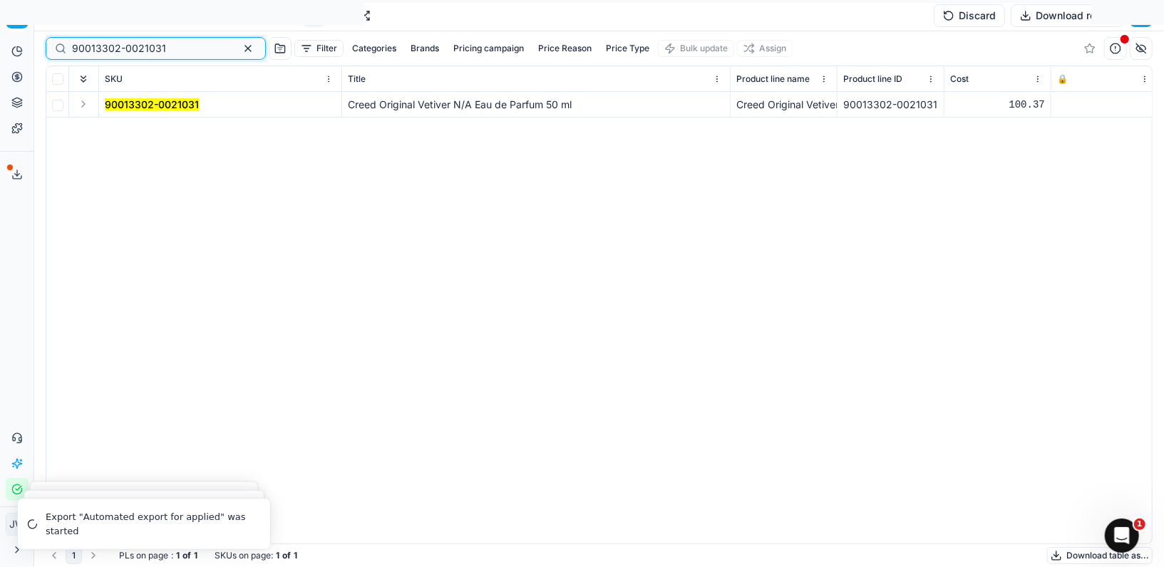
type input "90013302-0021031"
click at [84, 99] on button "Expand" at bounding box center [83, 103] width 17 height 17
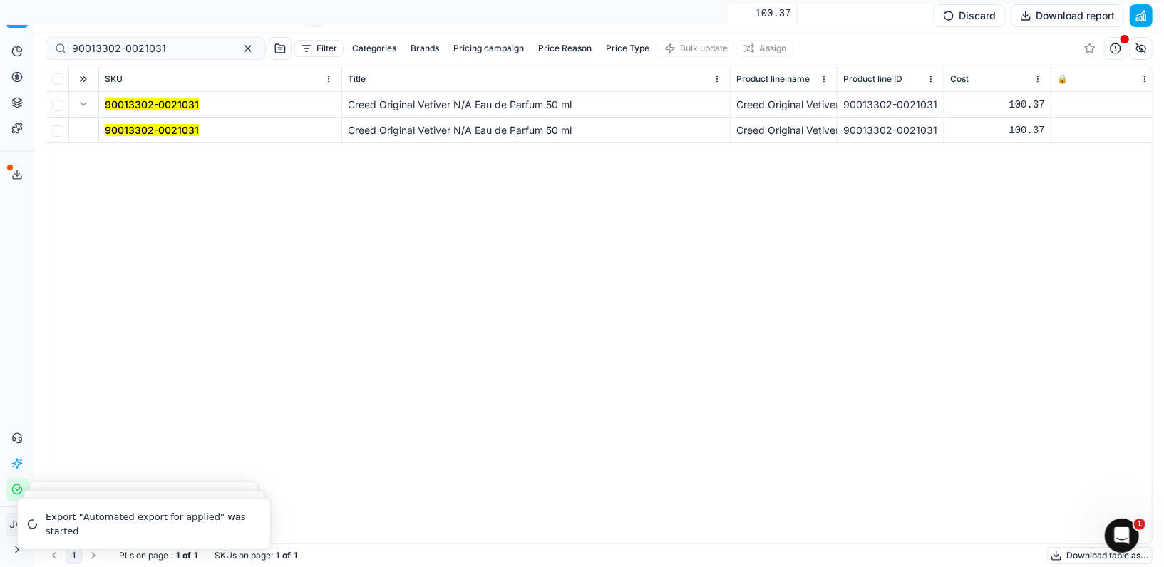
click at [139, 131] on mark "90013302-0021031" at bounding box center [152, 130] width 94 height 12
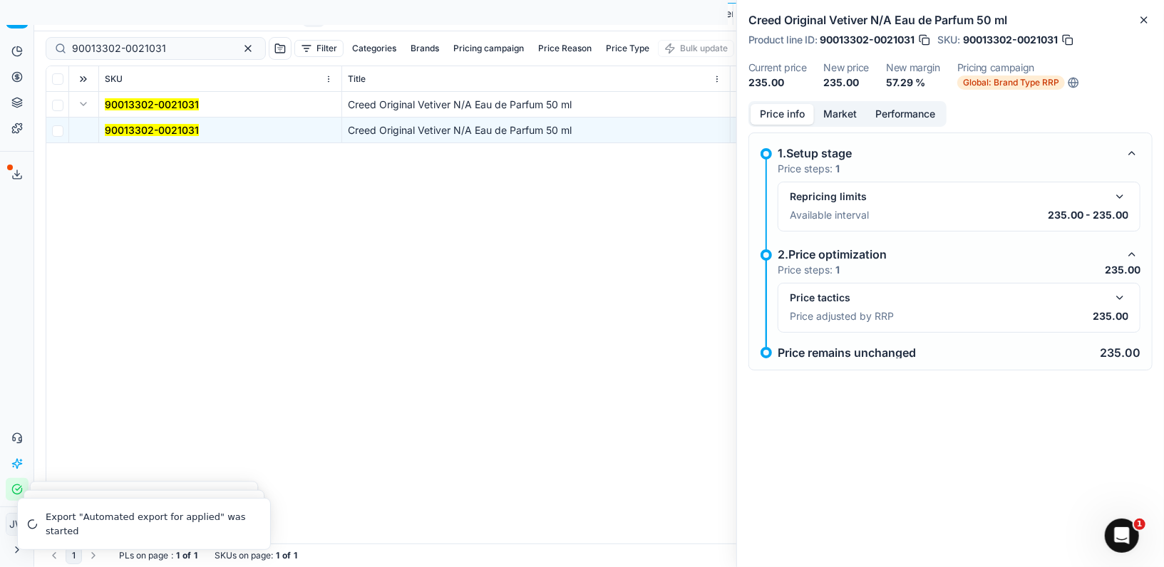
click at [1121, 301] on button "button" at bounding box center [1119, 297] width 17 height 17
